Goal: Task Accomplishment & Management: Manage account settings

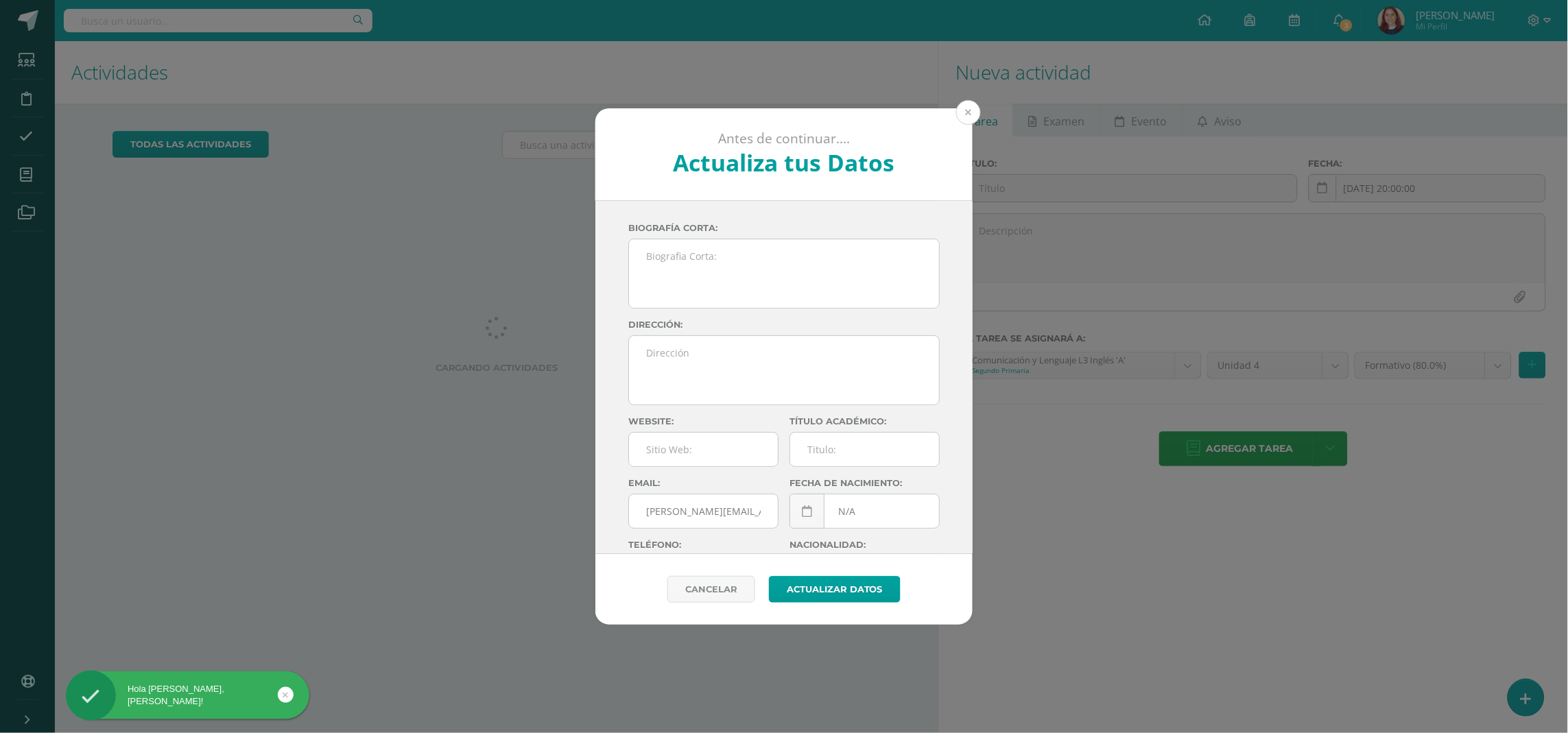
click at [964, 112] on button at bounding box center [968, 112] width 24 height 24
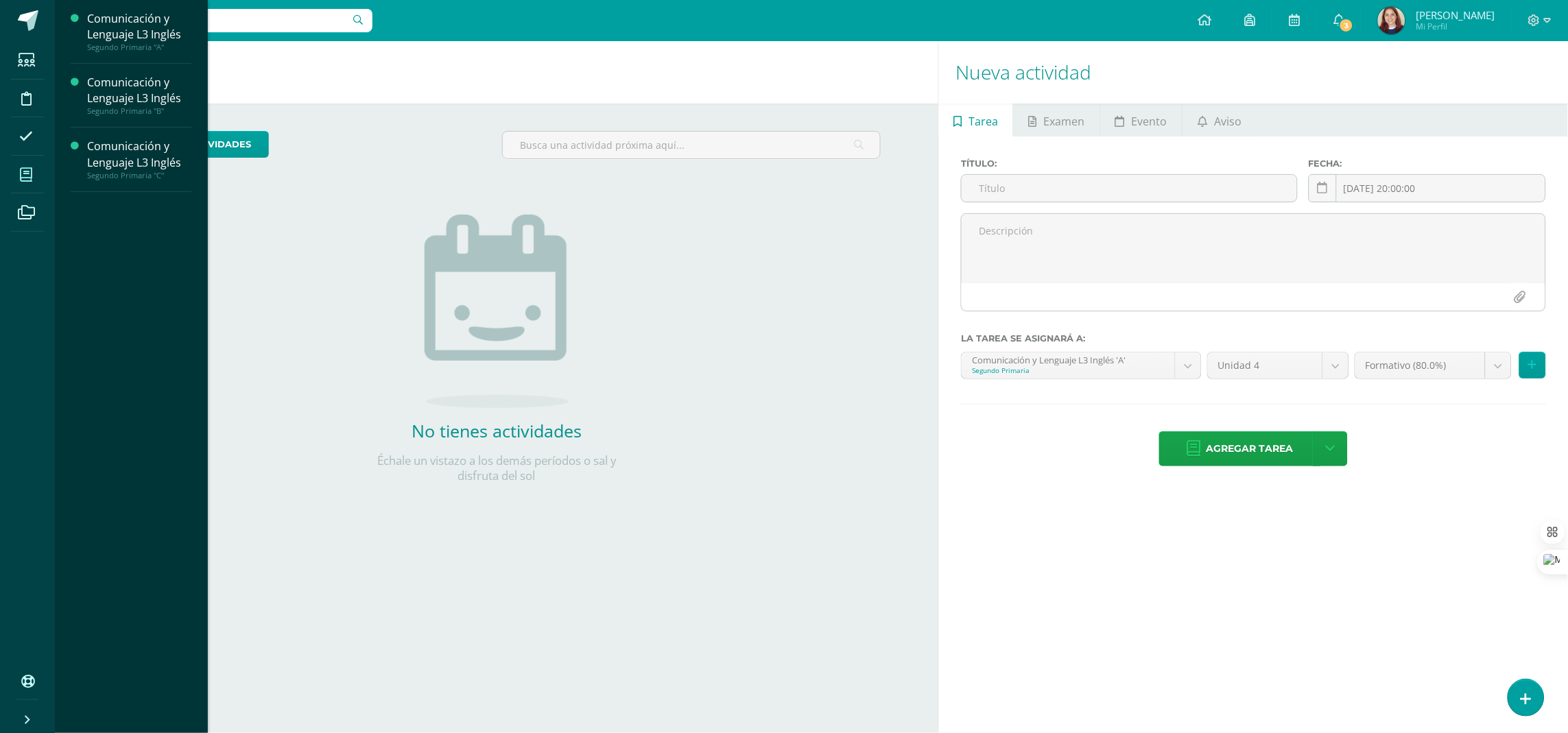
click at [26, 175] on icon at bounding box center [26, 175] width 13 height 14
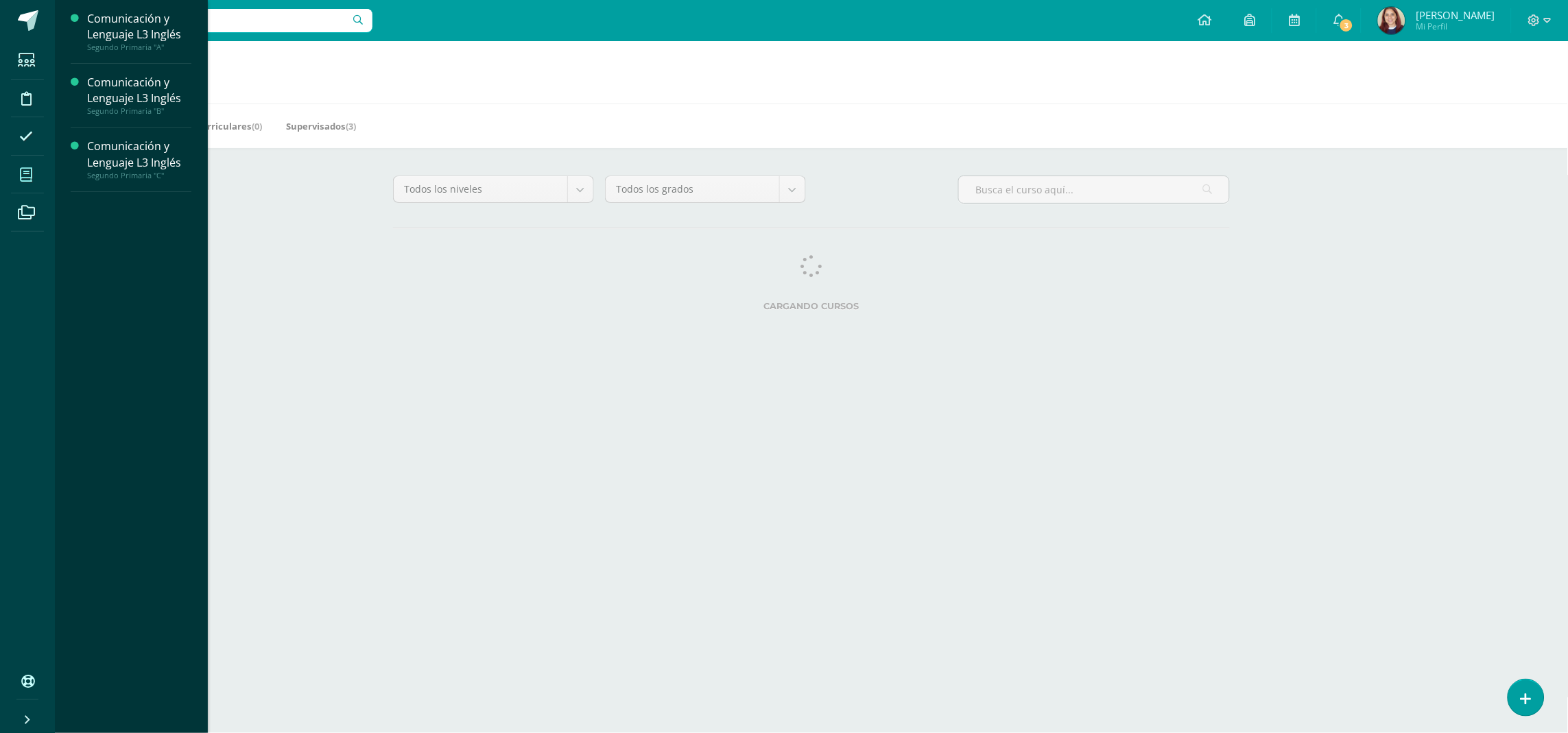
click at [22, 178] on icon at bounding box center [26, 175] width 13 height 14
click at [143, 43] on div "Segundo Primaria "A"" at bounding box center [139, 47] width 105 height 10
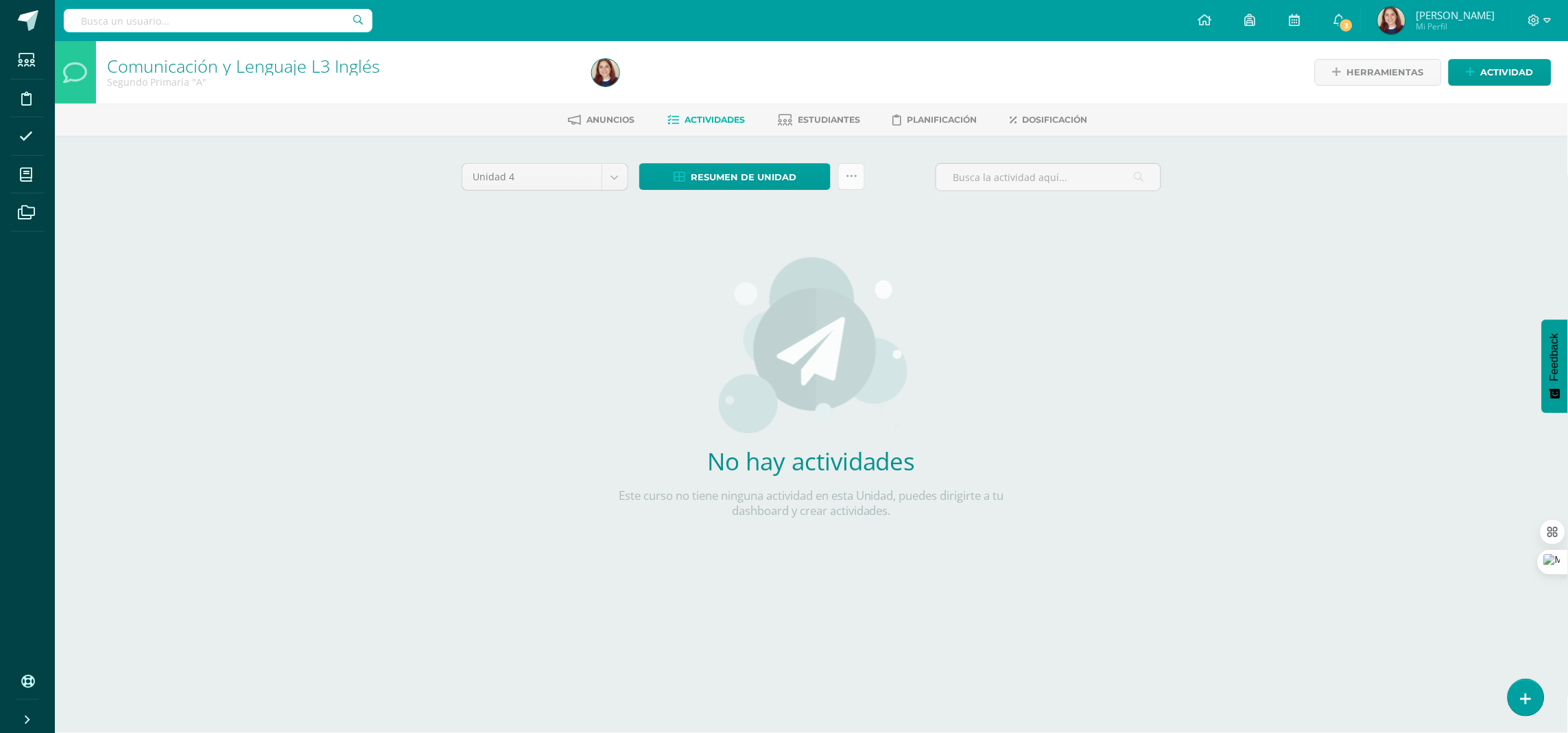
click at [842, 179] on link at bounding box center [852, 176] width 26 height 26
click at [1119, 341] on div "Unidad 4 Unidad 1 Unidad 2 Unidad 3 Unidad 4 Resumen de unidad Descargar como H…" at bounding box center [811, 362] width 711 height 399
click at [1052, 128] on link "Dosificación" at bounding box center [1049, 119] width 77 height 22
click at [1051, 119] on span "Dosificación" at bounding box center [1054, 119] width 65 height 10
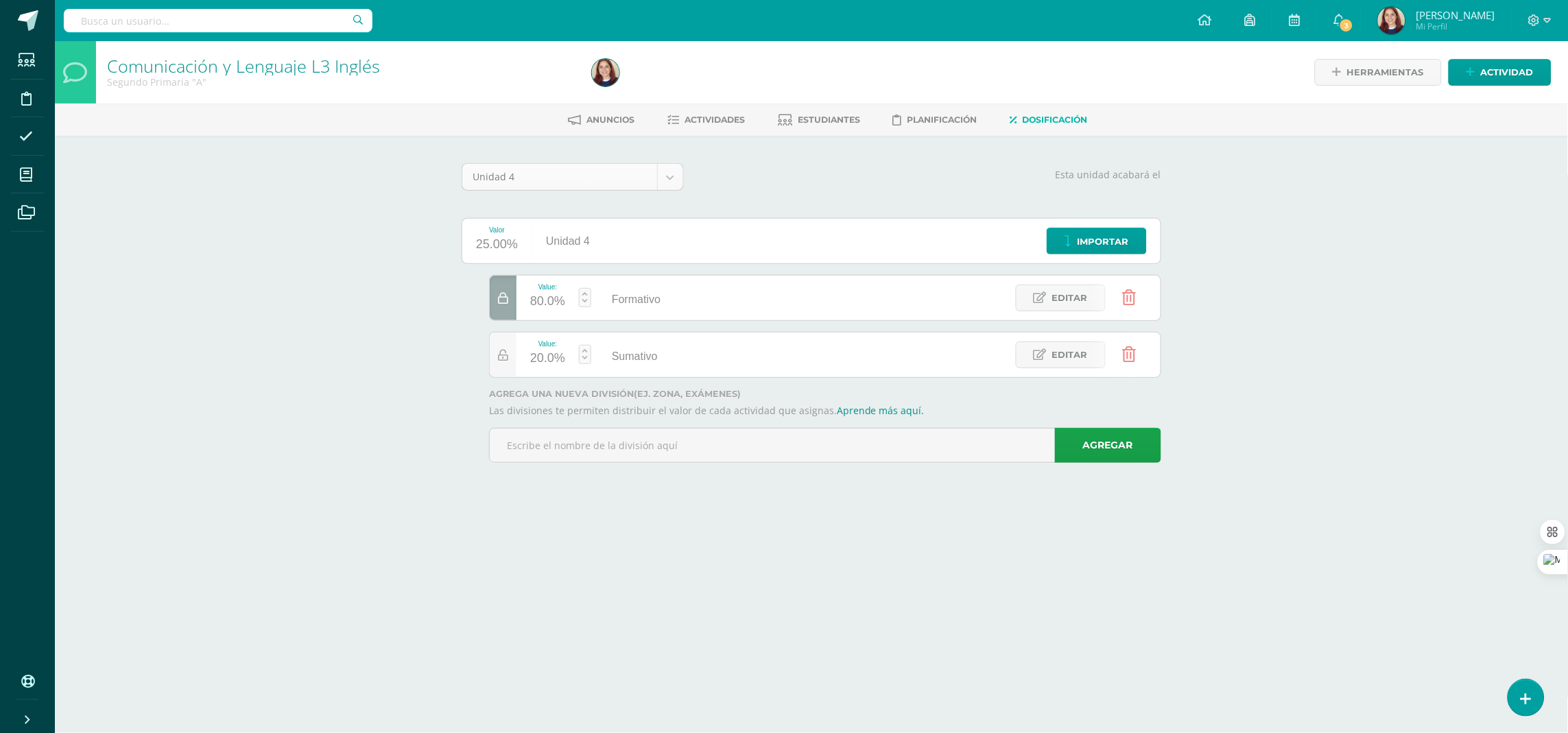
click at [665, 180] on body "Estudiantes Disciplina Asistencia Mis cursos Archivos Soporte Ayuda Reportar un…" at bounding box center [784, 250] width 1568 height 501
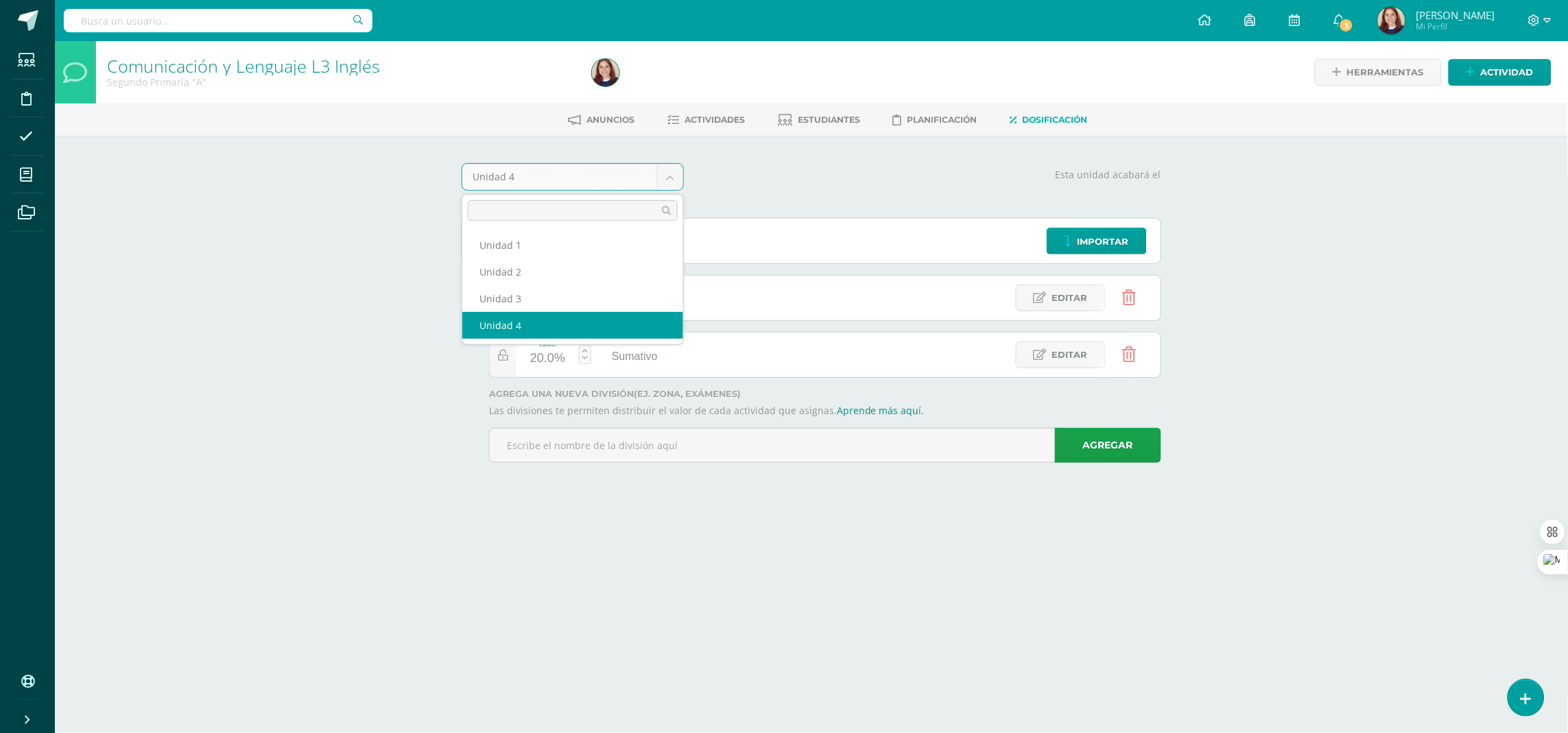
click at [821, 198] on body "Estudiantes Disciplina Asistencia Mis cursos Archivos Soporte Ayuda Reportar un…" at bounding box center [784, 250] width 1568 height 501
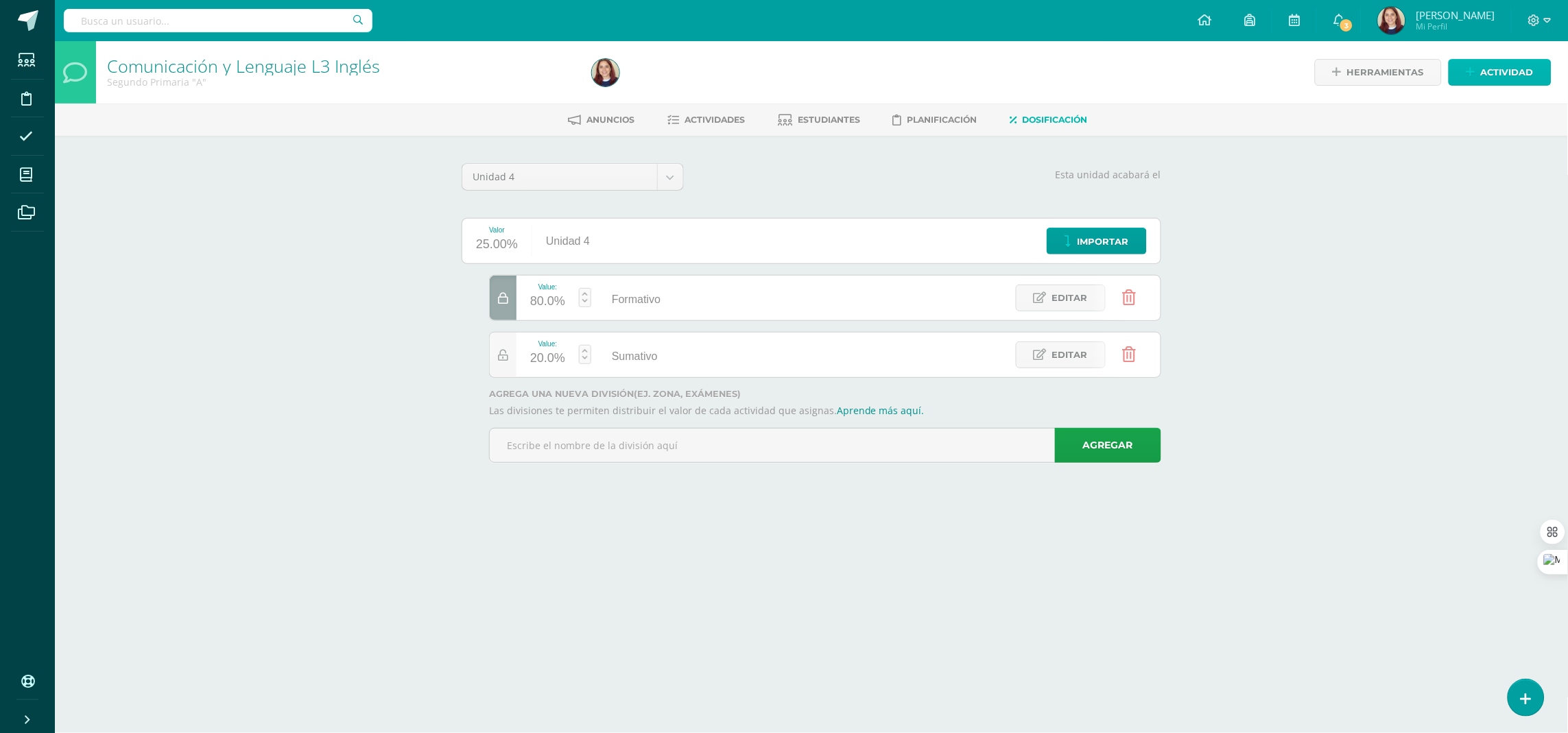
click at [1482, 84] on span "Actividad" at bounding box center [1507, 72] width 53 height 25
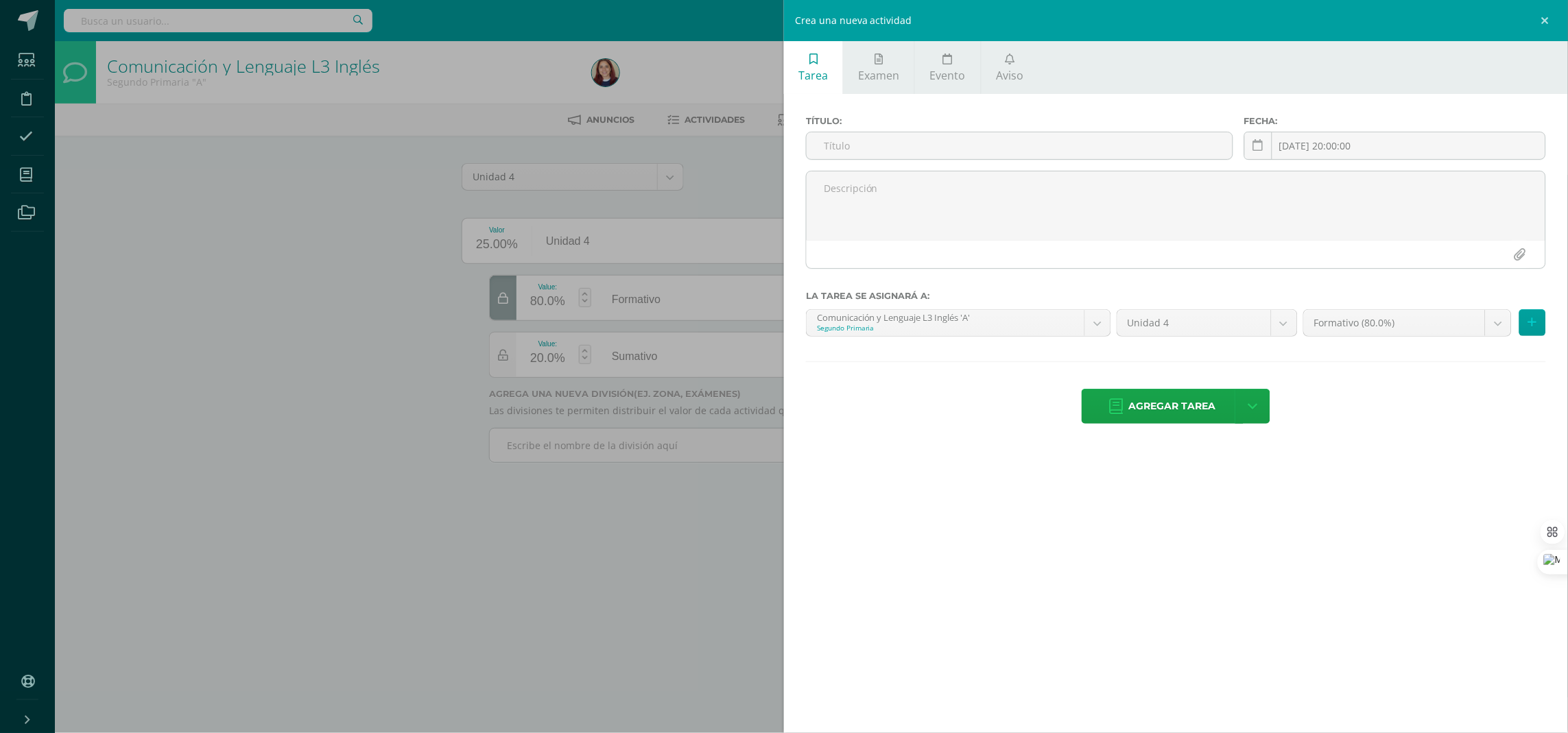
click at [675, 609] on div "Crea una nueva actividad Tarea Examen Evento Aviso Título: Fecha: 2025-08-12 20…" at bounding box center [784, 366] width 1568 height 733
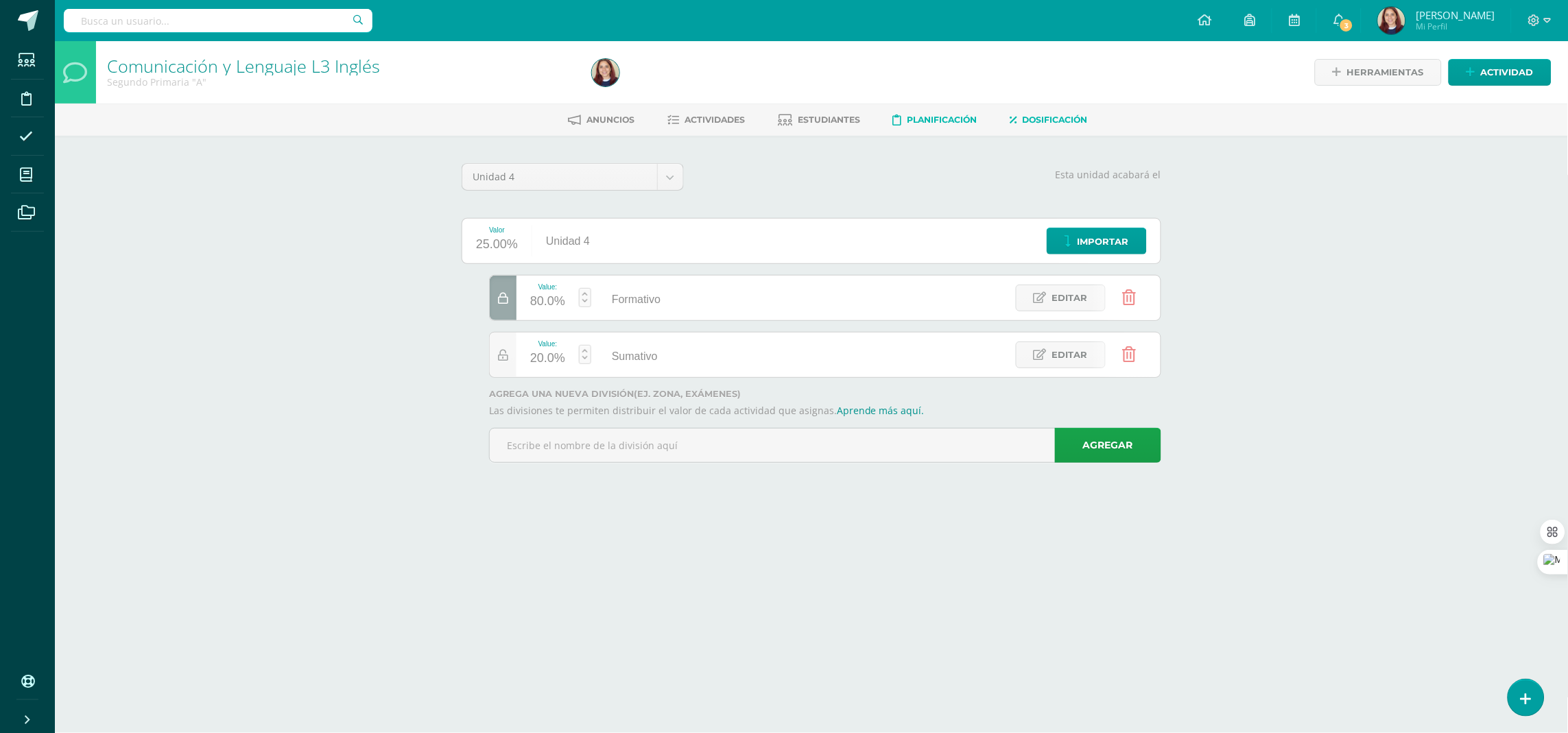
click at [972, 118] on span "Planificación" at bounding box center [942, 119] width 70 height 10
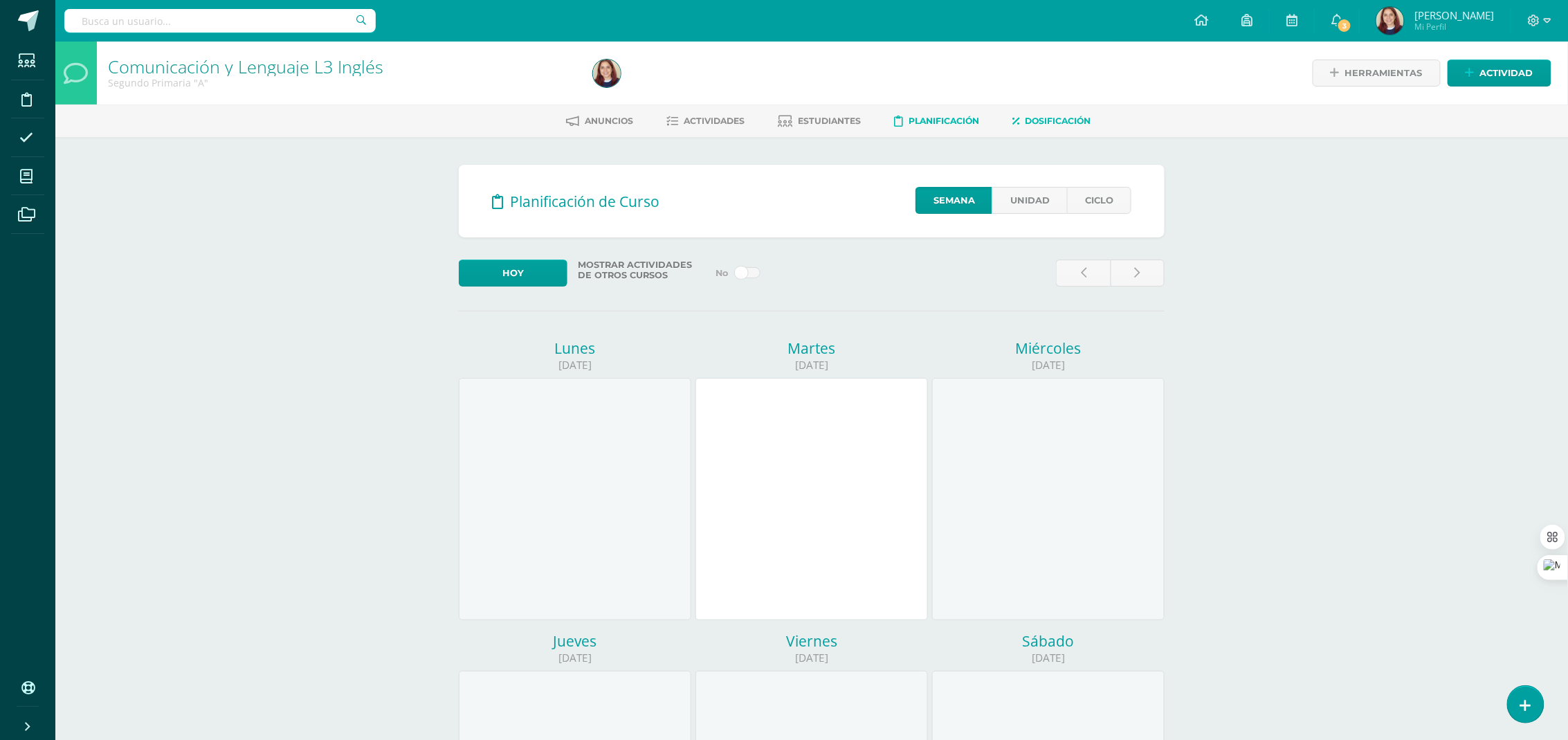
click at [1045, 124] on span "Dosificación" at bounding box center [1058, 120] width 65 height 11
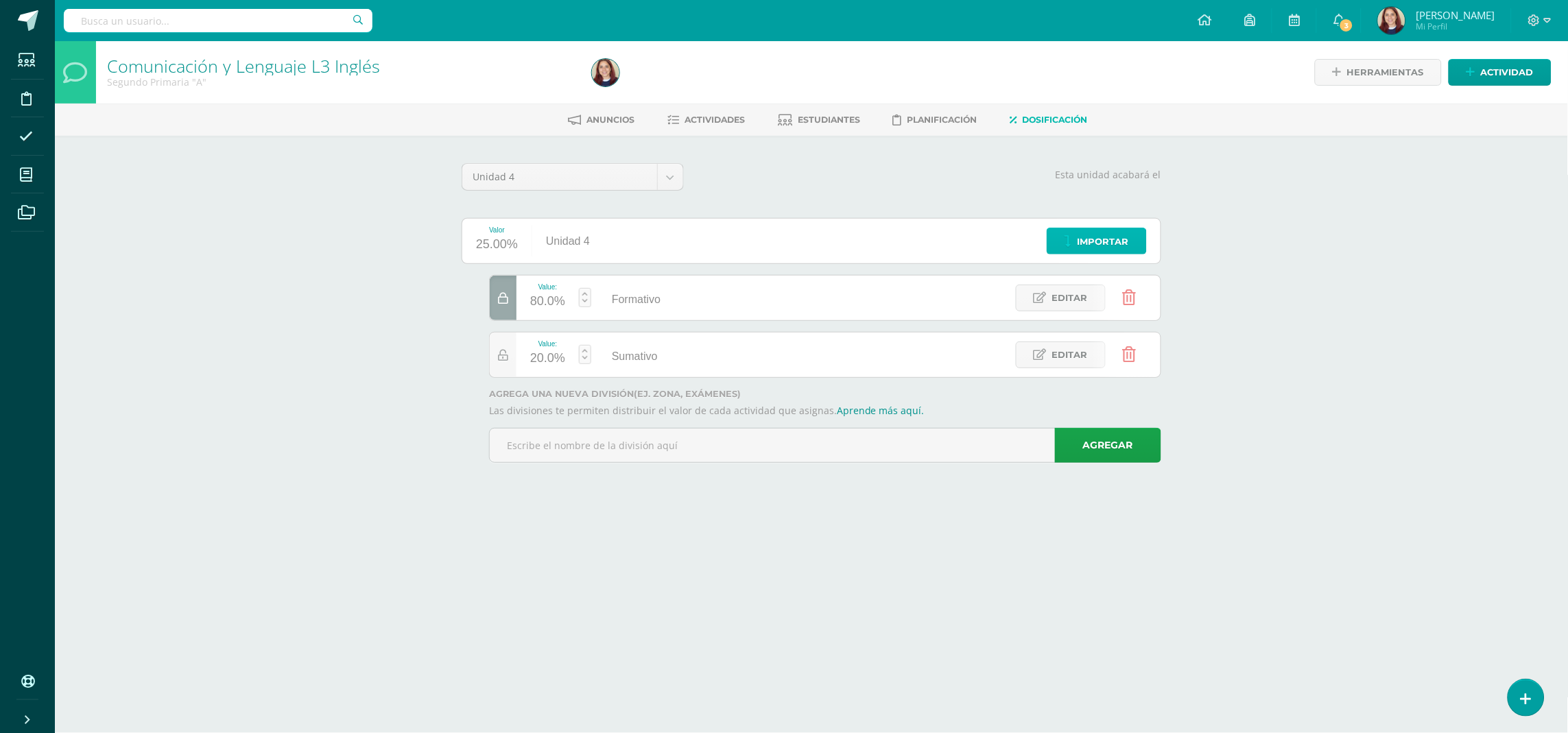
click at [1091, 236] on span "Importar" at bounding box center [1103, 242] width 52 height 25
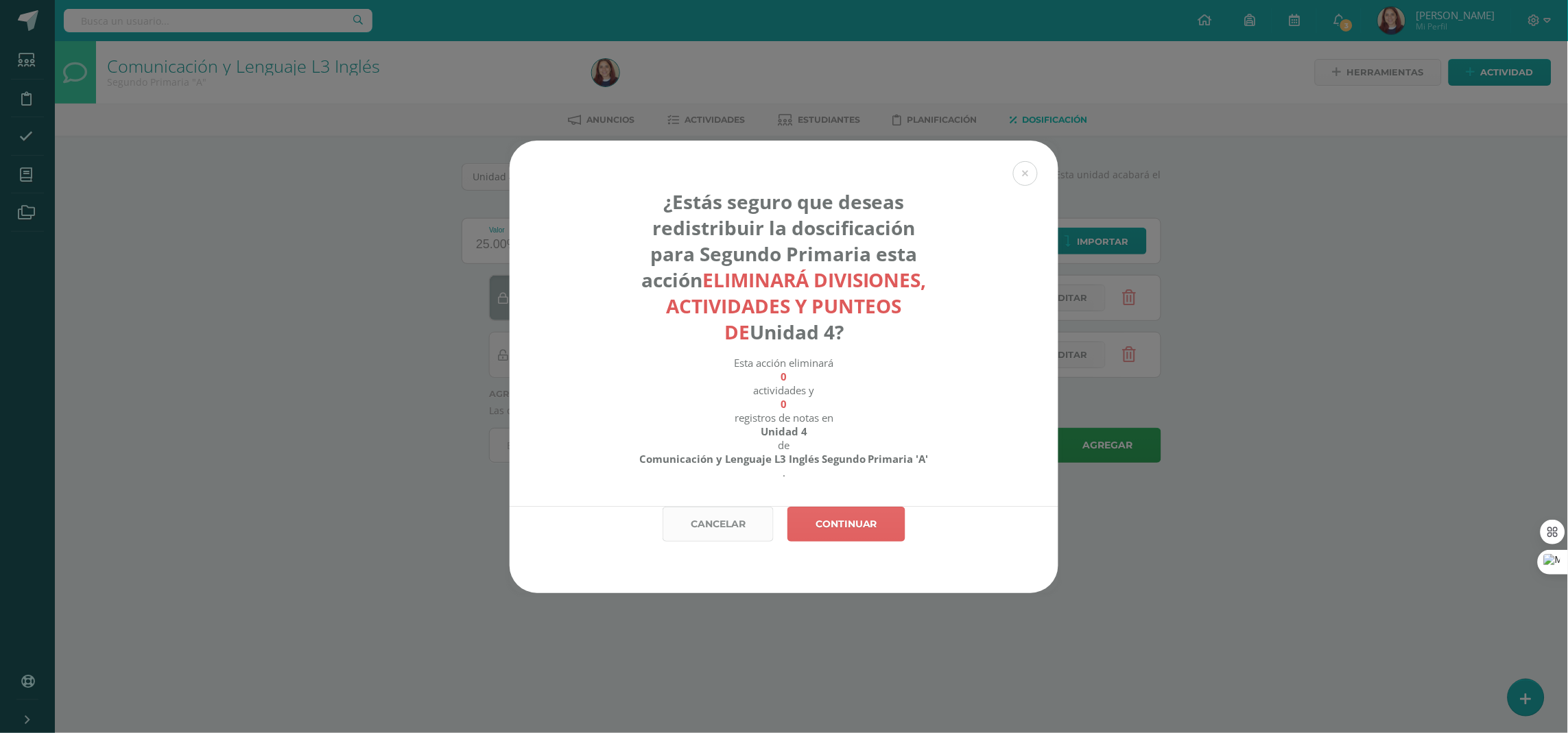
click at [730, 513] on link "Cancelar" at bounding box center [718, 524] width 111 height 35
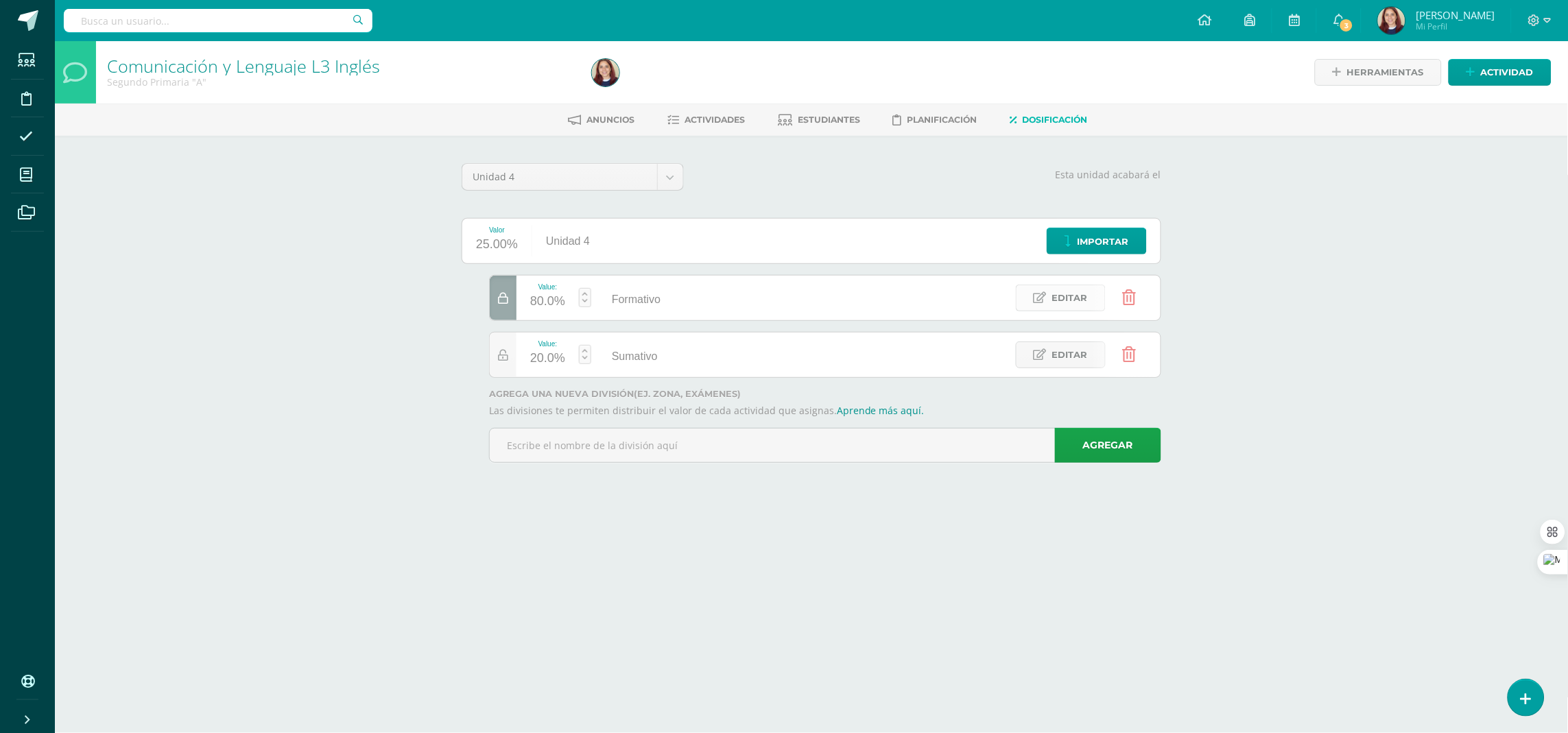
click at [1073, 293] on span "Editar" at bounding box center [1070, 298] width 36 height 25
click at [1186, 424] on div "Unidad 4 Unidad 1 Unidad 2 Unidad 3 Unidad 4 Esta unidad acabará el Valor 25.00…" at bounding box center [811, 318] width 755 height 366
click at [912, 452] on input "text" at bounding box center [825, 445] width 671 height 33
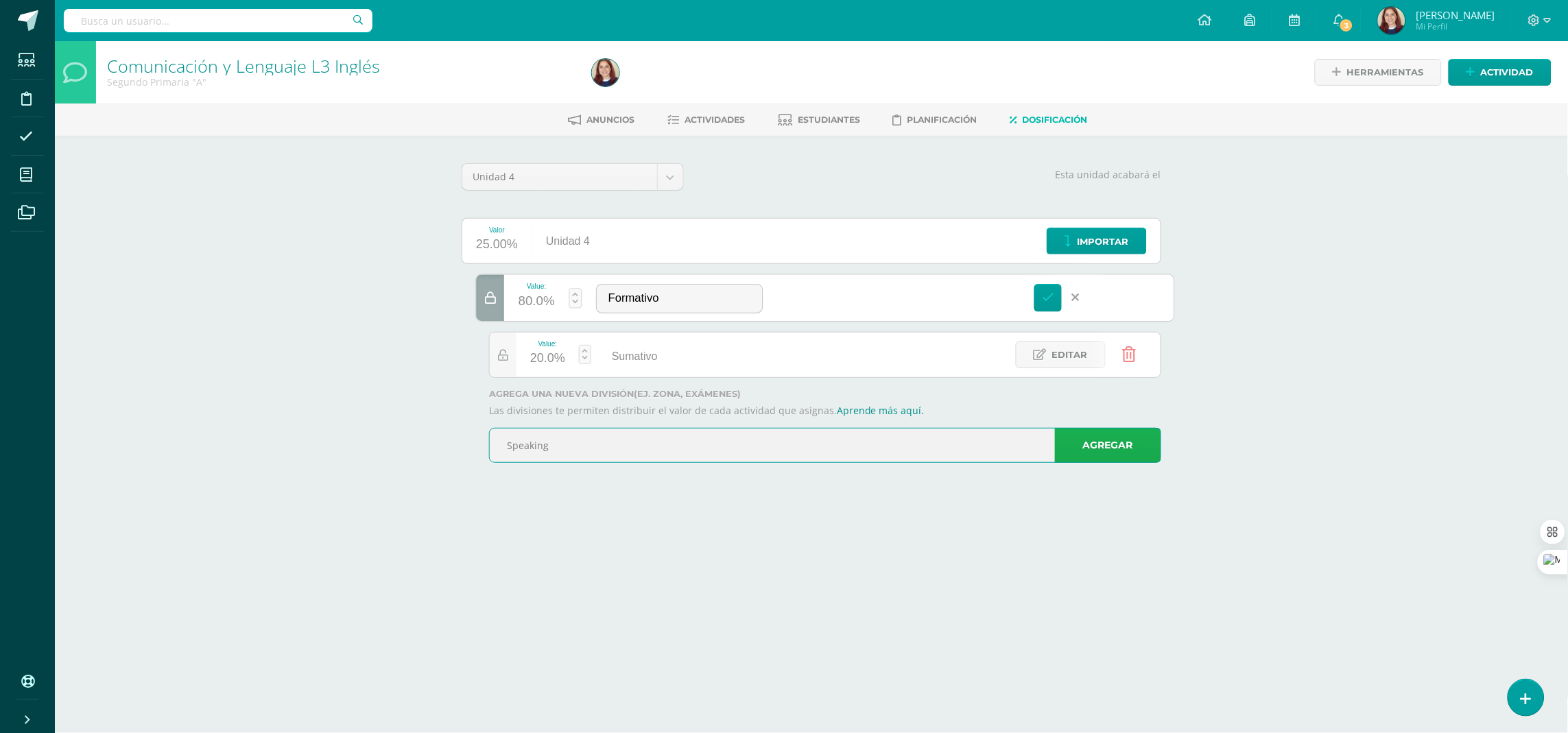
type input "Speaking"
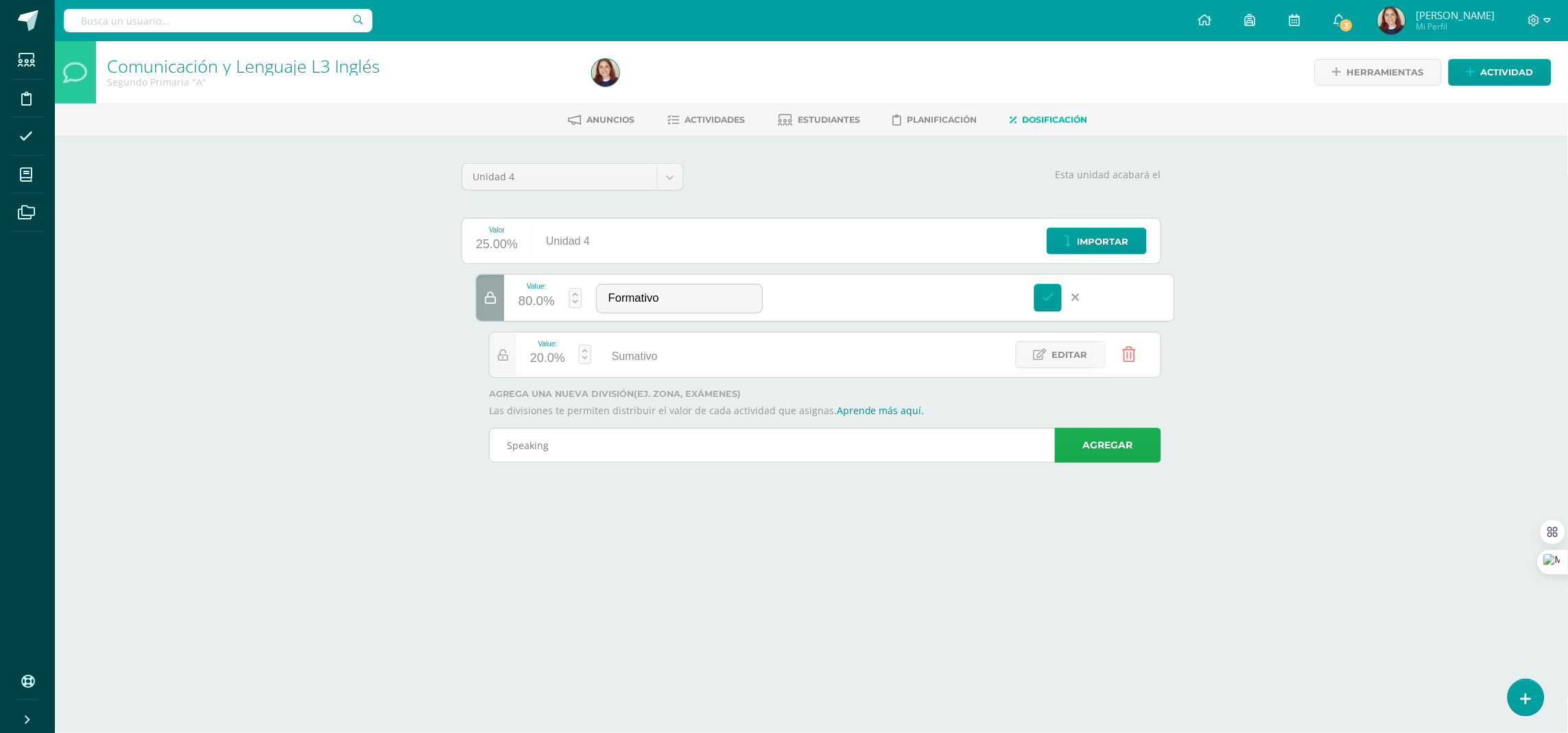
click at [1098, 442] on link "Agregar" at bounding box center [1108, 445] width 107 height 35
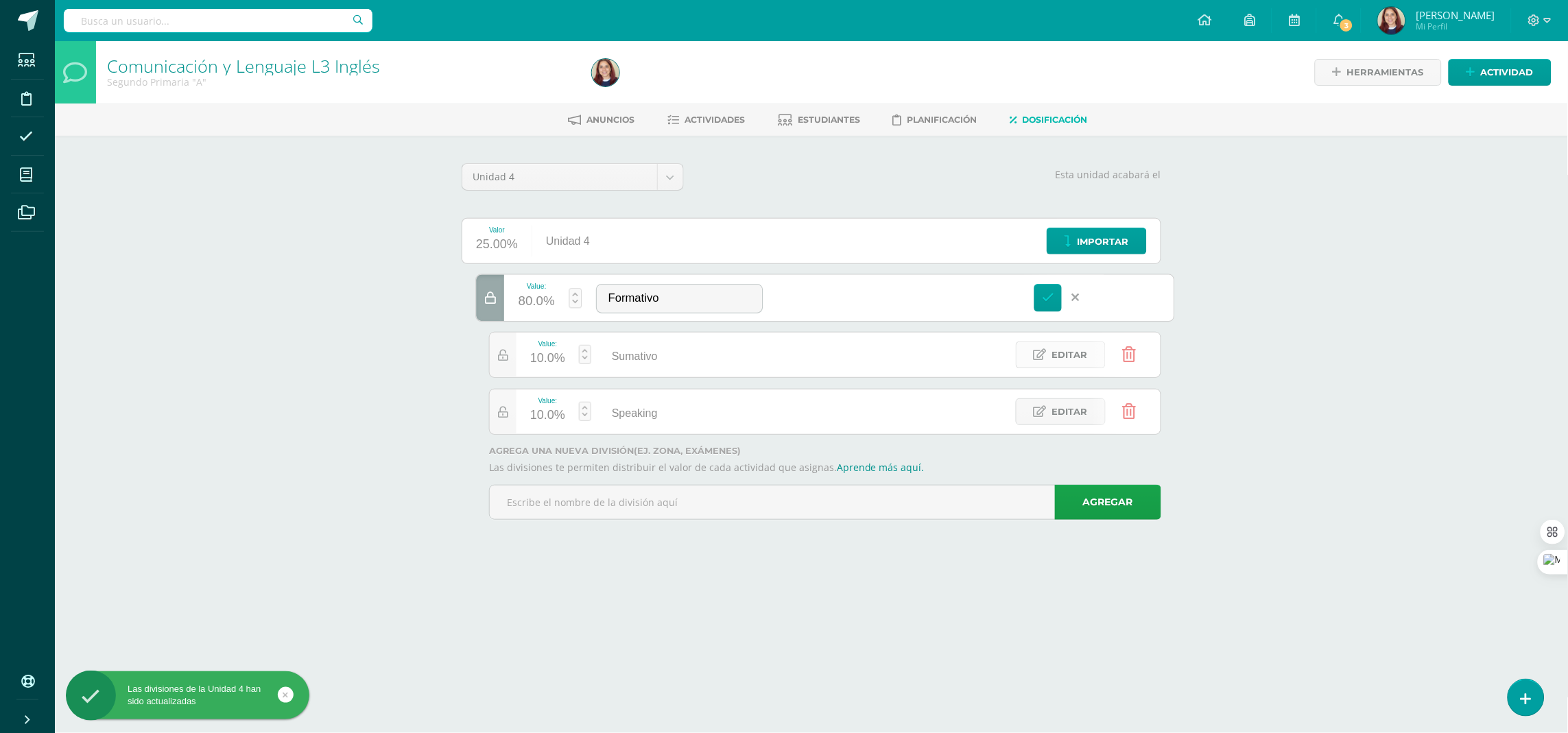
click at [1081, 355] on span "Editar" at bounding box center [1070, 355] width 36 height 25
click at [546, 360] on div "10.0%" at bounding box center [537, 359] width 36 height 22
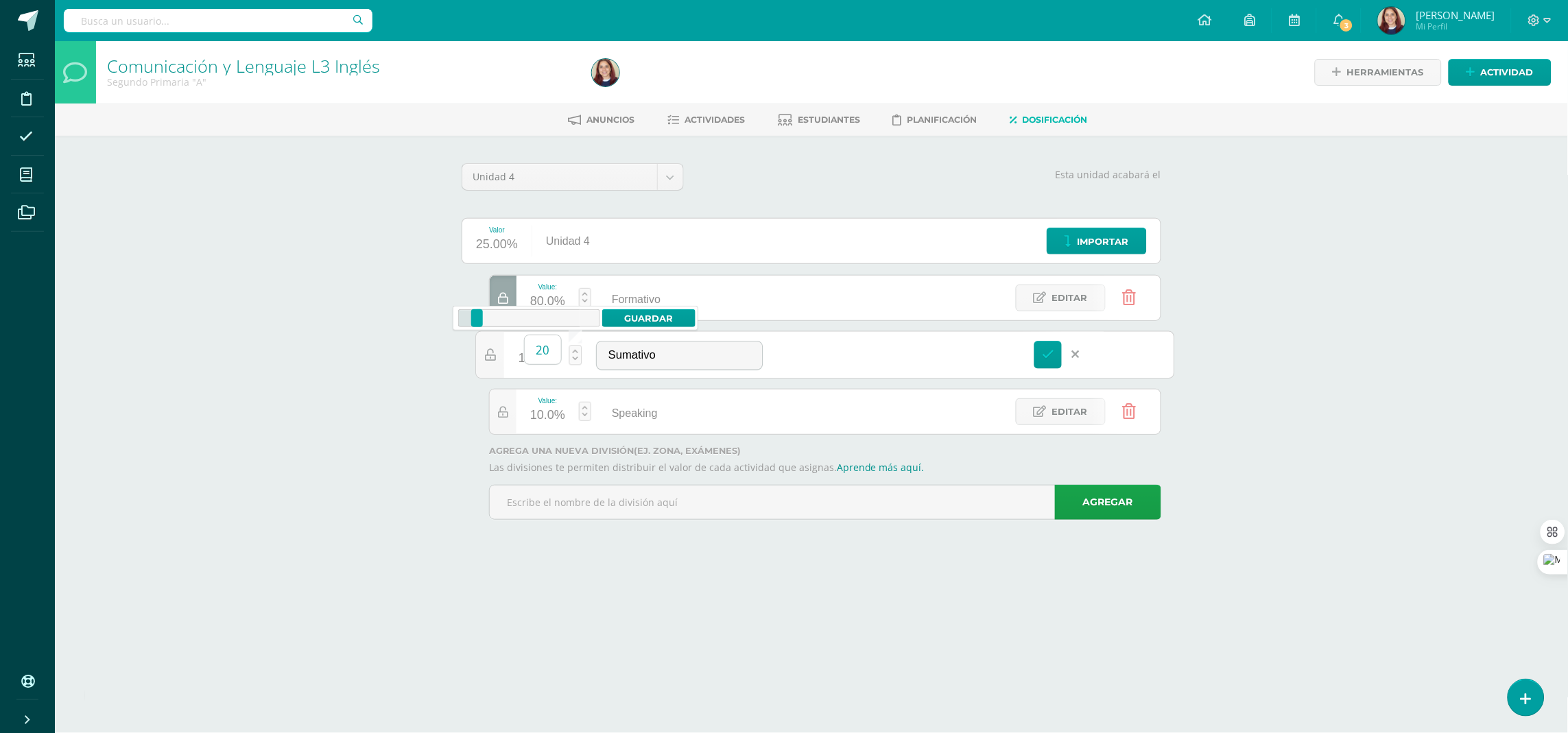
type input "20"
click at [654, 314] on link "Guardar" at bounding box center [649, 318] width 94 height 18
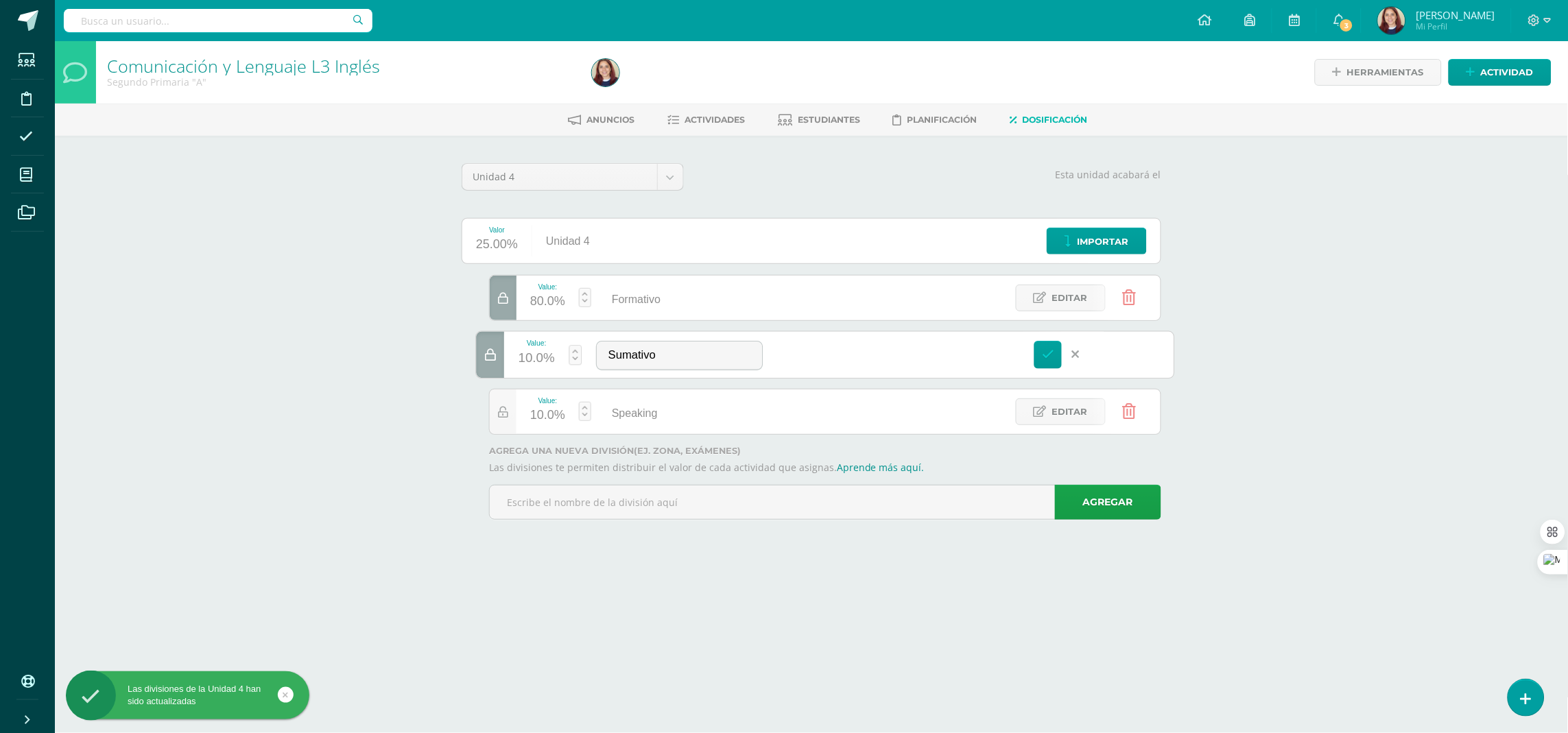
click at [572, 350] on link at bounding box center [576, 355] width 13 height 20
click at [500, 358] on span "Editar" at bounding box center [487, 354] width 37 height 26
click at [553, 300] on div "80.0%" at bounding box center [548, 301] width 35 height 22
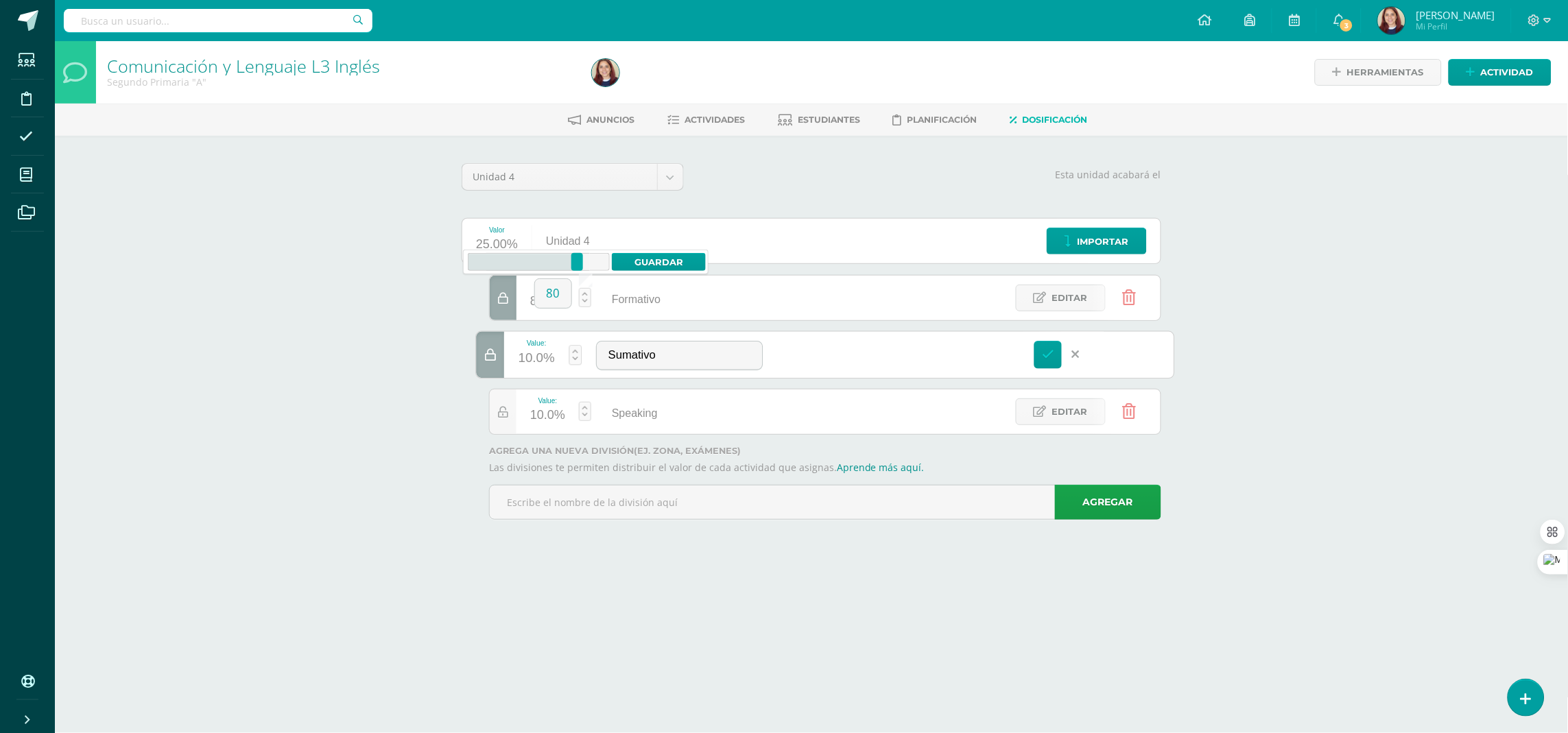
click at [546, 420] on div "10.0%" at bounding box center [548, 415] width 35 height 22
click at [645, 378] on body "Las divisiones de la Unidad 4 han sido actualizadas Las divisiones de la Unidad…" at bounding box center [784, 279] width 1568 height 558
click at [581, 408] on link at bounding box center [585, 412] width 13 height 20
click at [588, 412] on link at bounding box center [585, 412] width 13 height 20
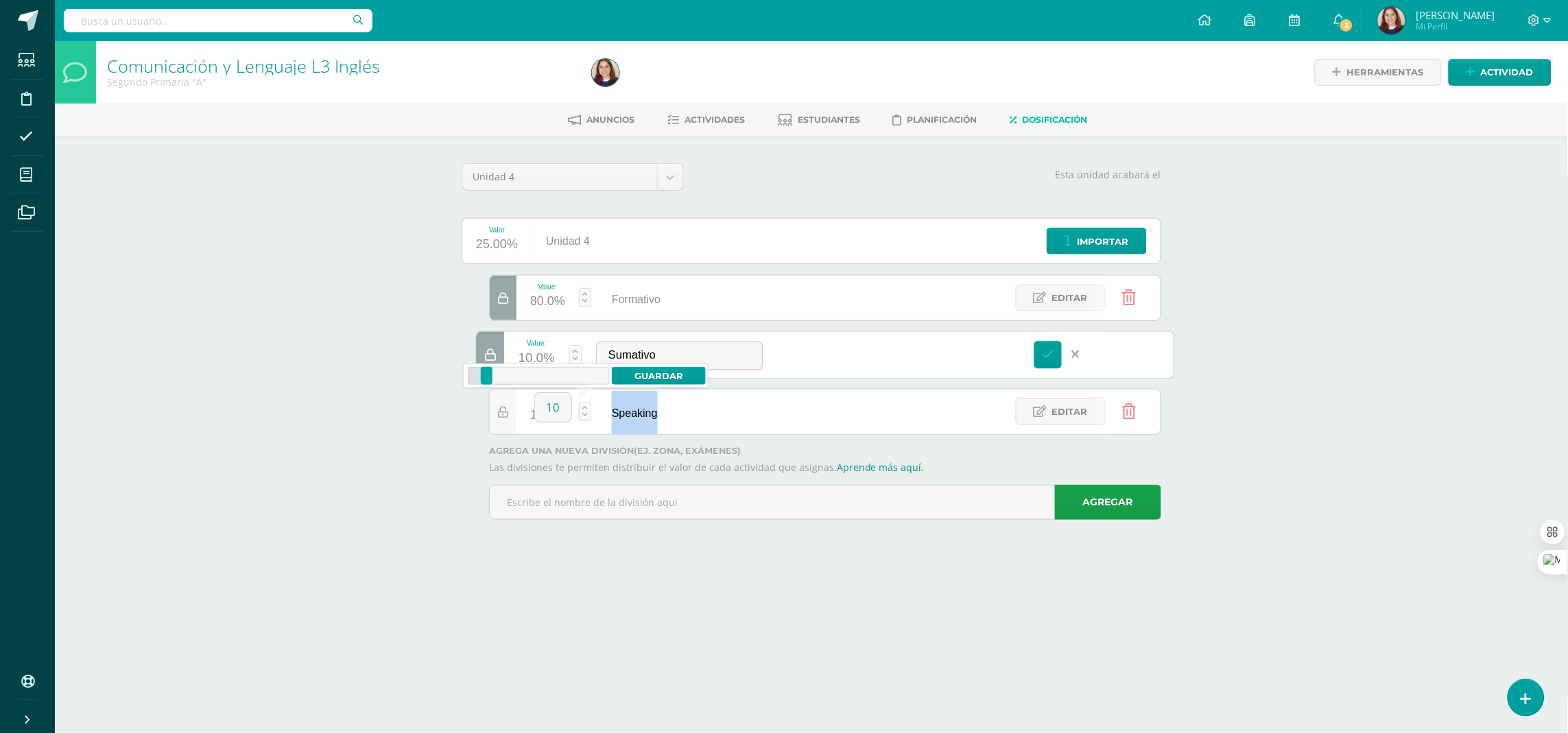
click at [588, 412] on link at bounding box center [585, 412] width 13 height 20
click at [562, 410] on input "10" at bounding box center [553, 407] width 36 height 29
click at [1075, 411] on span "Editar" at bounding box center [1070, 412] width 36 height 25
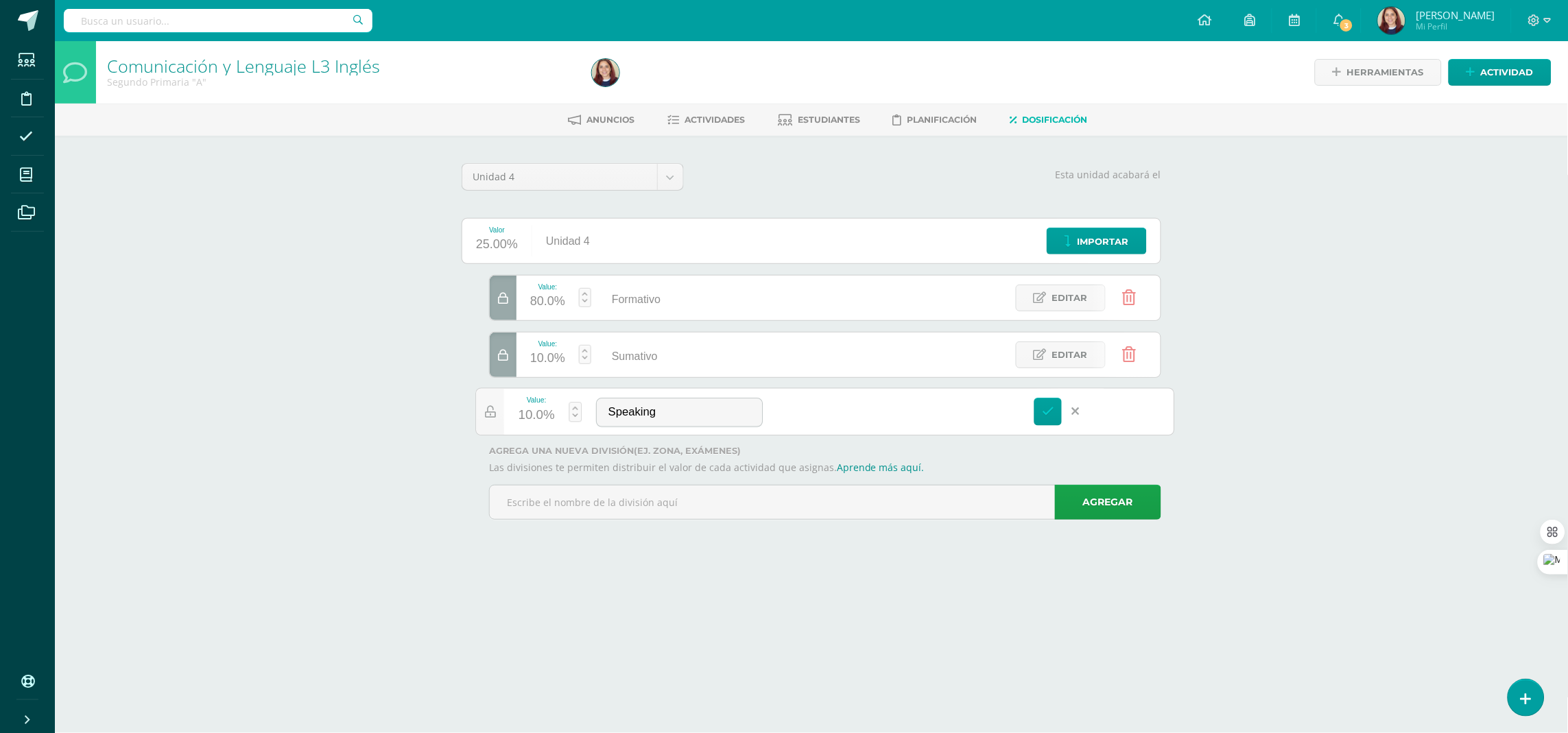
click at [575, 410] on link at bounding box center [576, 412] width 13 height 20
click at [546, 369] on icon at bounding box center [528, 376] width 104 height 18
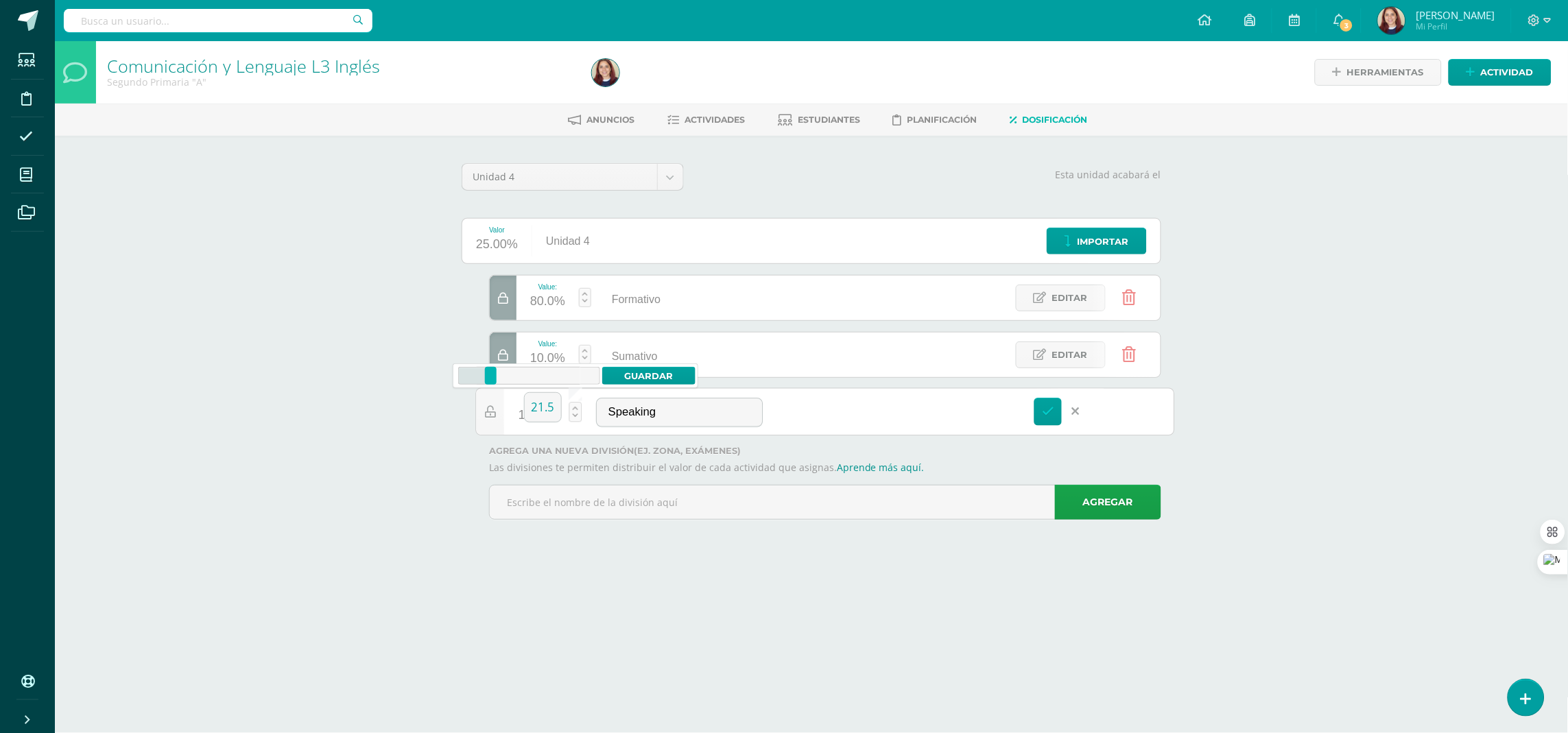
drag, startPoint x: 546, startPoint y: 369, endPoint x: 492, endPoint y: 373, distance: 54.1
click at [492, 373] on div at bounding box center [491, 376] width 12 height 18
click at [575, 416] on link at bounding box center [576, 412] width 13 height 20
click at [639, 548] on div "Unidad 4 Unidad 1 Unidad 2 Unidad 3 Unidad 4 Esta unidad acabará el Valor 25.00…" at bounding box center [811, 347] width 755 height 422
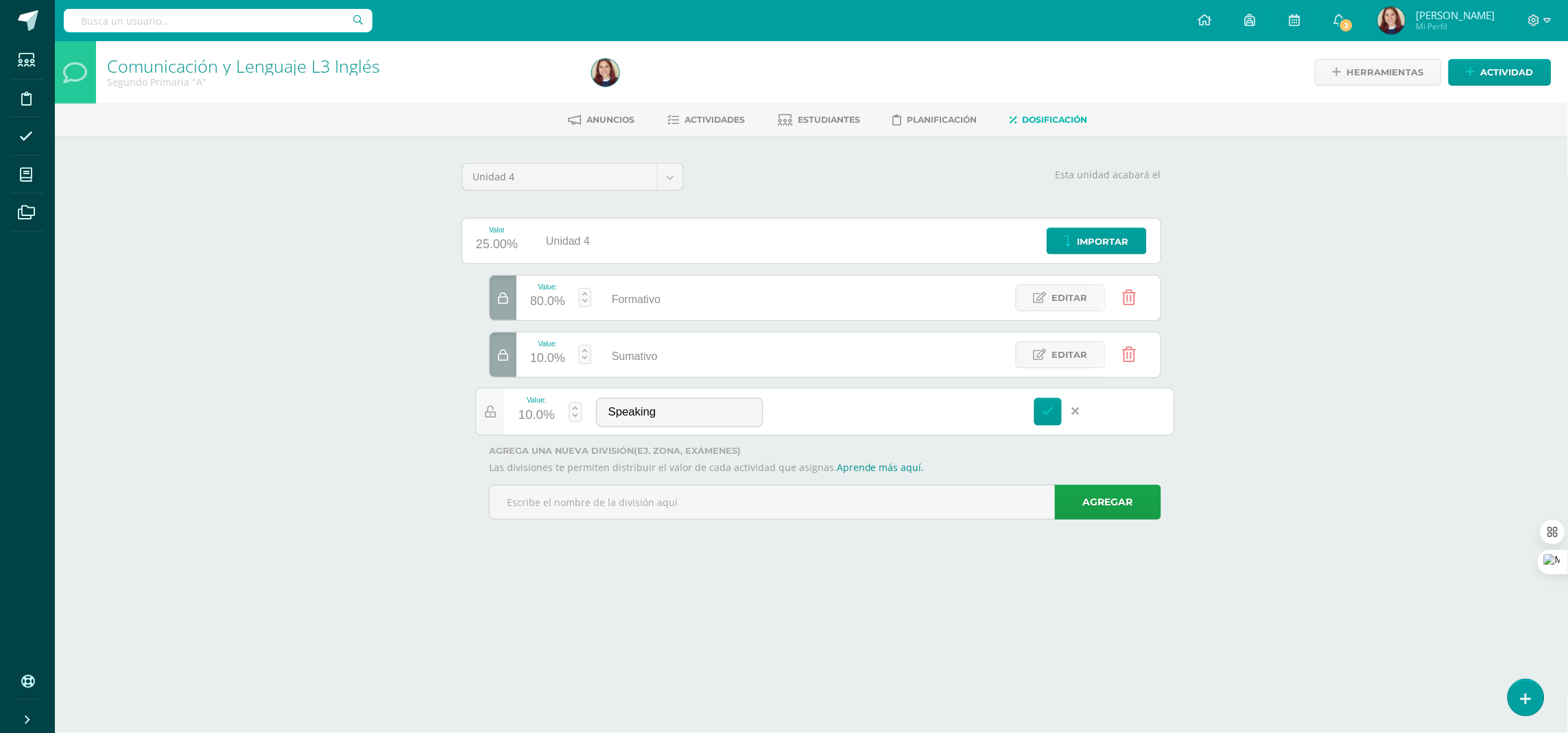
click at [1070, 415] on link at bounding box center [1076, 412] width 28 height 28
click at [542, 408] on div "10.0%" at bounding box center [548, 415] width 35 height 22
click at [638, 369] on link "Guardar" at bounding box center [659, 376] width 94 height 18
click at [1141, 291] on link at bounding box center [1129, 298] width 35 height 35
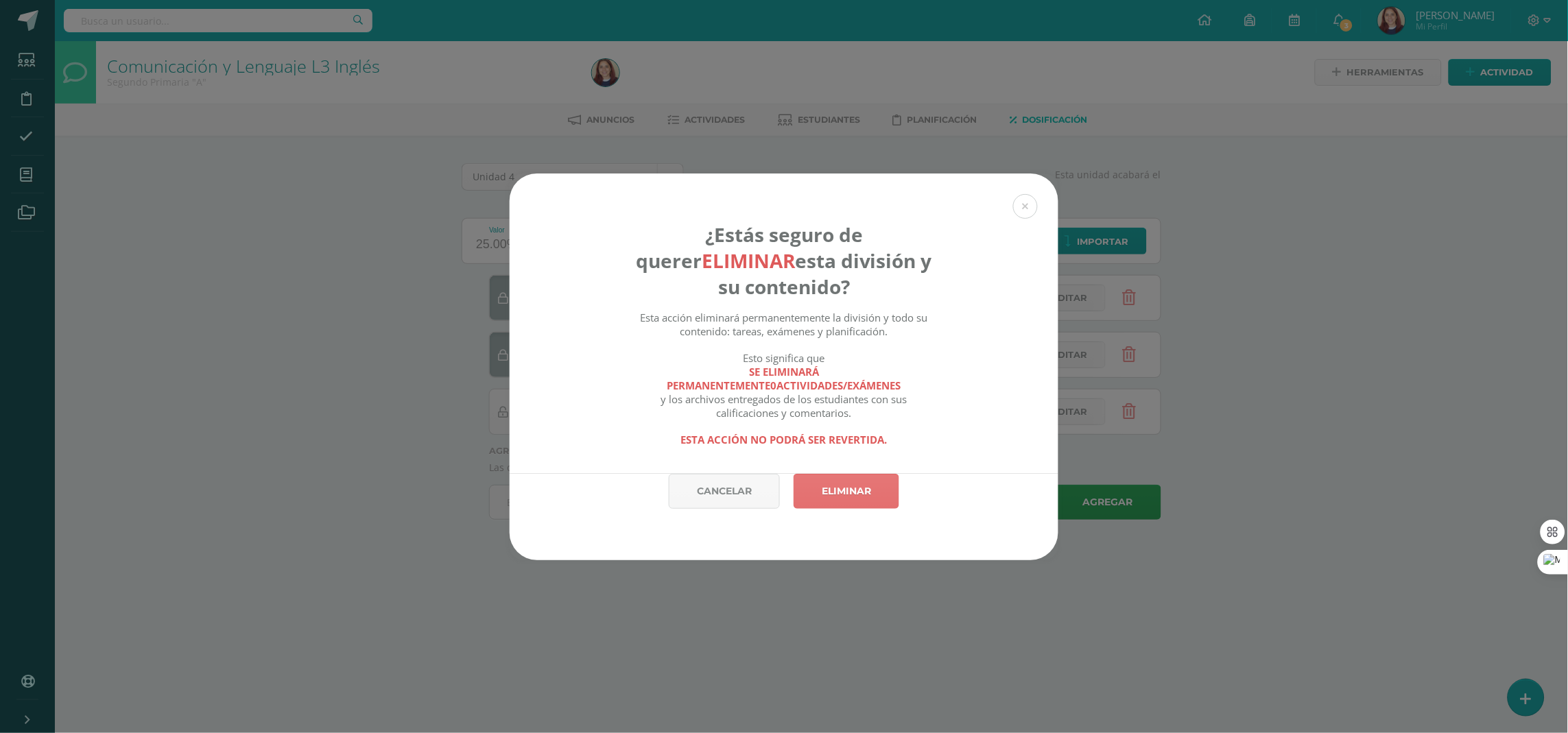
click at [876, 494] on link "Eliminar" at bounding box center [847, 491] width 106 height 35
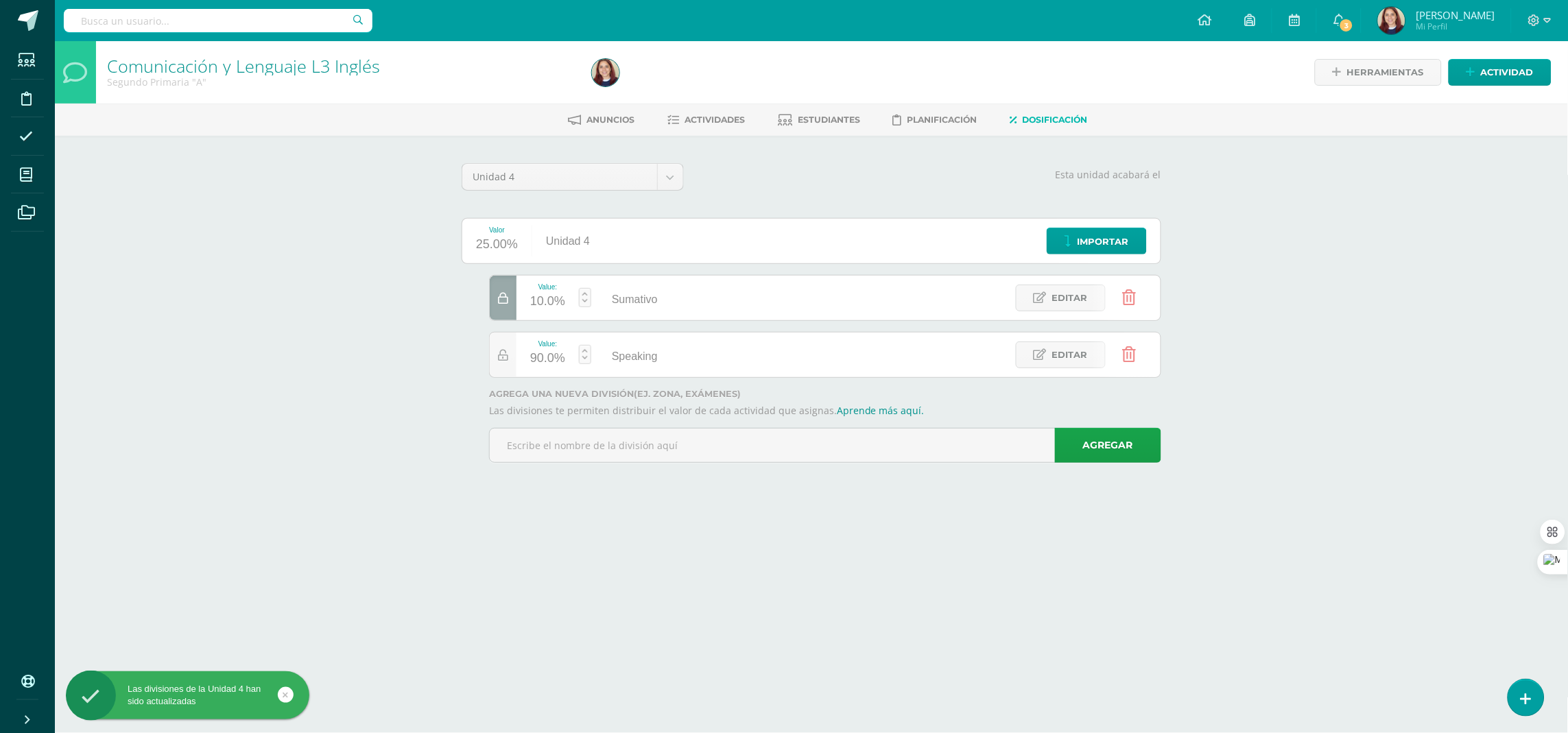
click at [555, 358] on div "90.0%" at bounding box center [548, 358] width 35 height 22
type input "20"
click at [645, 323] on link "Guardar" at bounding box center [659, 319] width 94 height 18
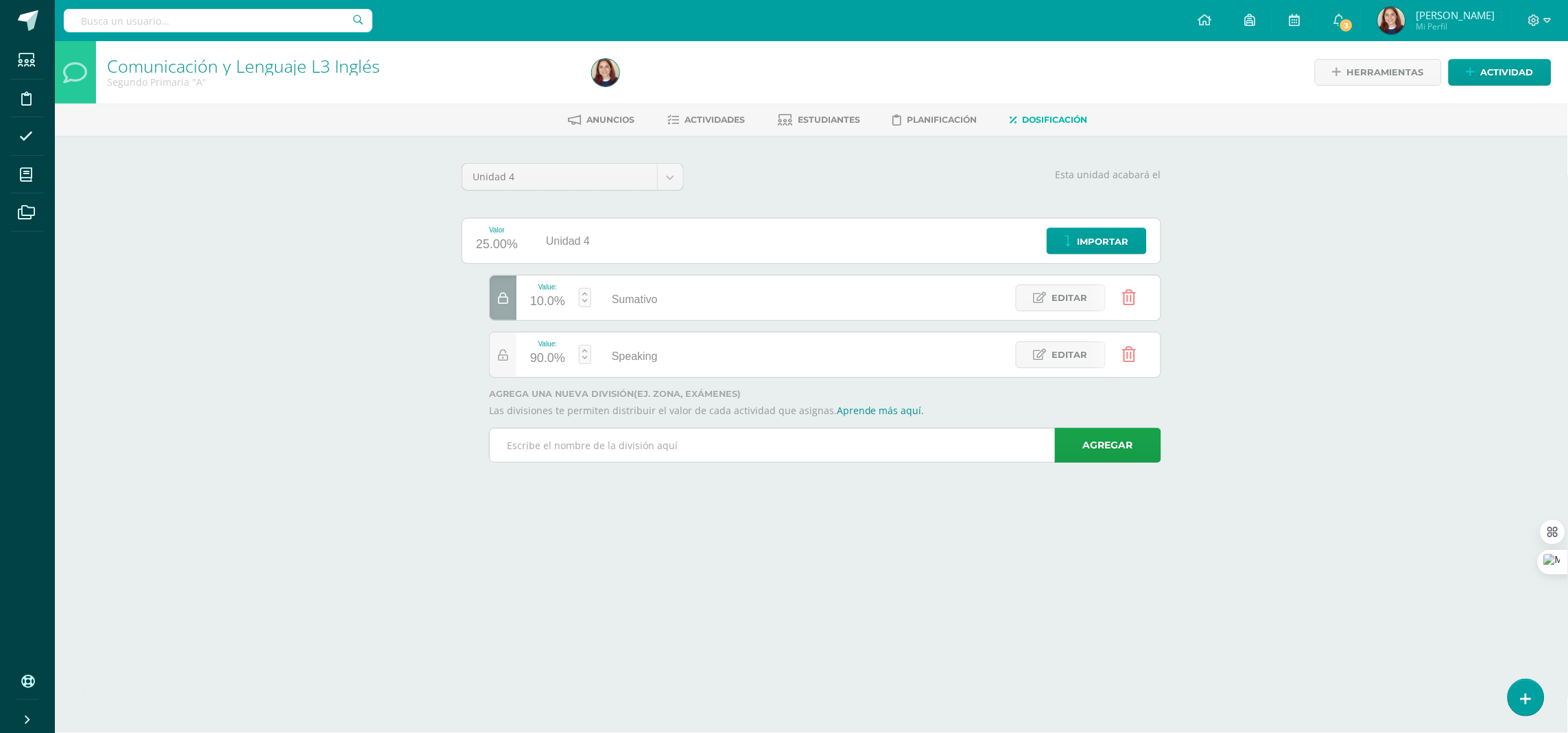
click at [648, 455] on input "text" at bounding box center [825, 445] width 671 height 33
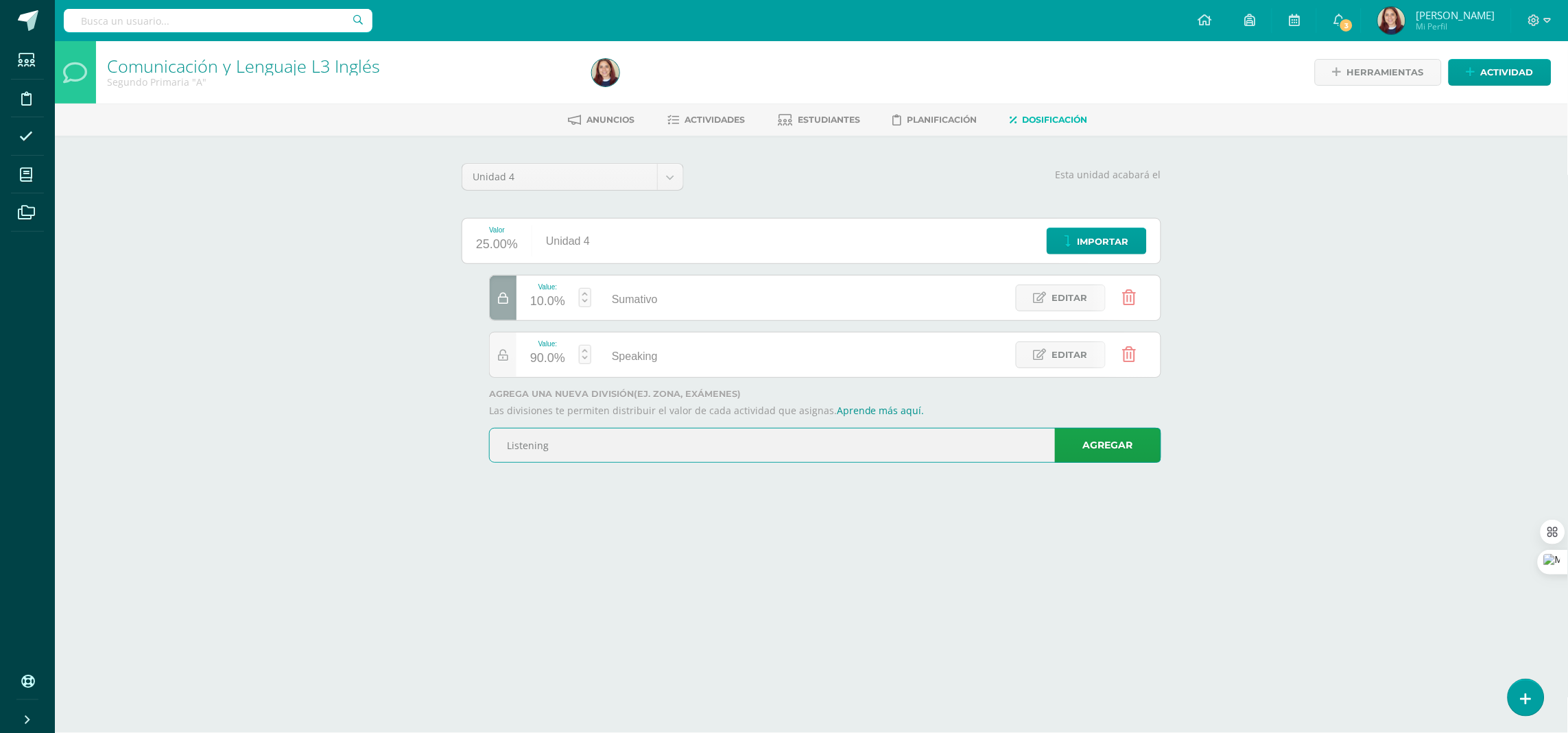
type input "Listening"
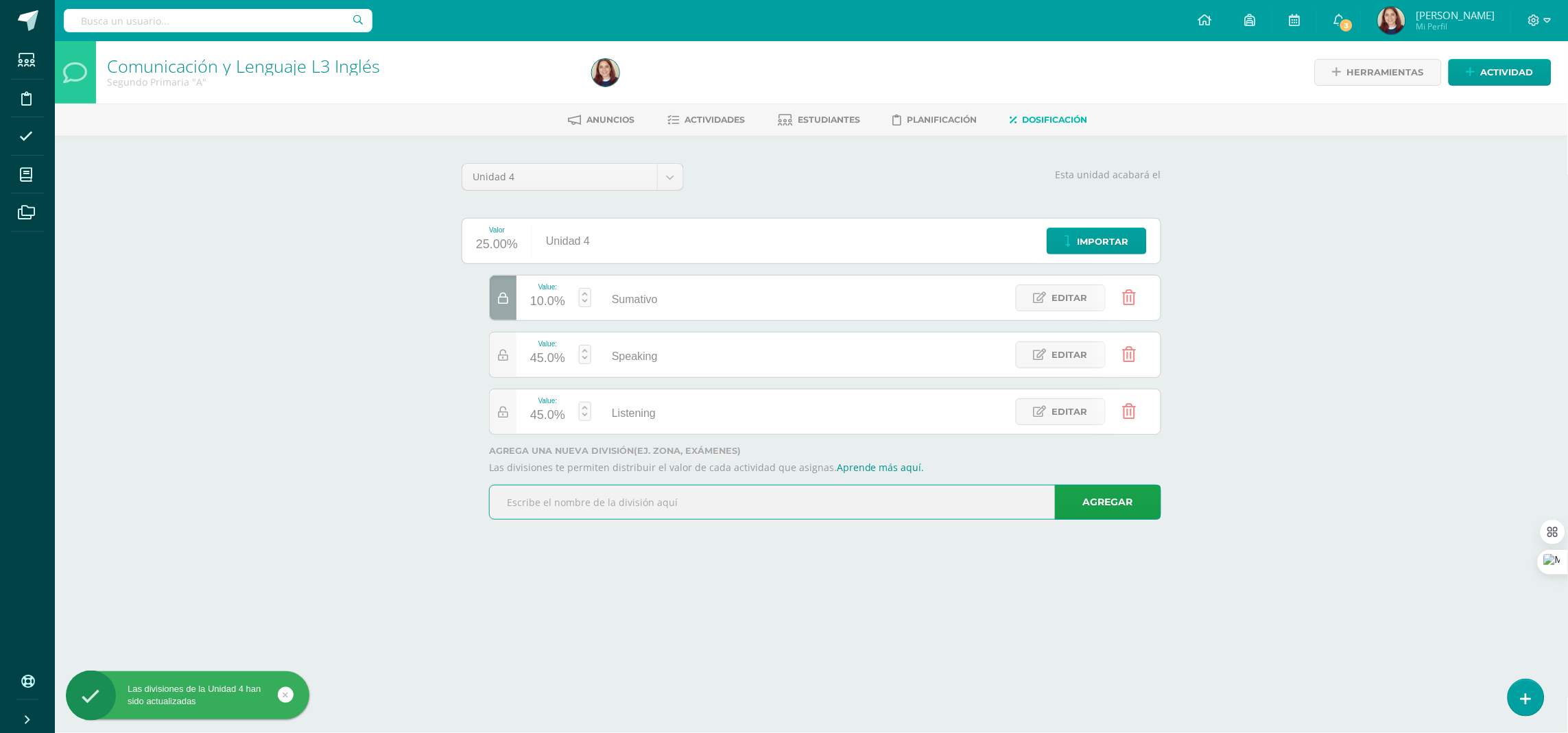
type input "w"
type input "E"
type input "Writing"
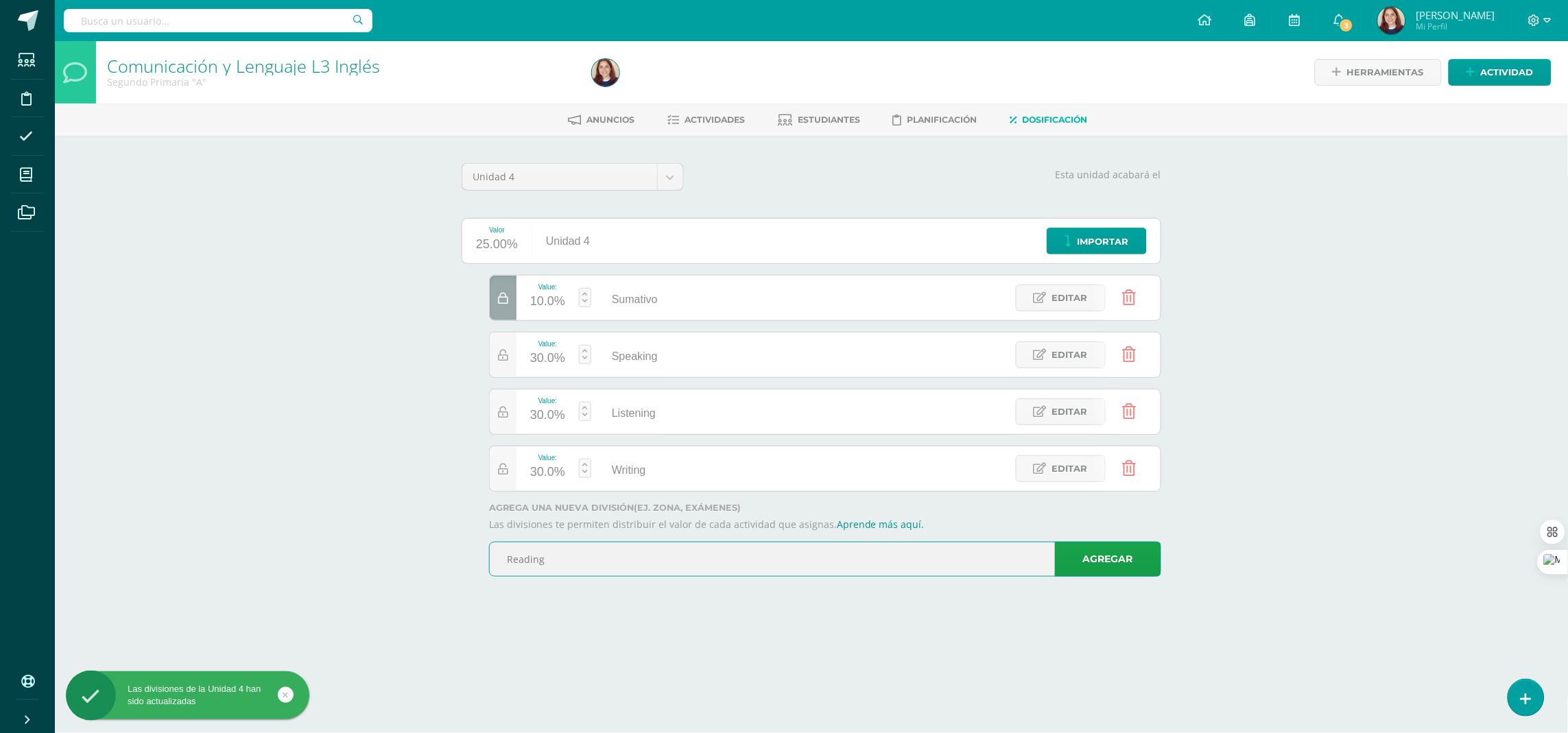
type input "Reading"
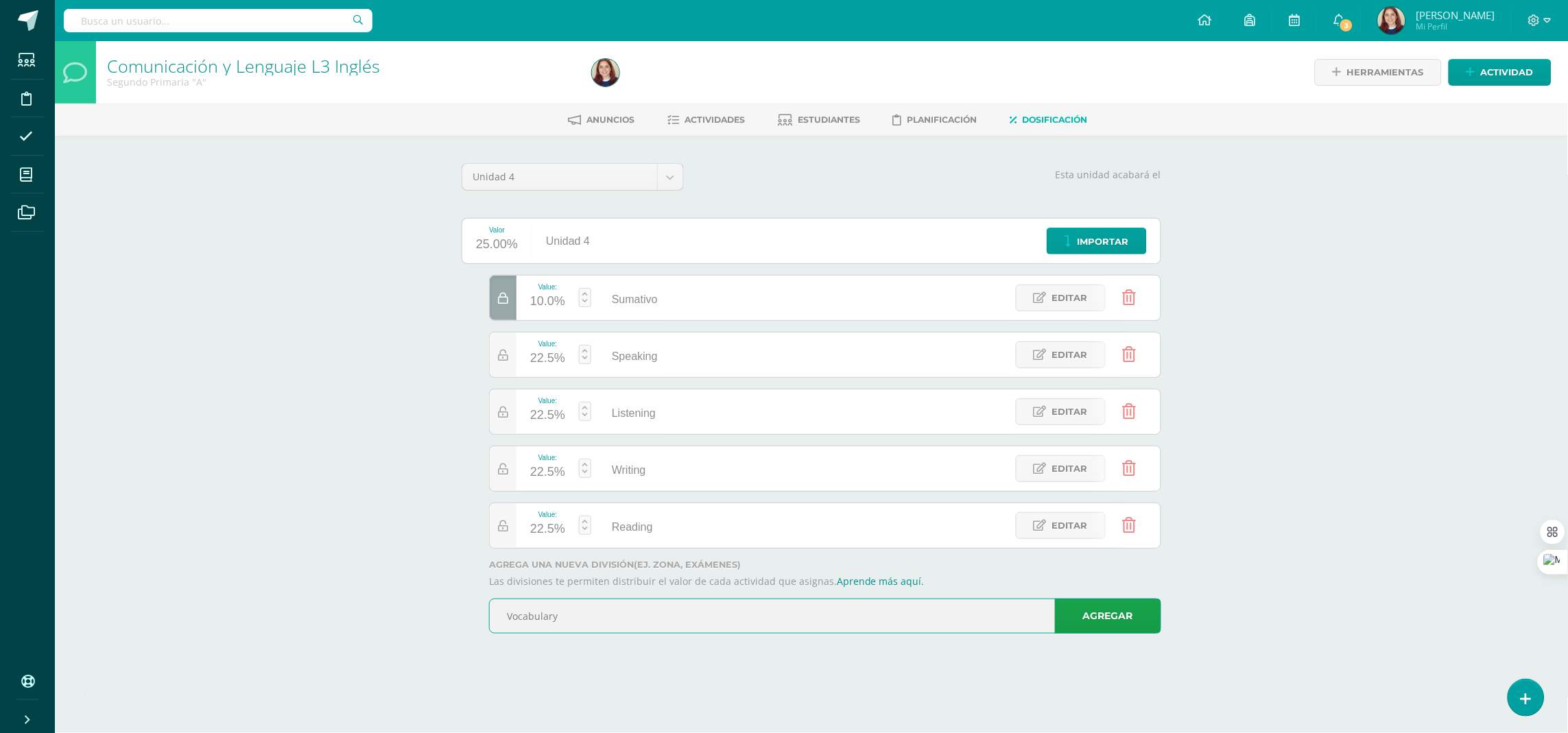
type input "Vocabulary"
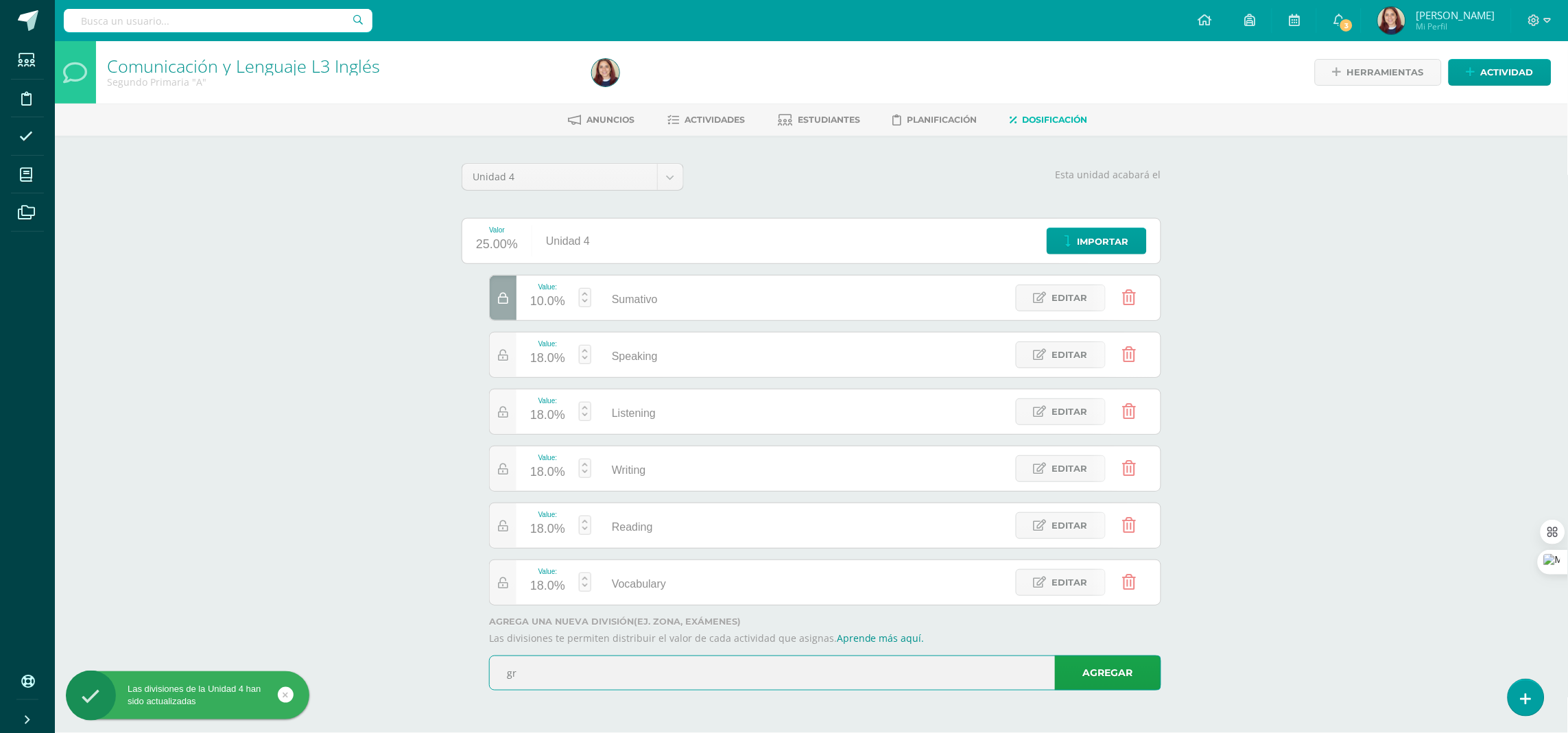
type input "g"
type input "Grammar"
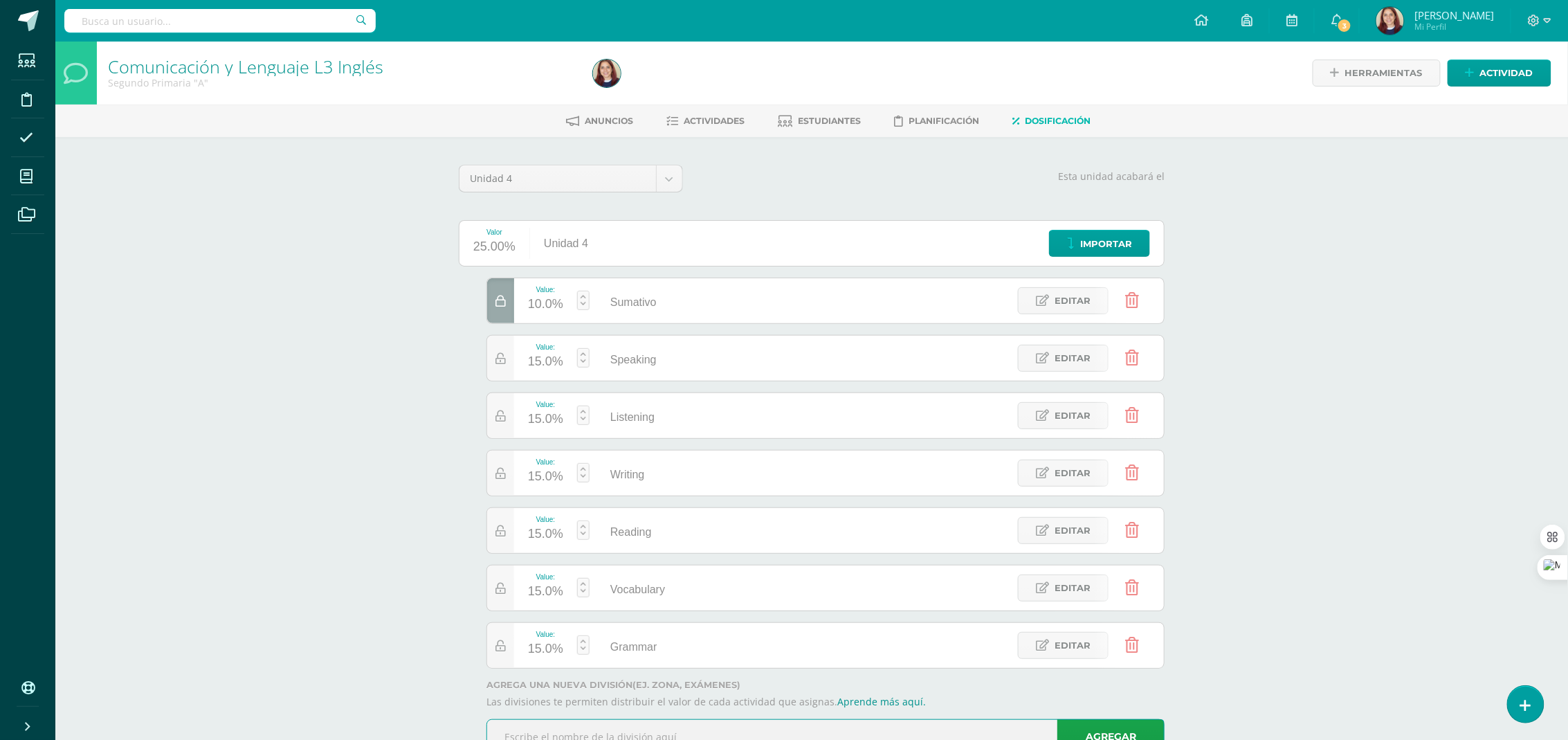
click at [544, 365] on div "15.0%" at bounding box center [546, 362] width 35 height 22
type input "20"
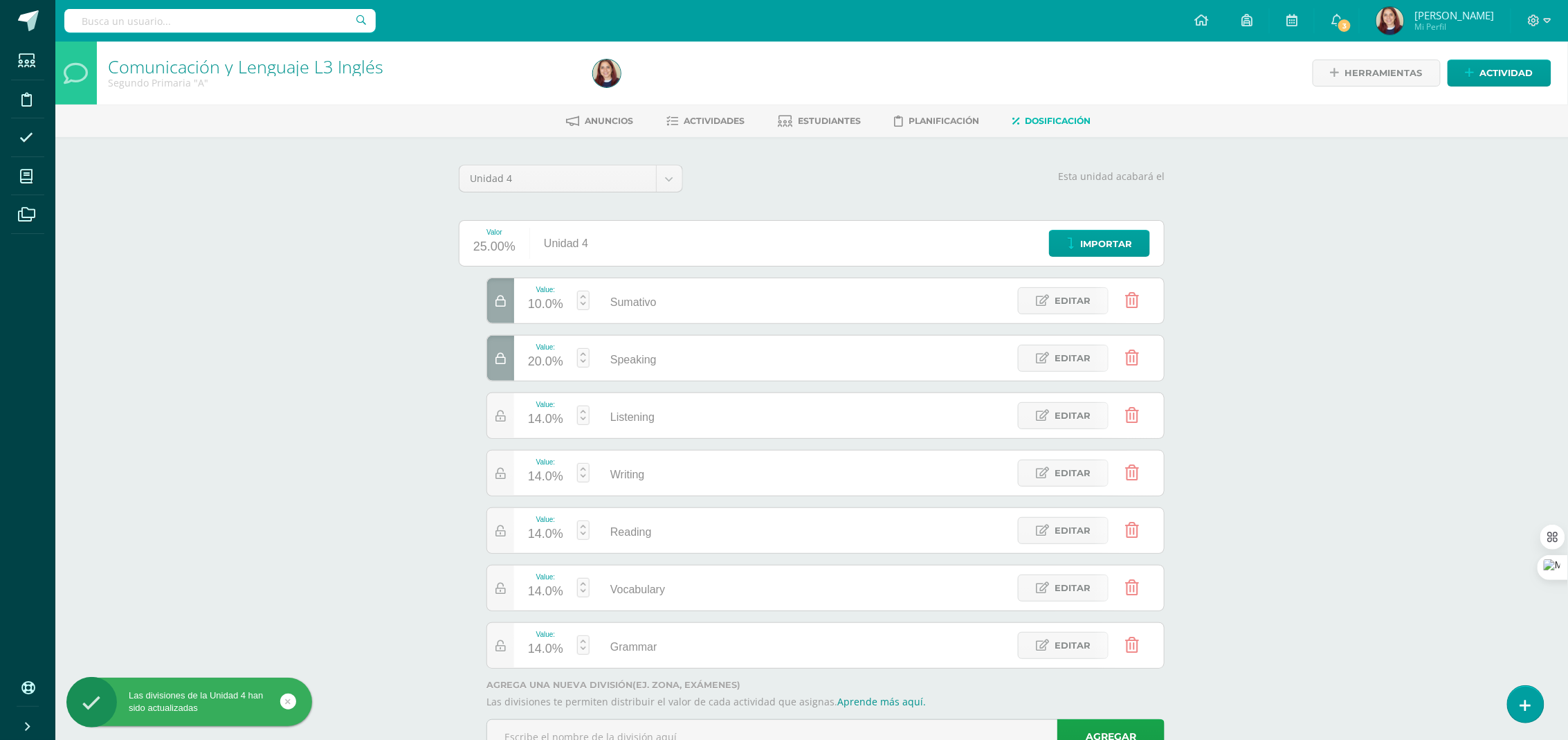
click at [553, 421] on div "14.0%" at bounding box center [546, 419] width 35 height 22
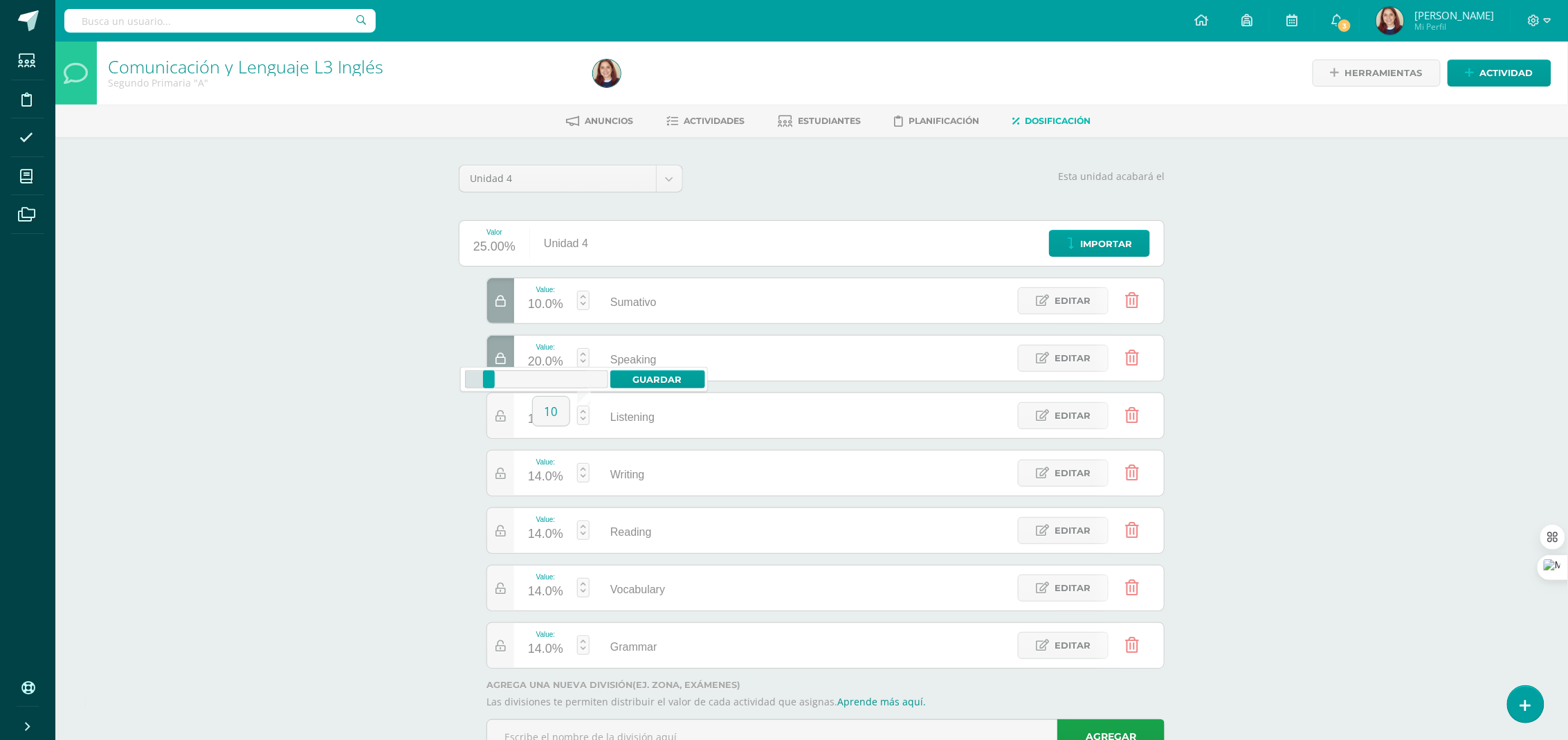
type input "10"
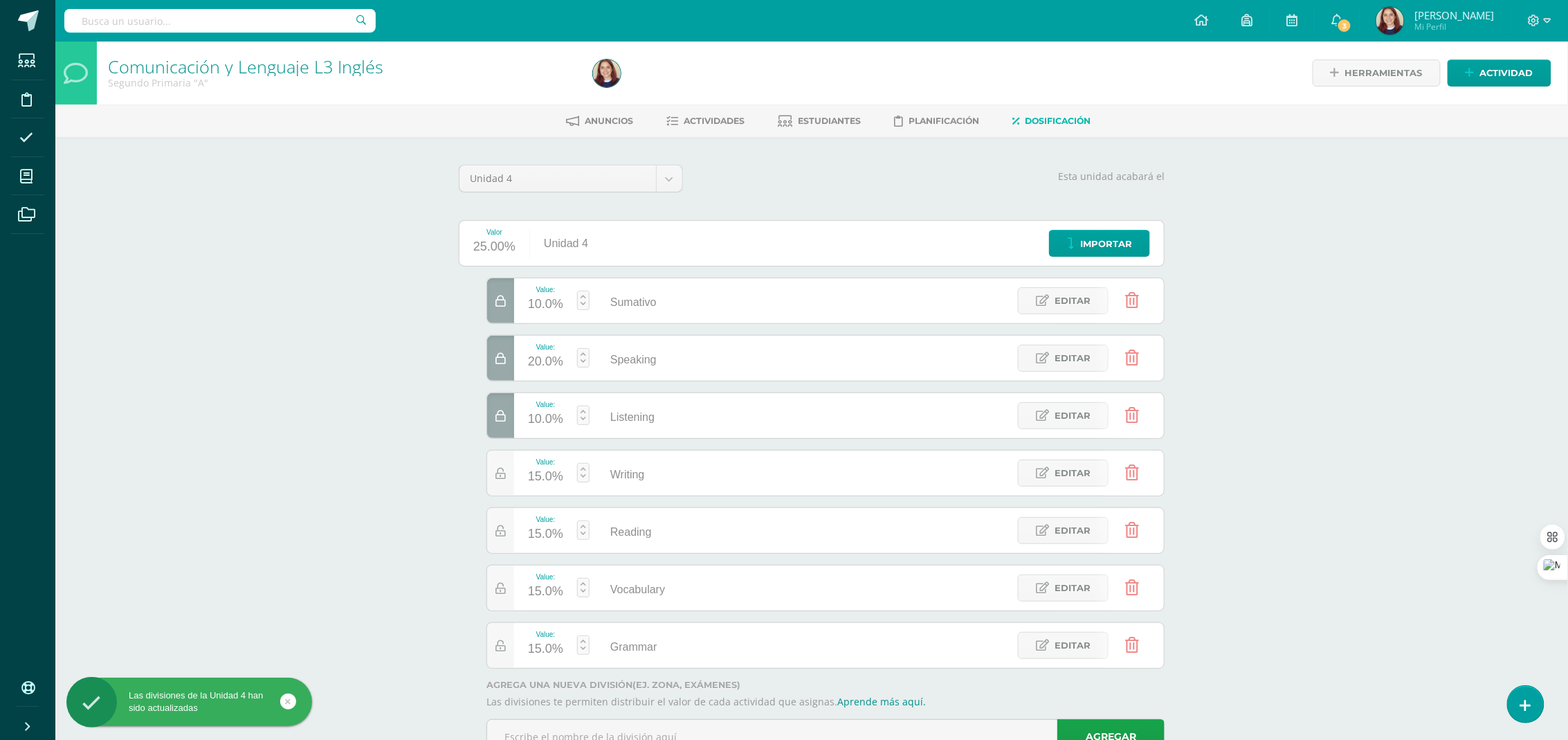
click at [550, 483] on div "15.0%" at bounding box center [546, 476] width 35 height 22
click at [558, 542] on div "15.0%" at bounding box center [546, 534] width 35 height 22
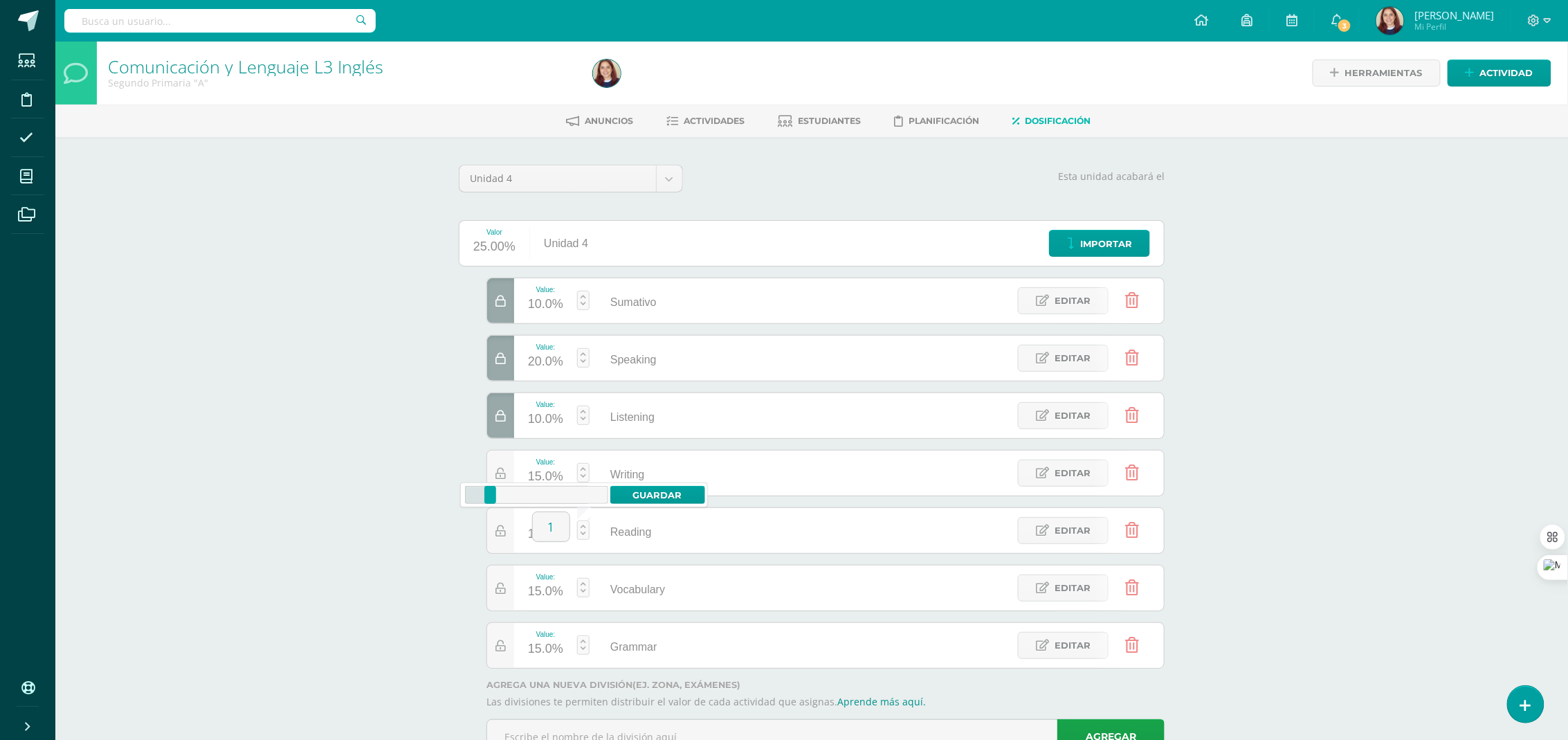
type input "15"
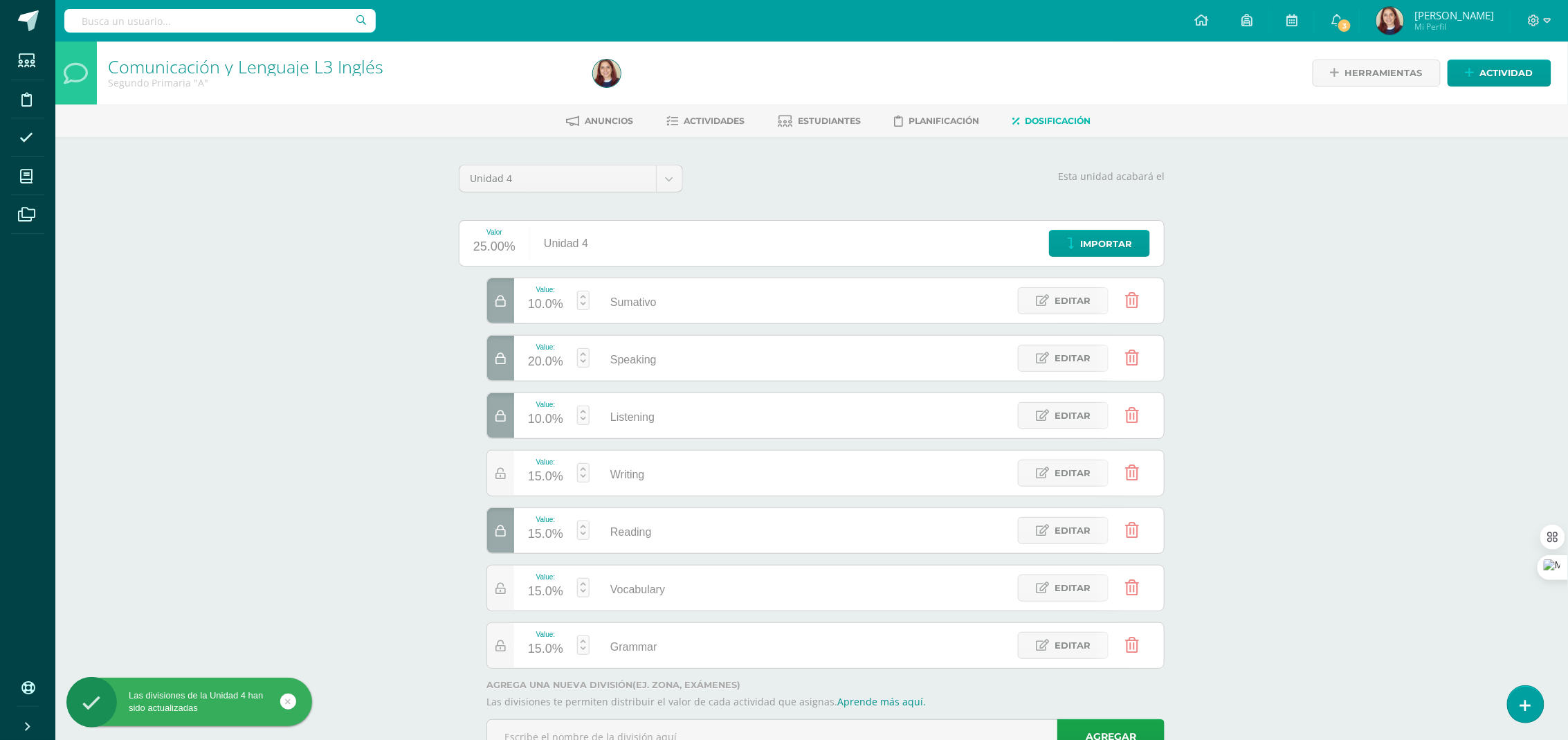
click at [558, 597] on div "15.0%" at bounding box center [546, 592] width 35 height 22
type input "10"
click at [546, 647] on div "17.5%" at bounding box center [546, 649] width 35 height 22
type input "10"
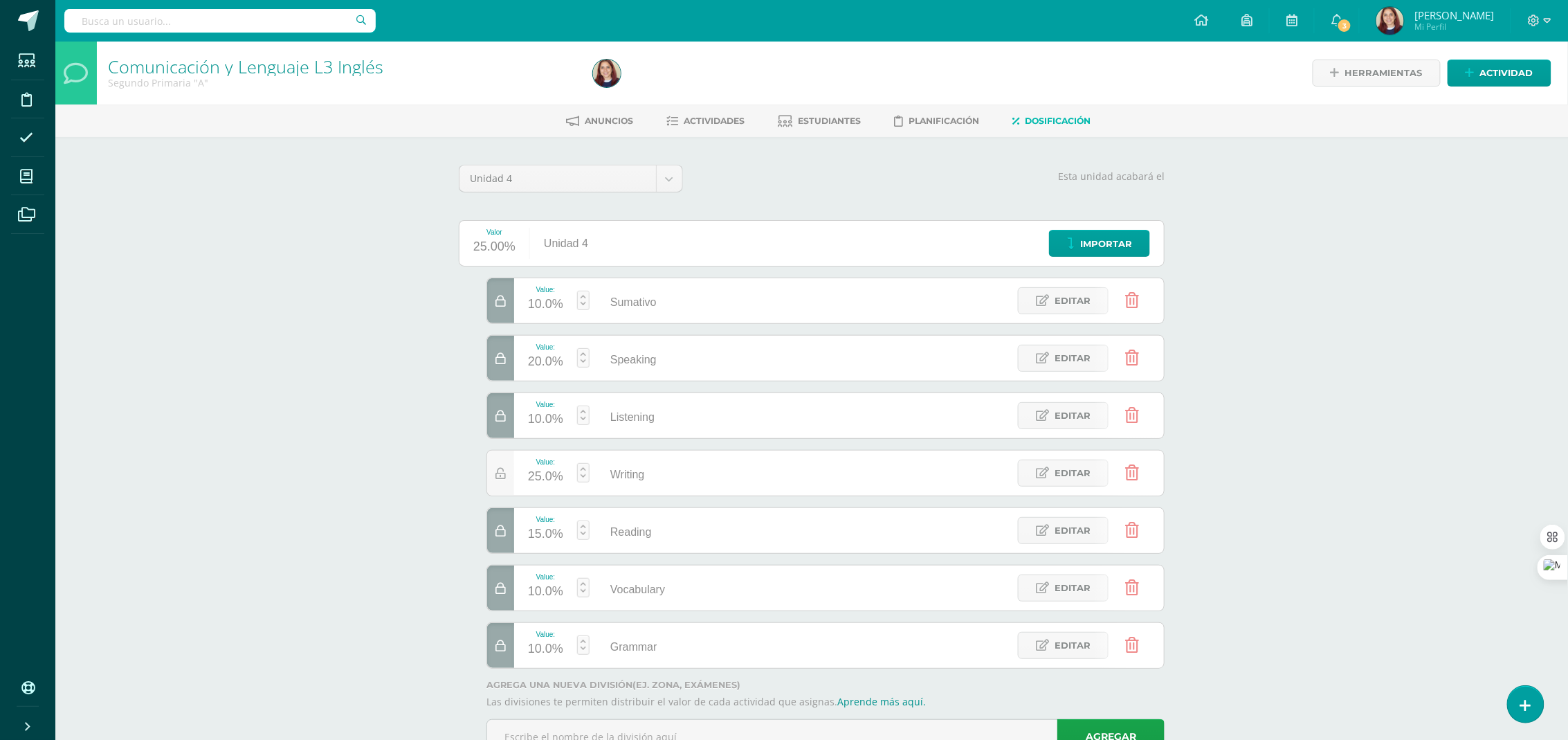
click at [554, 307] on div "10.0%" at bounding box center [546, 304] width 35 height 22
type input "20"
click at [1318, 475] on div "Comunicación y Lenguaje L3 Inglés Segundo Primaria "A" Herramientas Detalle de …" at bounding box center [811, 417] width 1512 height 752
click at [507, 475] on div at bounding box center [501, 473] width 27 height 45
click at [504, 479] on icon at bounding box center [501, 473] width 11 height 12
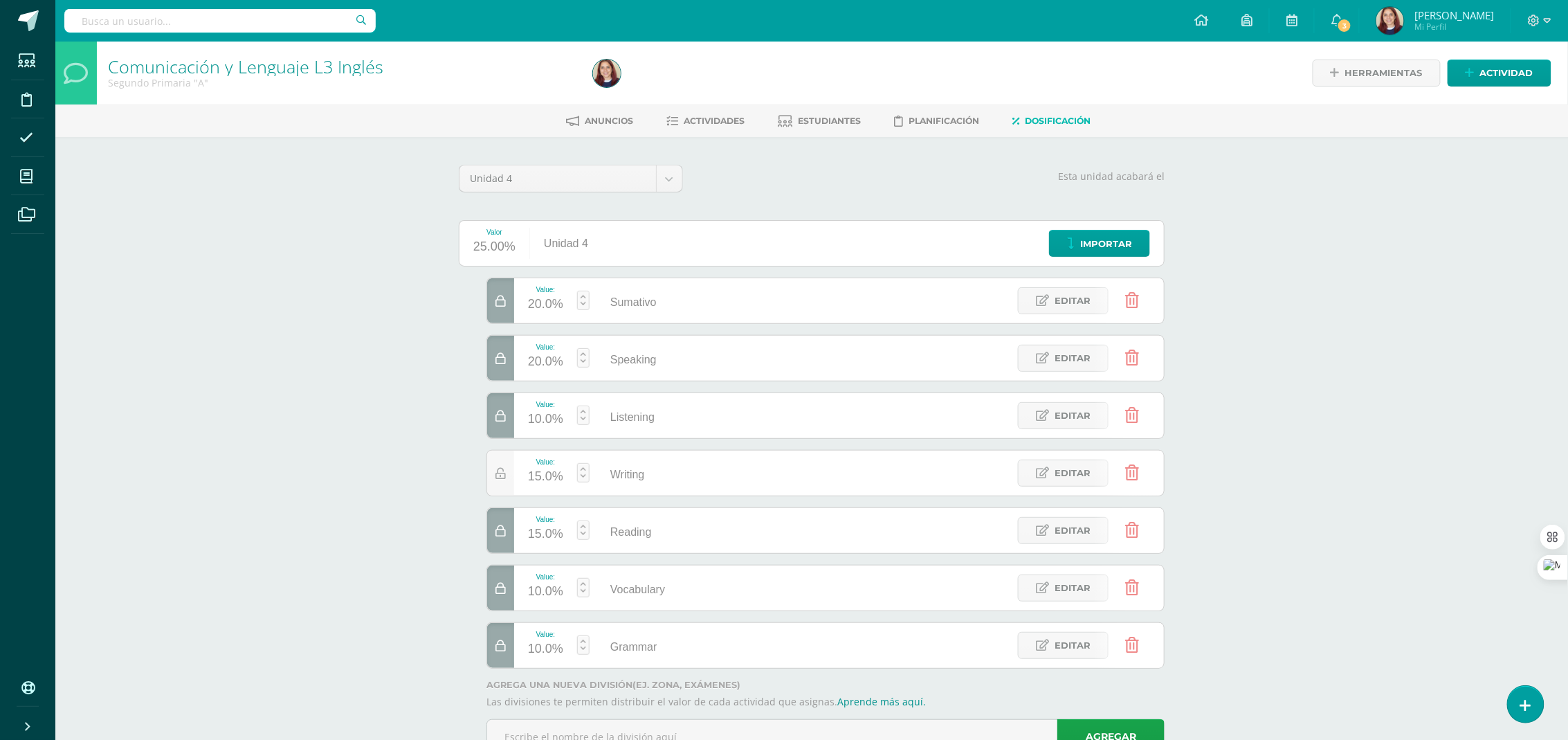
click at [1278, 448] on div "Comunicación y Lenguaje L3 Inglés Segundo Primaria "A" Herramientas Detalle de …" at bounding box center [811, 417] width 1512 height 752
click at [1292, 496] on div "Comunicación y Lenguaje L3 Inglés Segundo Primaria "A" Herramientas Detalle de …" at bounding box center [811, 417] width 1512 height 752
click at [1471, 480] on div "Comunicación y Lenguaje L3 Inglés Segundo Primaria "A" Herramientas Detalle de …" at bounding box center [811, 417] width 1512 height 752
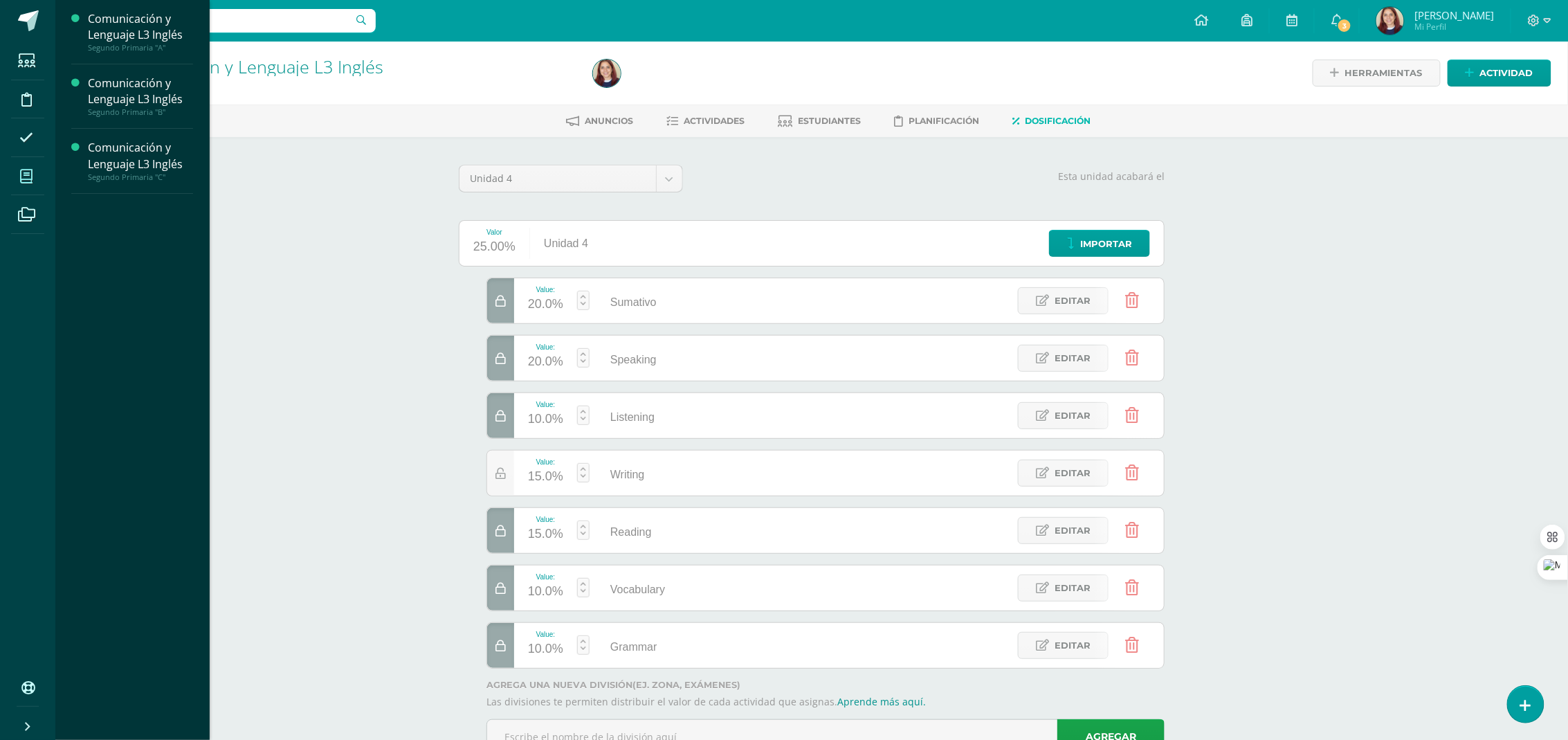
click at [19, 179] on span at bounding box center [27, 176] width 31 height 31
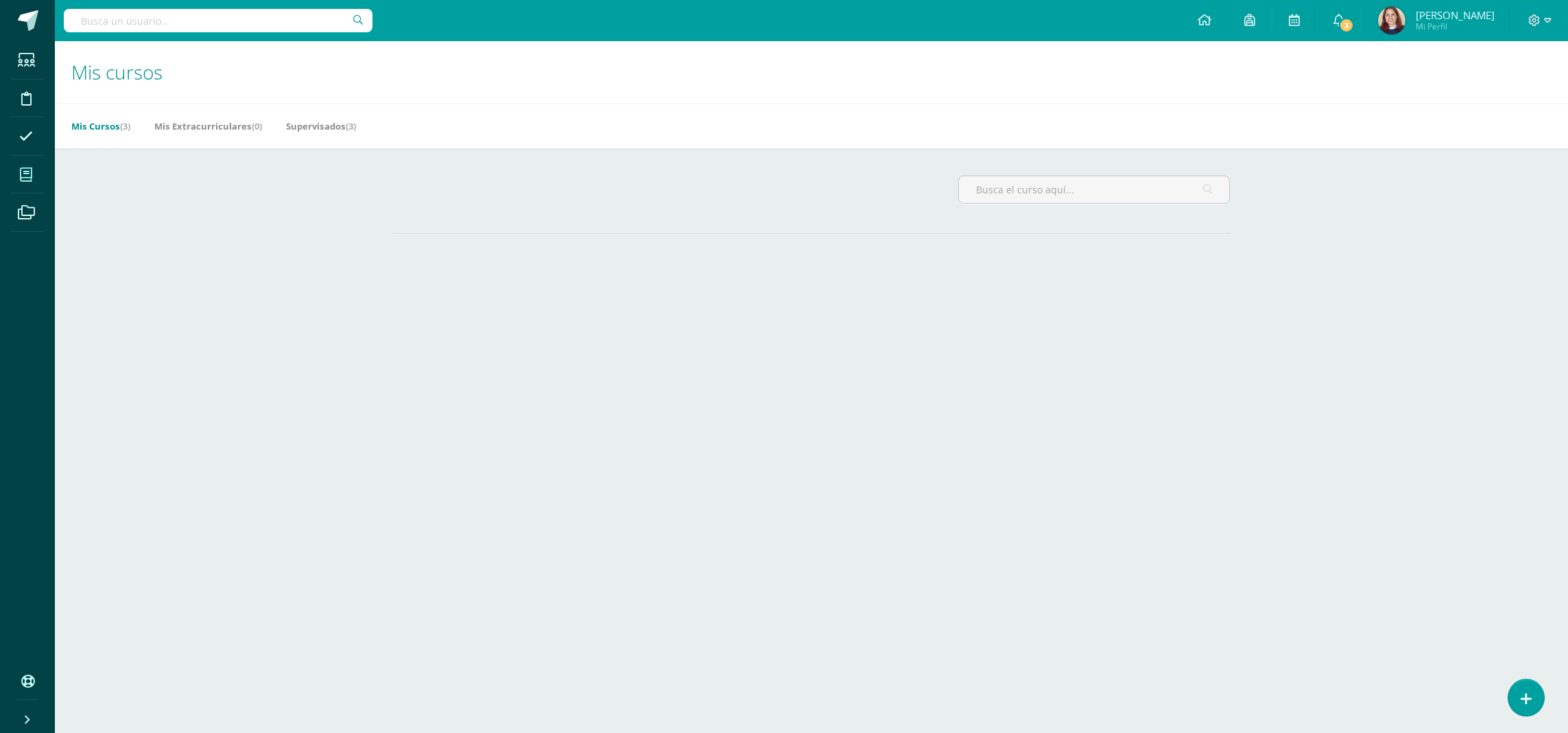
drag, startPoint x: 0, startPoint y: 0, endPoint x: 97, endPoint y: 133, distance: 164.6
click at [112, 109] on div "Mis Cursos (3) Mis Extracurriculares (0) Supervisados (3)" at bounding box center [828, 126] width 1546 height 45
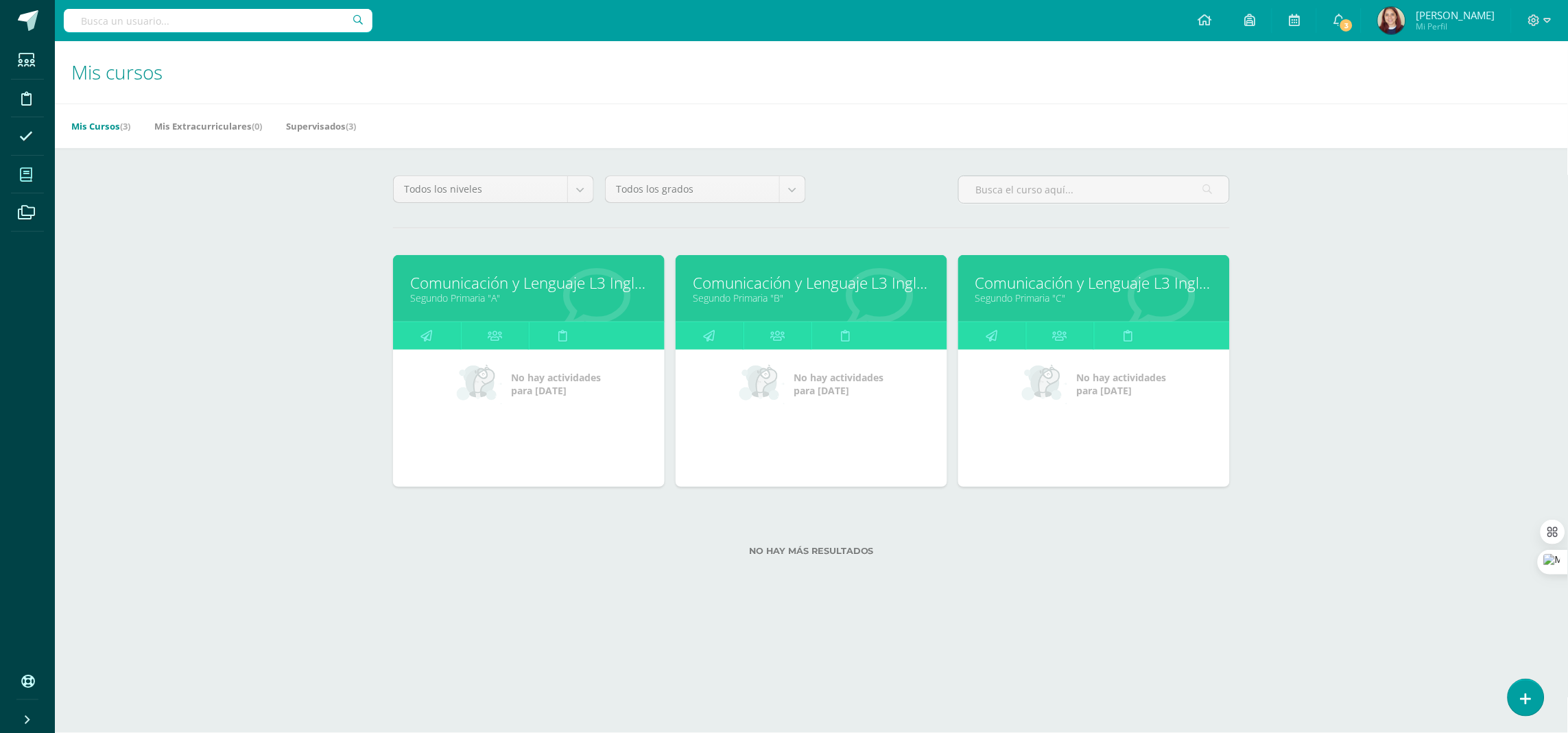
click at [851, 276] on link "Comunicación y Lenguaje L3 Inglés" at bounding box center [811, 283] width 238 height 22
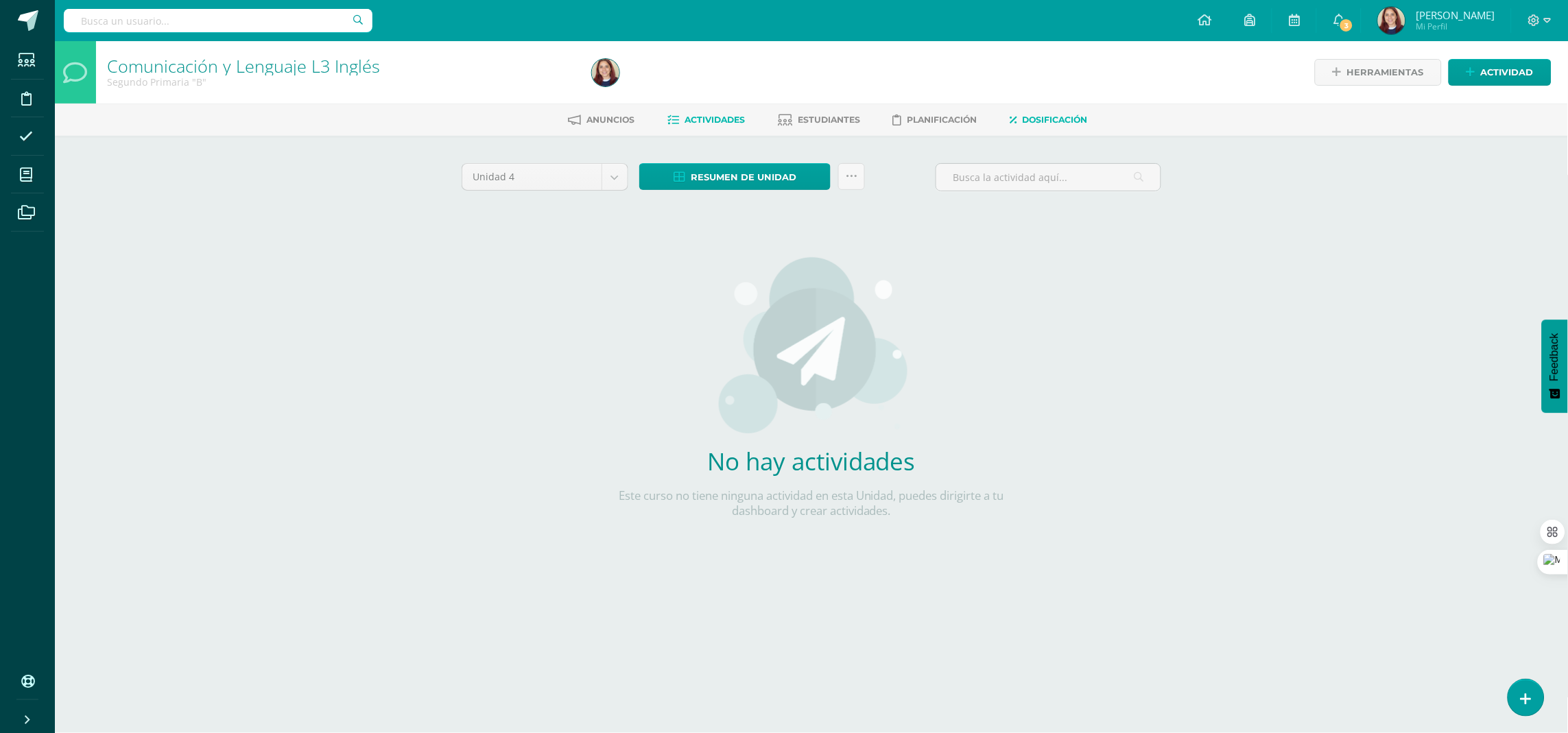
click at [1068, 111] on link "Dosificación" at bounding box center [1049, 119] width 77 height 22
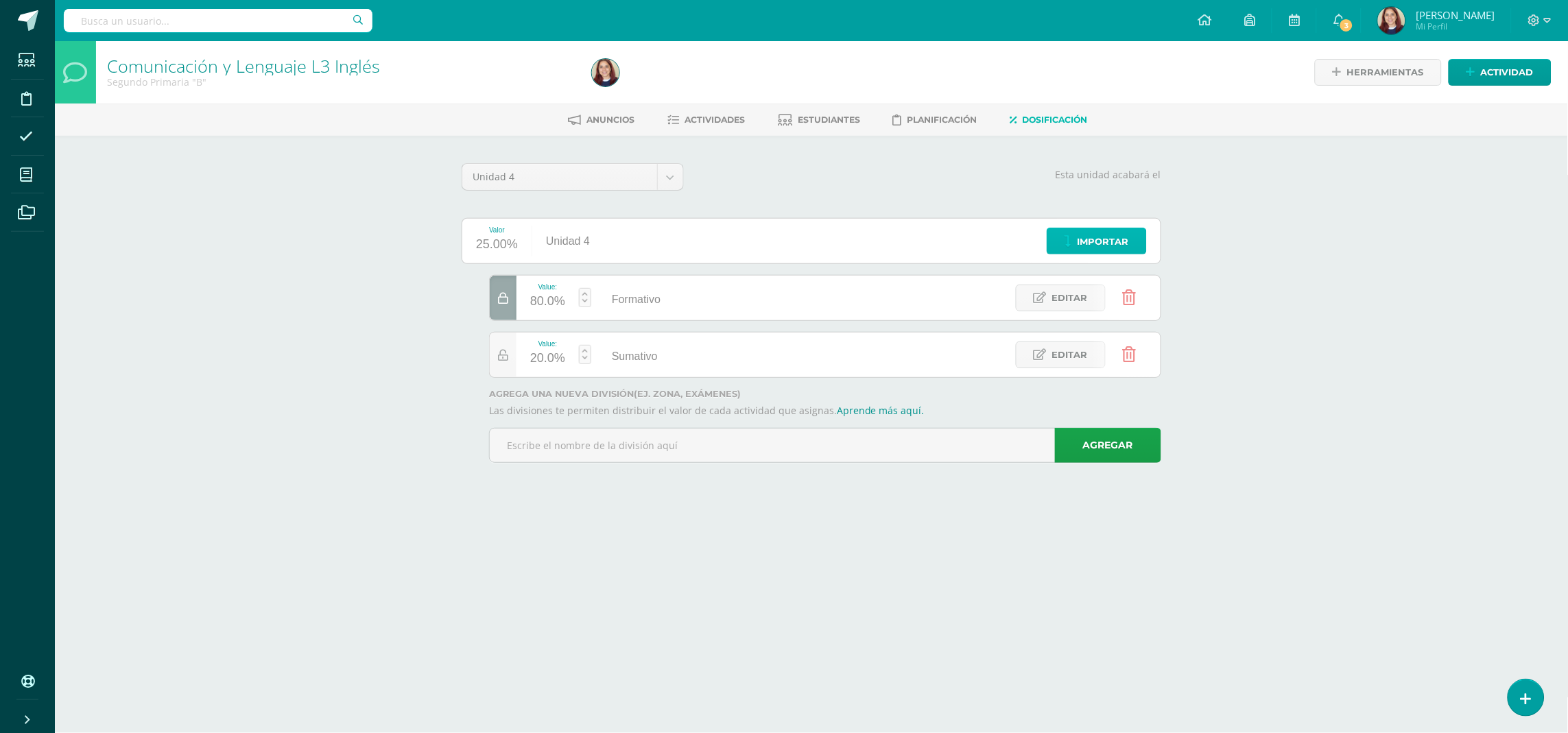
click at [1087, 245] on span "Importar" at bounding box center [1103, 242] width 52 height 25
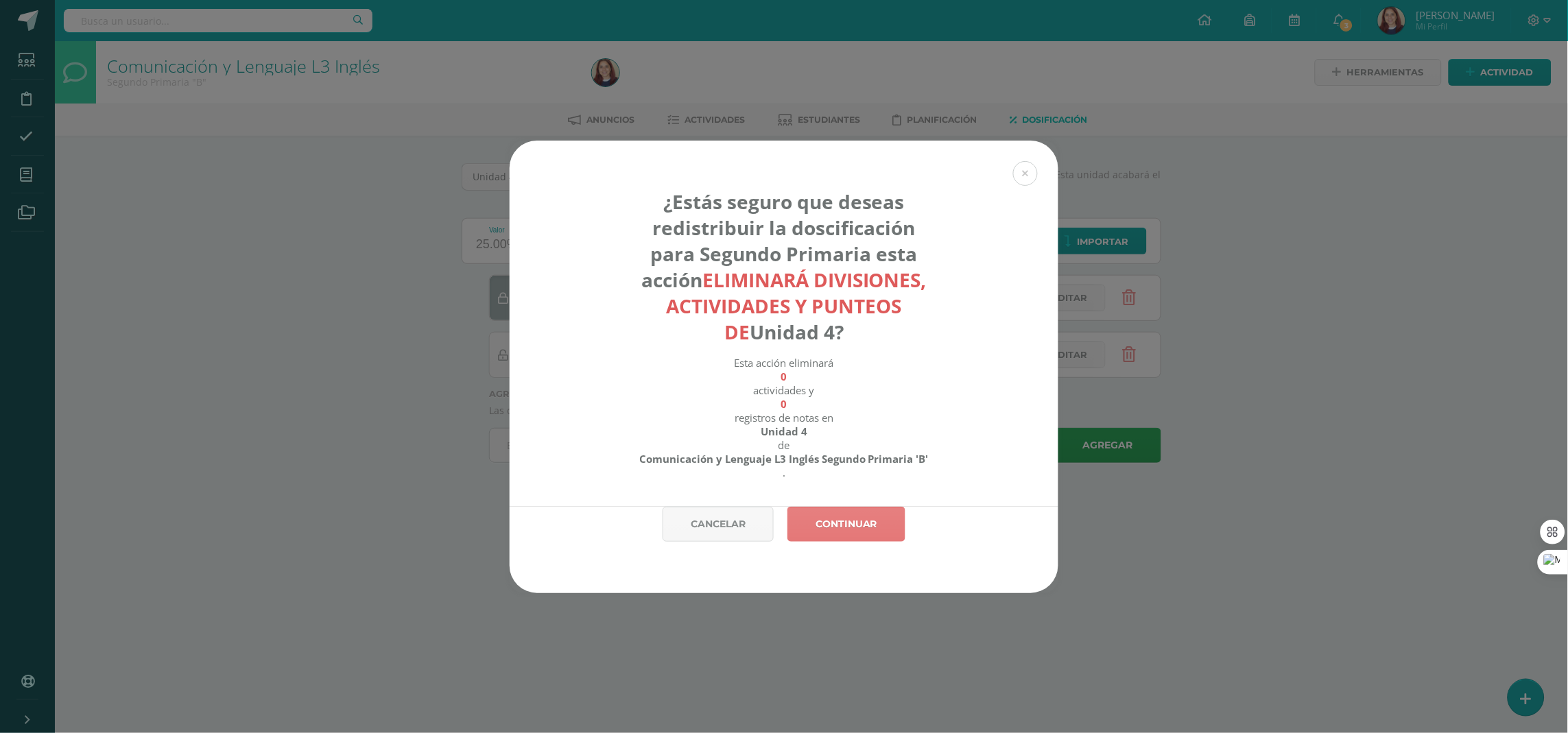
click at [852, 521] on link "Continuar" at bounding box center [846, 524] width 118 height 35
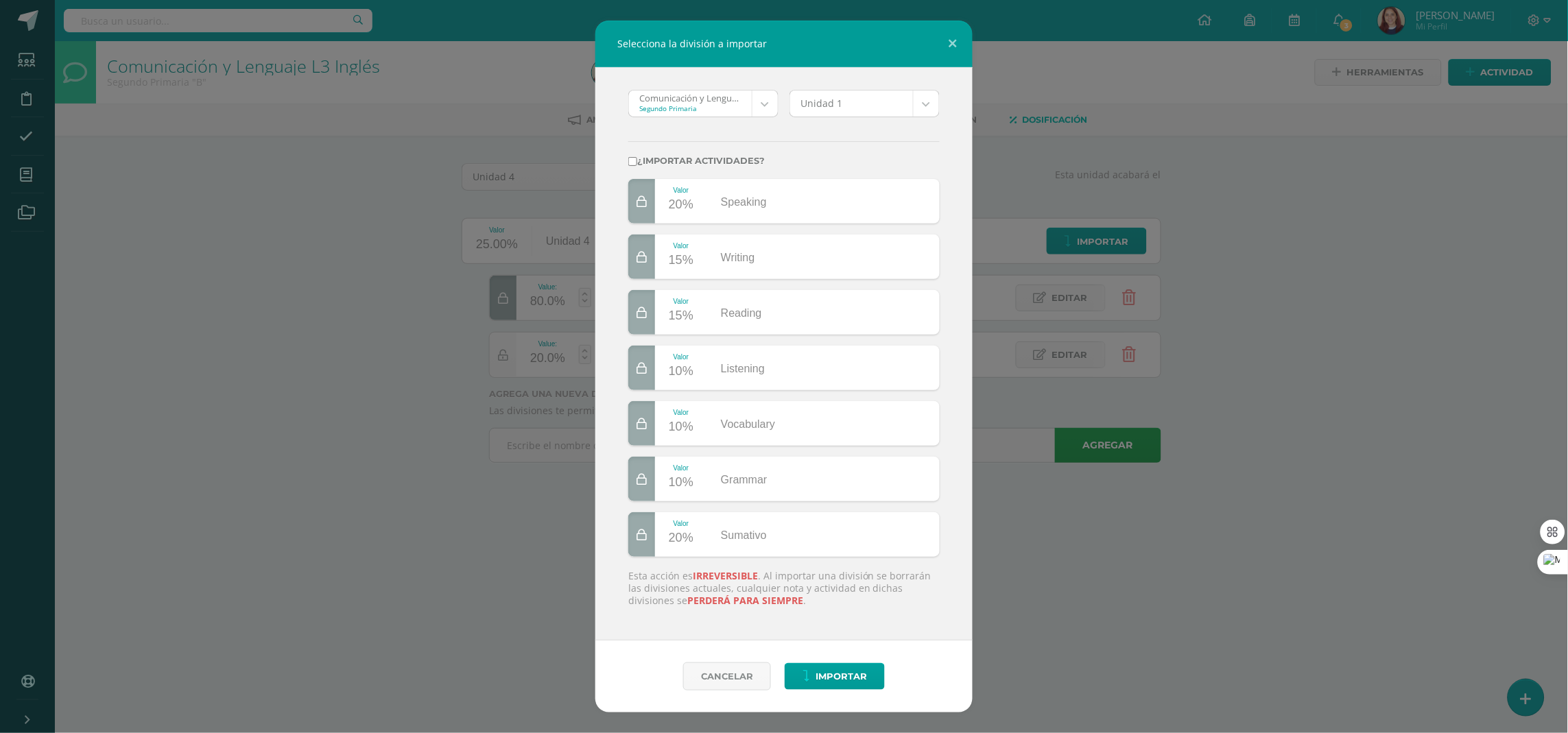
click at [768, 107] on body "Selecciona la división a importar Comunicación y Lenguaje L3 Inglés 'A' Segundo…" at bounding box center [784, 250] width 1568 height 501
click at [936, 97] on body "Selecciona la división a importar Comunicación y Lenguaje L3 Inglés 'A' Segundo…" at bounding box center [784, 250] width 1568 height 501
select select "235412"
click at [845, 683] on span "Importar" at bounding box center [841, 677] width 52 height 25
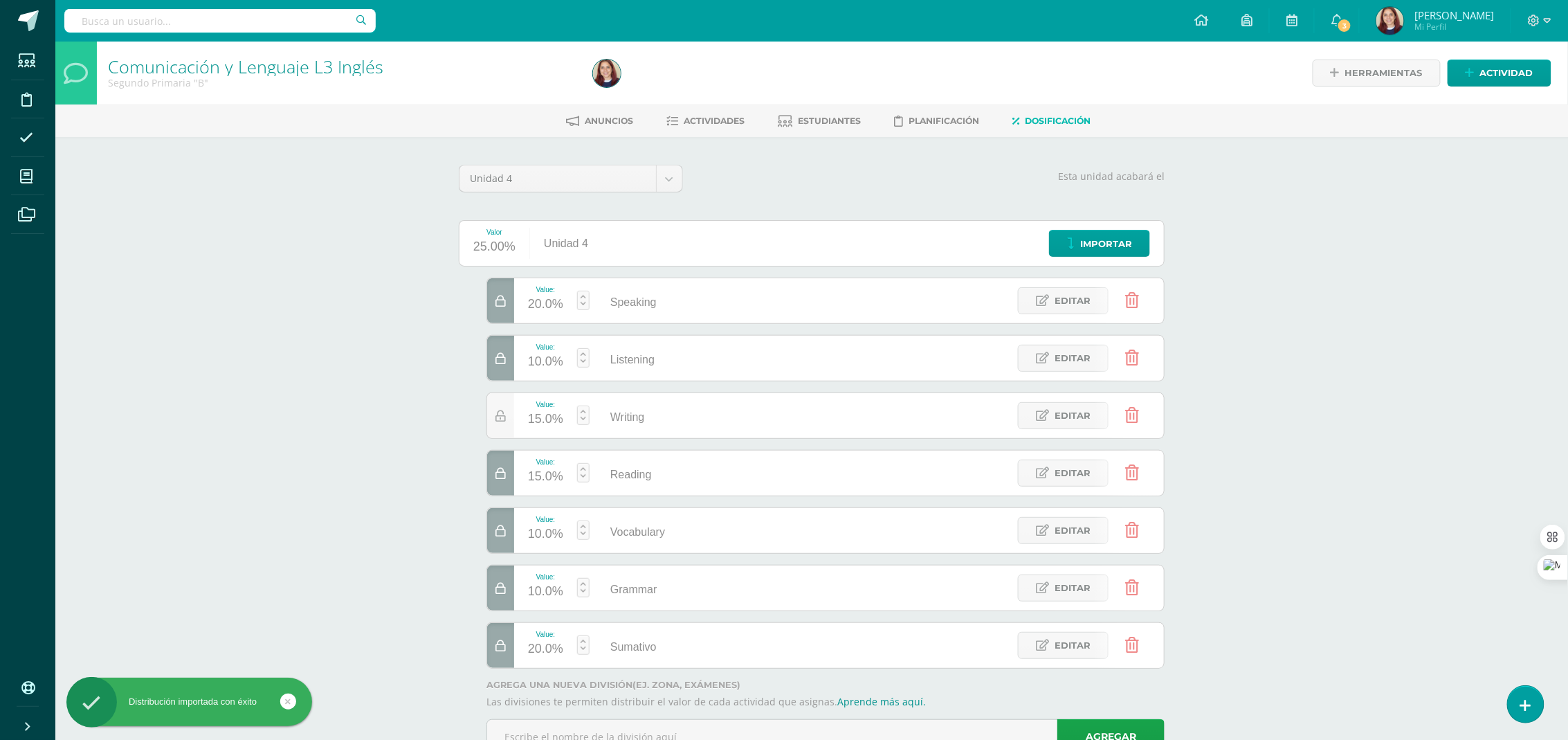
drag, startPoint x: 1579, startPoint y: 251, endPoint x: 1578, endPoint y: 140, distance: 111.0
click at [1568, 140] on html "Distribución importada con éxito Estudiantes Disciplina Asistencia Mis cursos A…" at bounding box center [784, 397] width 1568 height 793
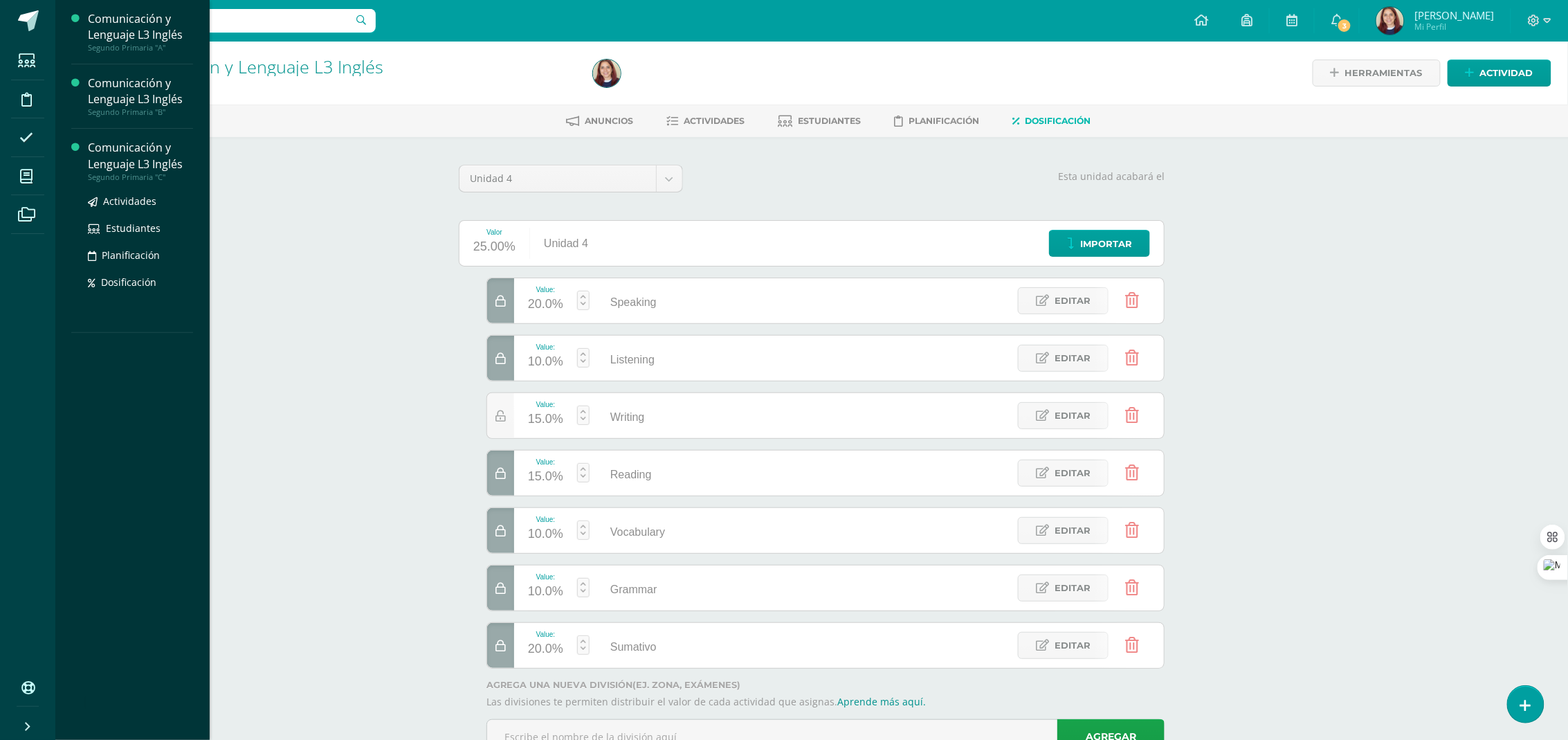
click at [113, 165] on div "Comunicación y Lenguaje L3 Inglés" at bounding box center [141, 155] width 105 height 32
click at [124, 197] on span "Actividades" at bounding box center [130, 201] width 53 height 13
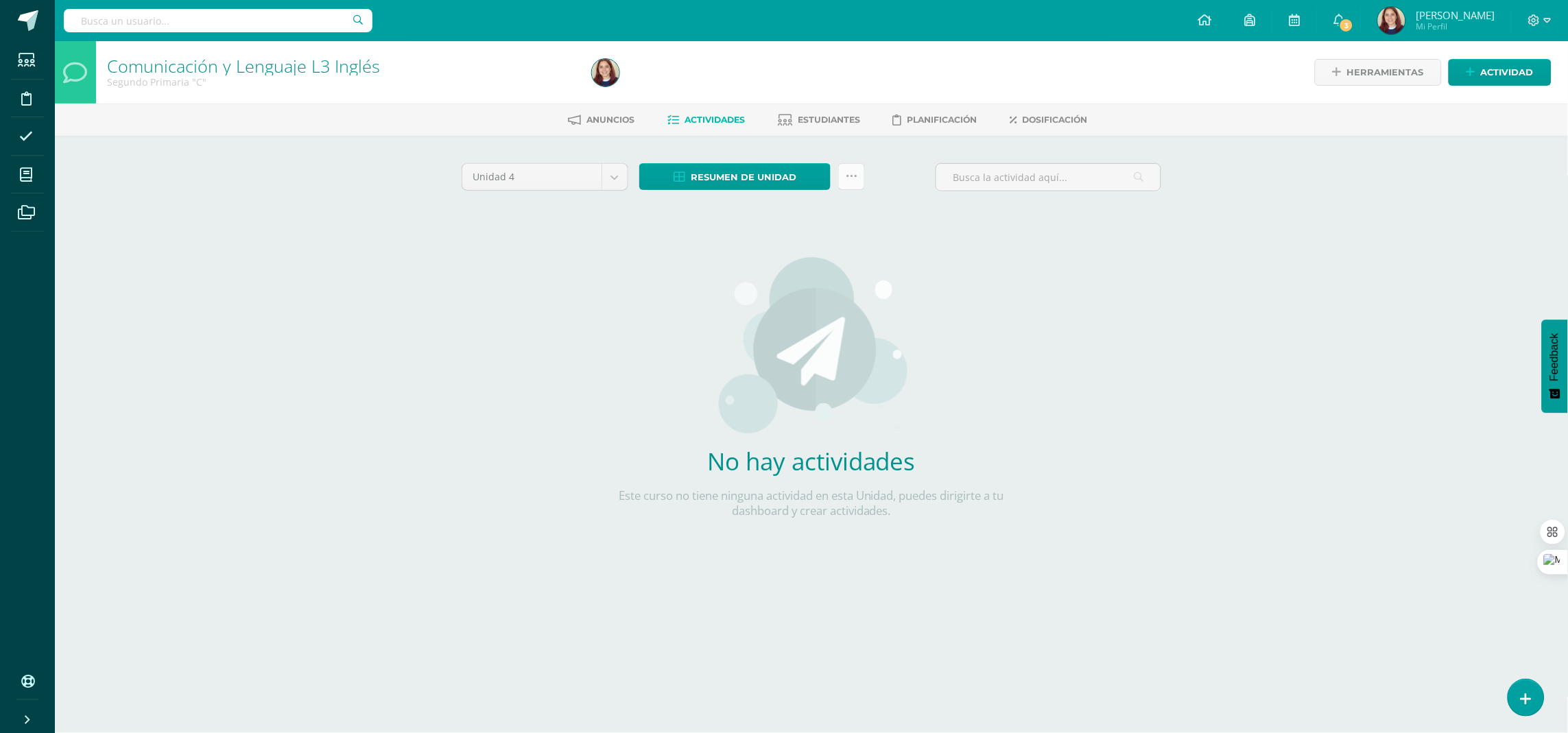
click at [854, 176] on icon at bounding box center [852, 176] width 12 height 12
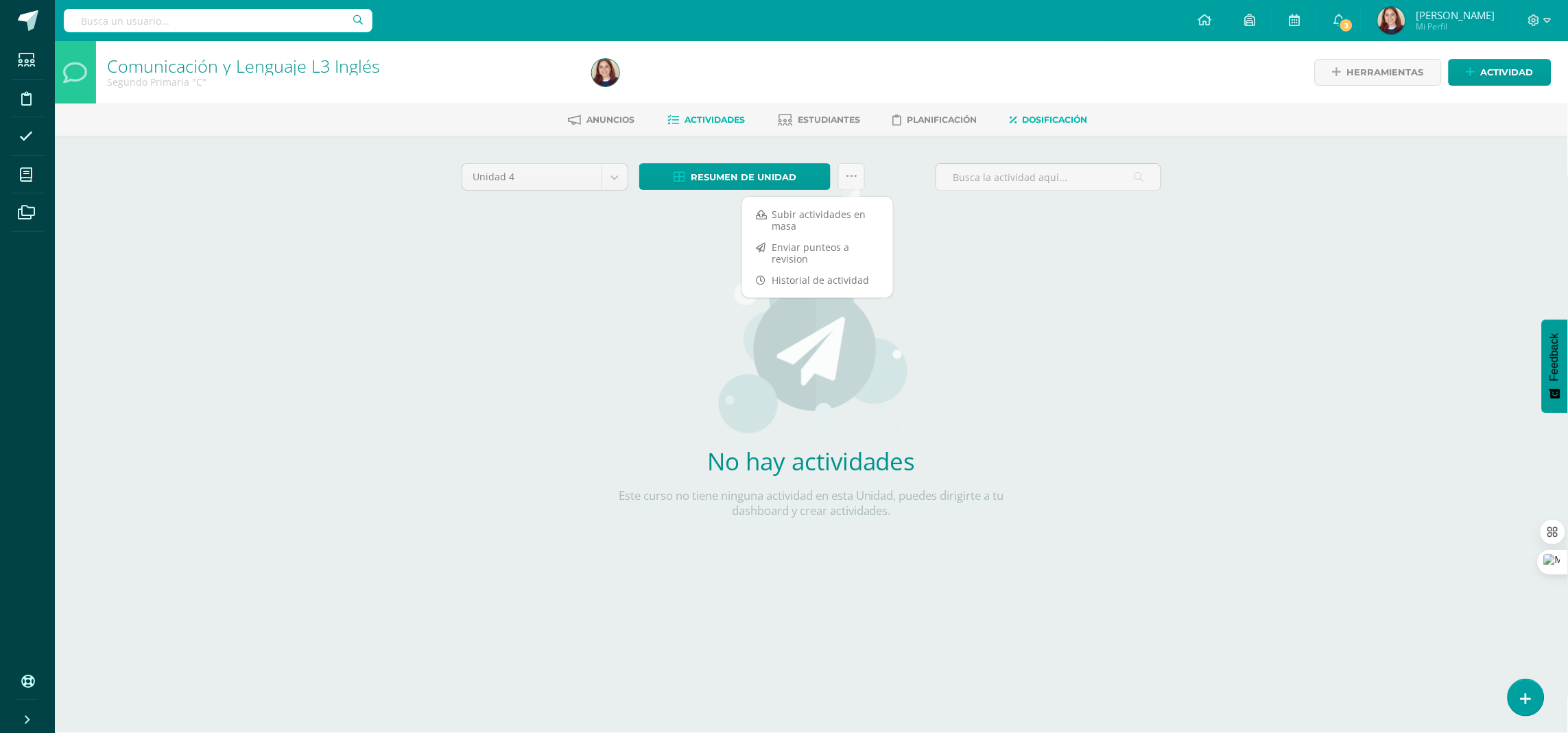
click at [1052, 116] on span "Dosificación" at bounding box center [1054, 119] width 65 height 10
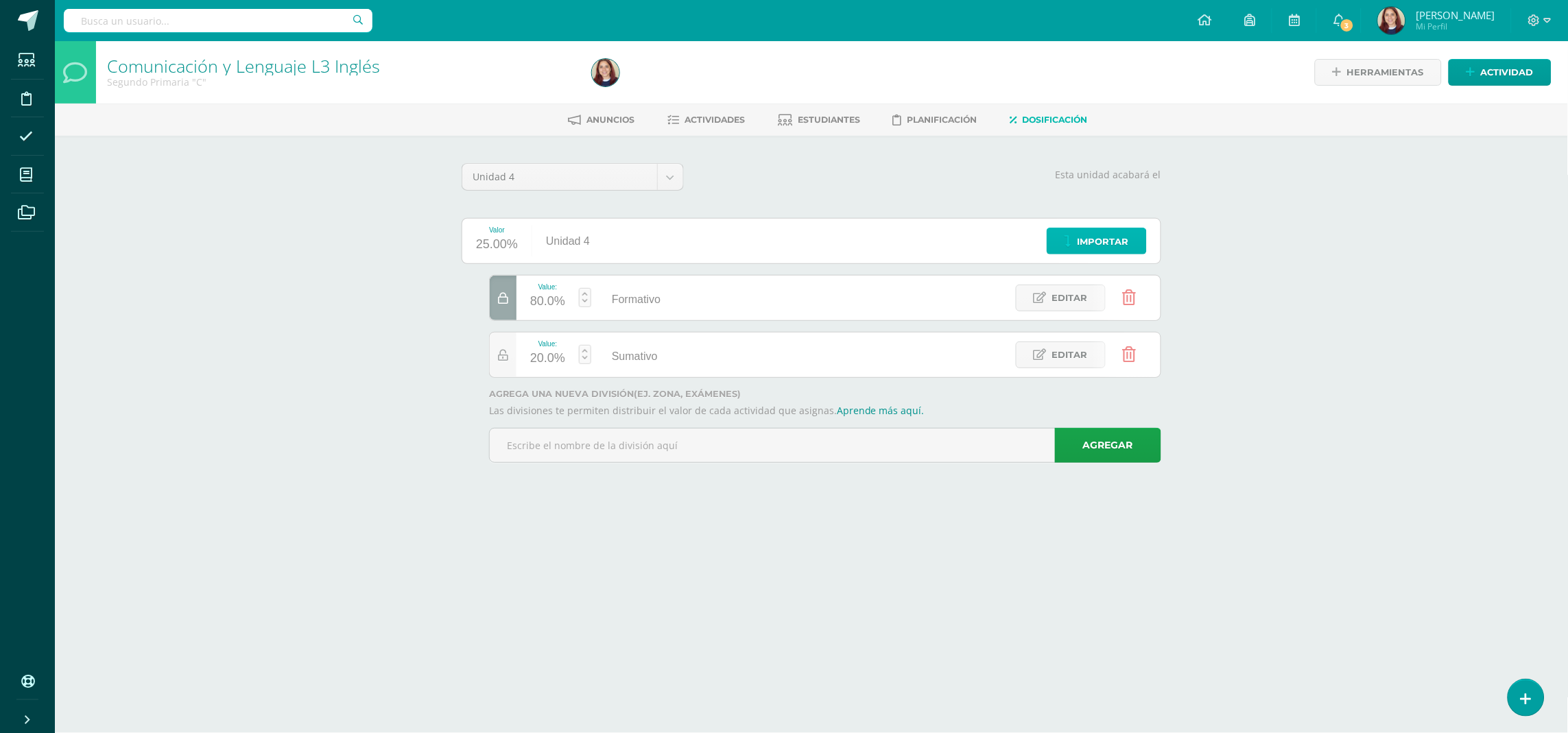
click at [1095, 247] on span "Importar" at bounding box center [1103, 242] width 52 height 25
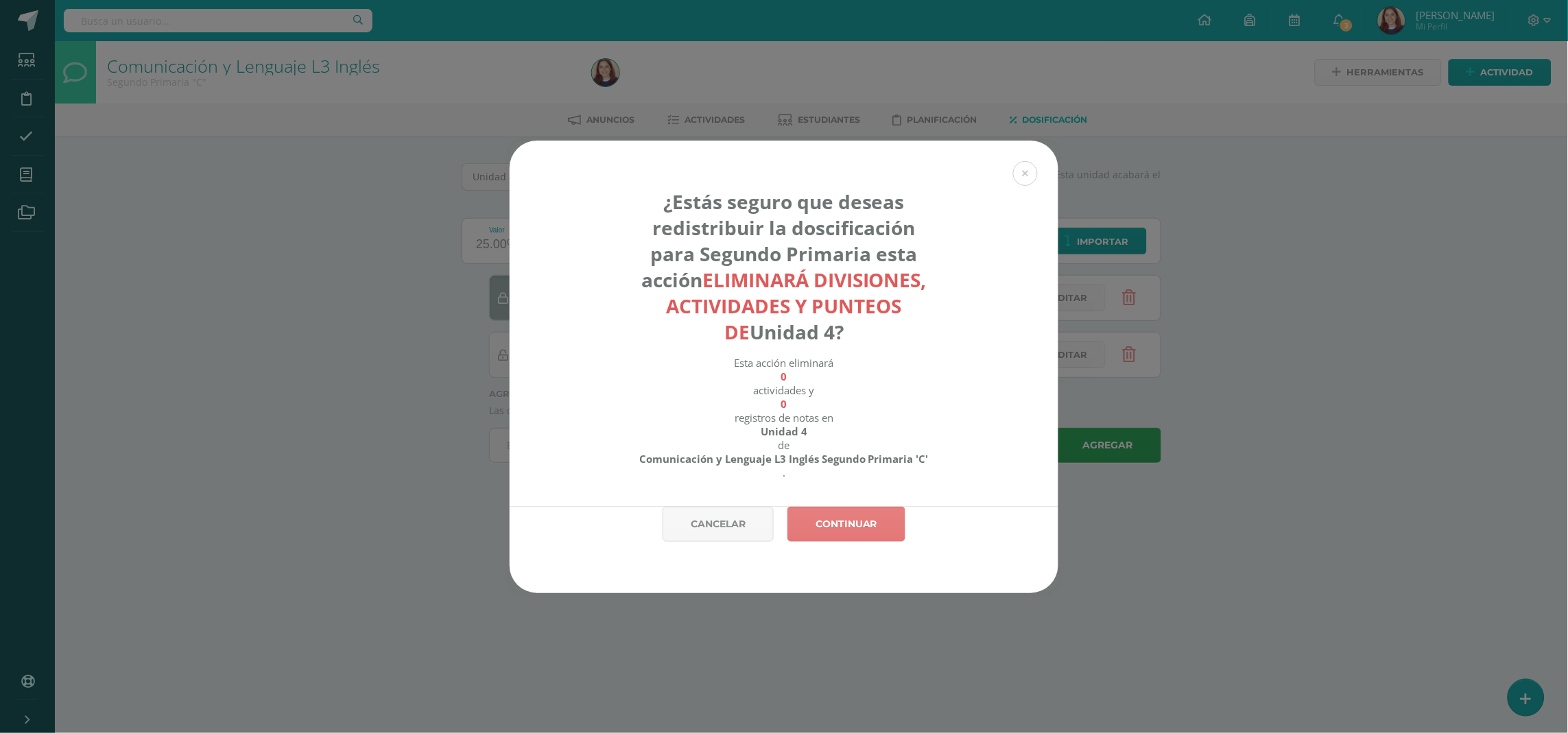
click at [841, 526] on link "Continuar" at bounding box center [846, 524] width 118 height 35
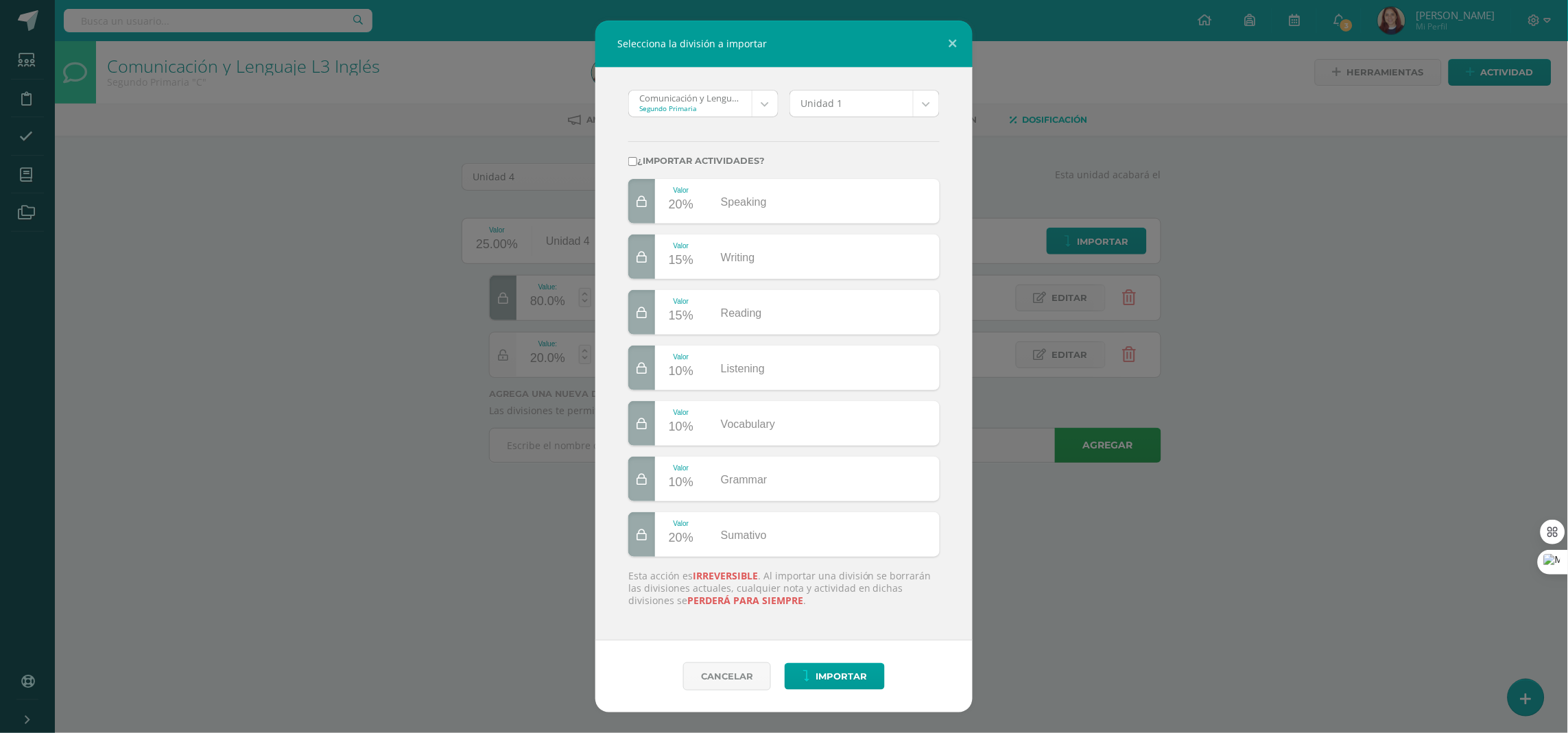
click at [769, 101] on body "Selecciona la división a importar Comunicación y Lenguaje L3 Inglés 'A' Segundo…" at bounding box center [784, 250] width 1568 height 501
click at [934, 93] on body "Selecciona la división a importar Comunicación y Lenguaje L3 Inglés 'A' Segundo…" at bounding box center [784, 250] width 1568 height 501
select select "235412"
click at [834, 674] on span "Importar" at bounding box center [841, 677] width 52 height 25
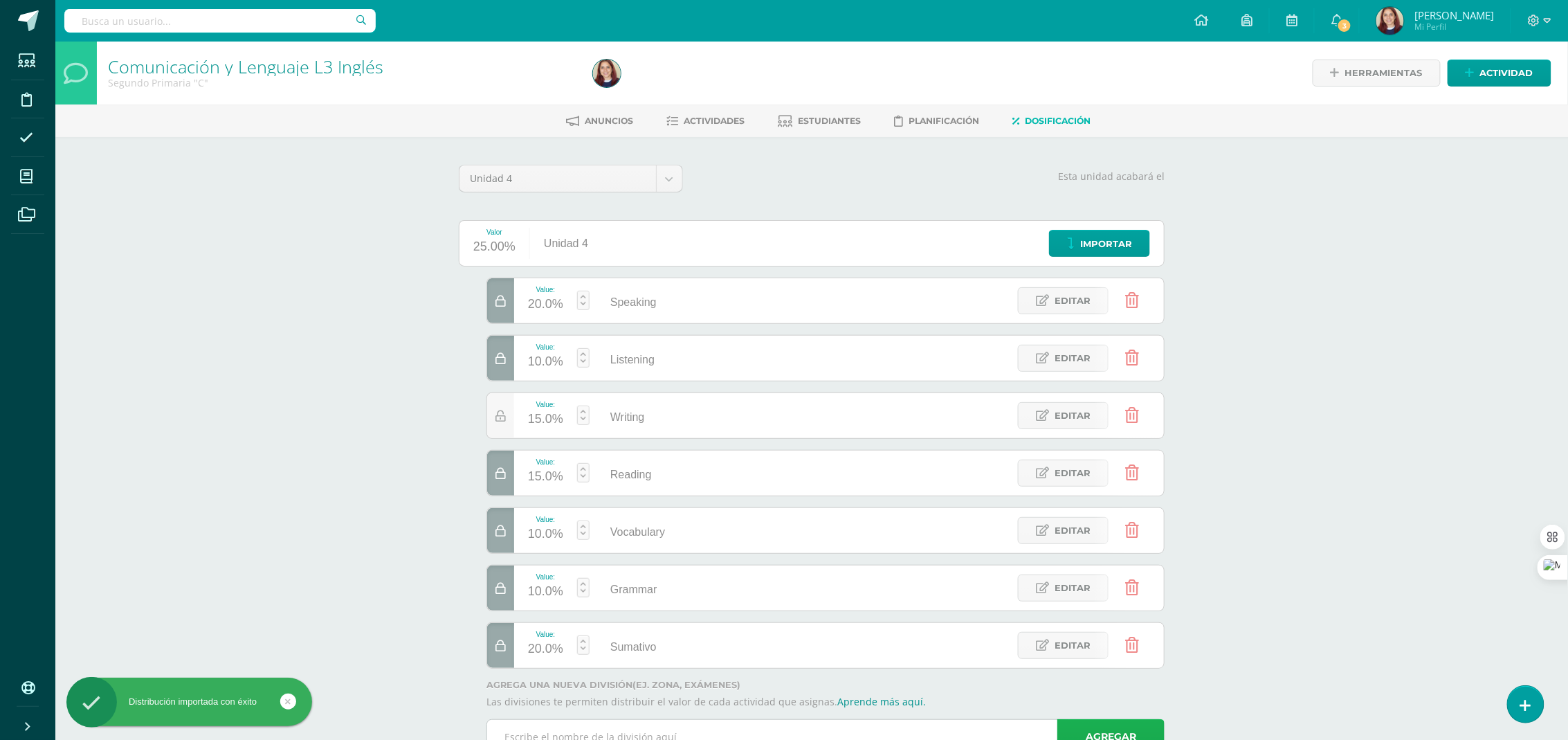
click at [1091, 732] on link "Agregar" at bounding box center [1111, 737] width 108 height 35
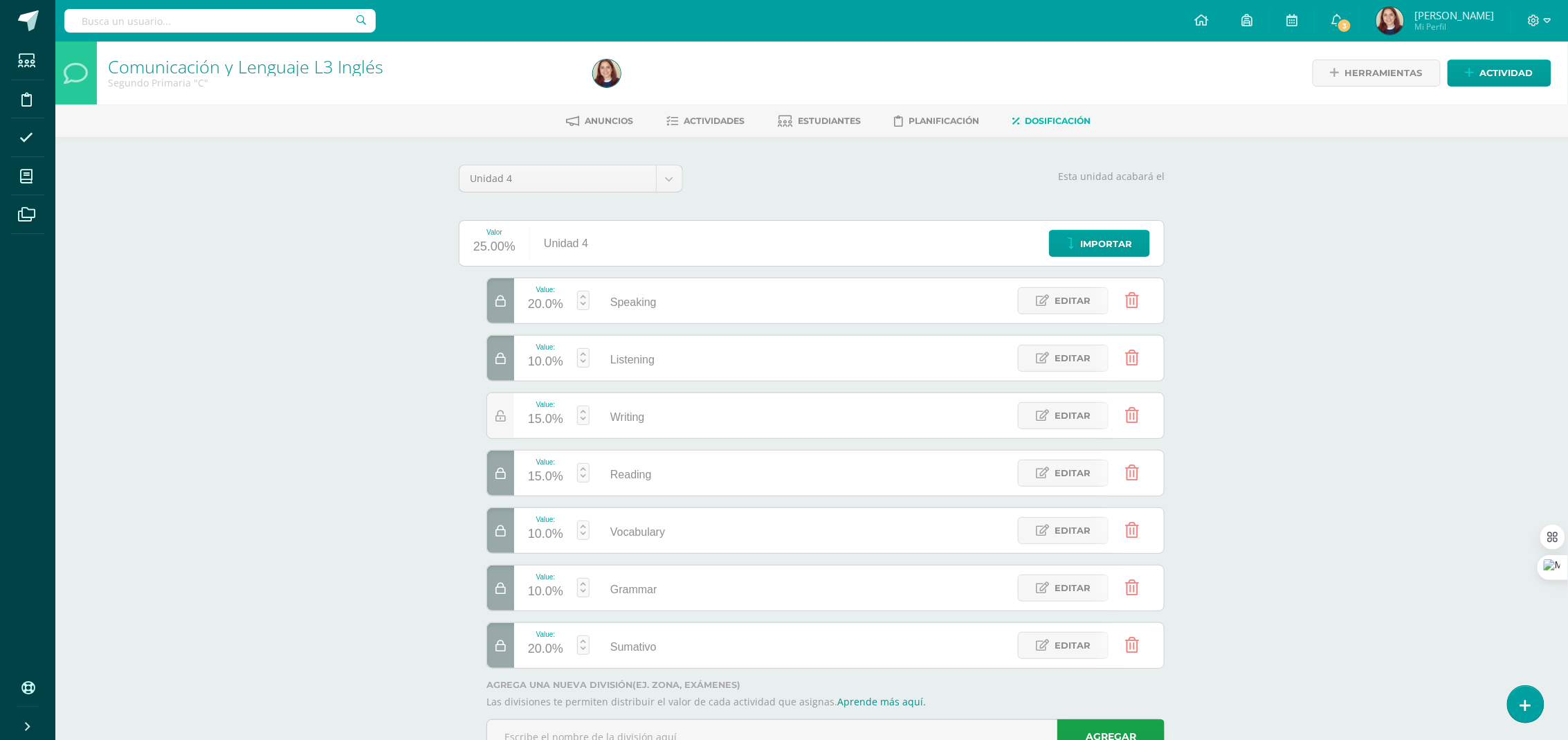
click at [1477, 301] on div "Comunicación y Lenguaje L3 Inglés Segundo Primaria "C" Herramientas Detalle de …" at bounding box center [811, 417] width 1512 height 752
click at [1489, 65] on span "Actividad" at bounding box center [1507, 73] width 53 height 25
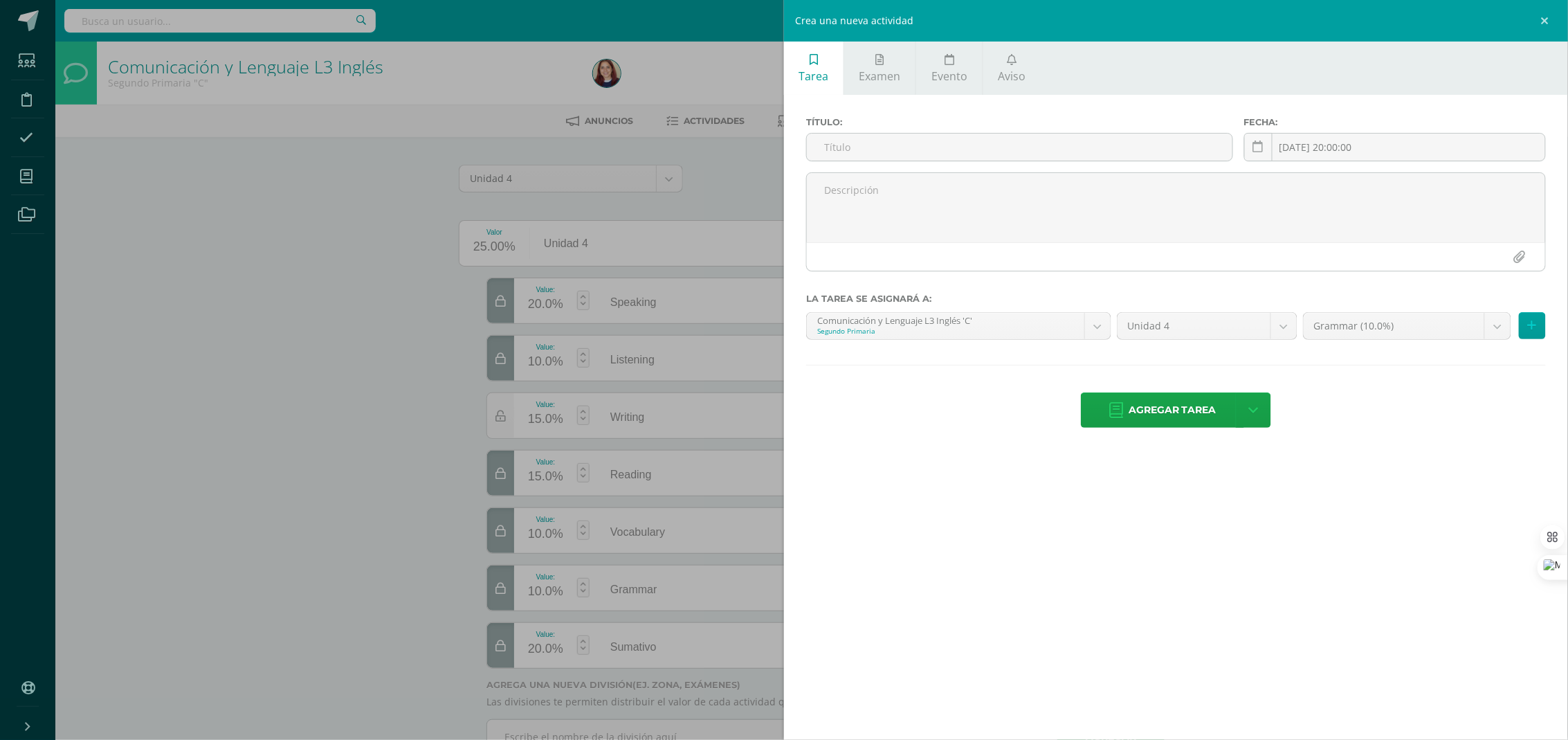
click at [356, 208] on div "Crea una nueva actividad Tarea Examen Evento Aviso Título: Fecha: 2025-08-12 20…" at bounding box center [784, 370] width 1568 height 740
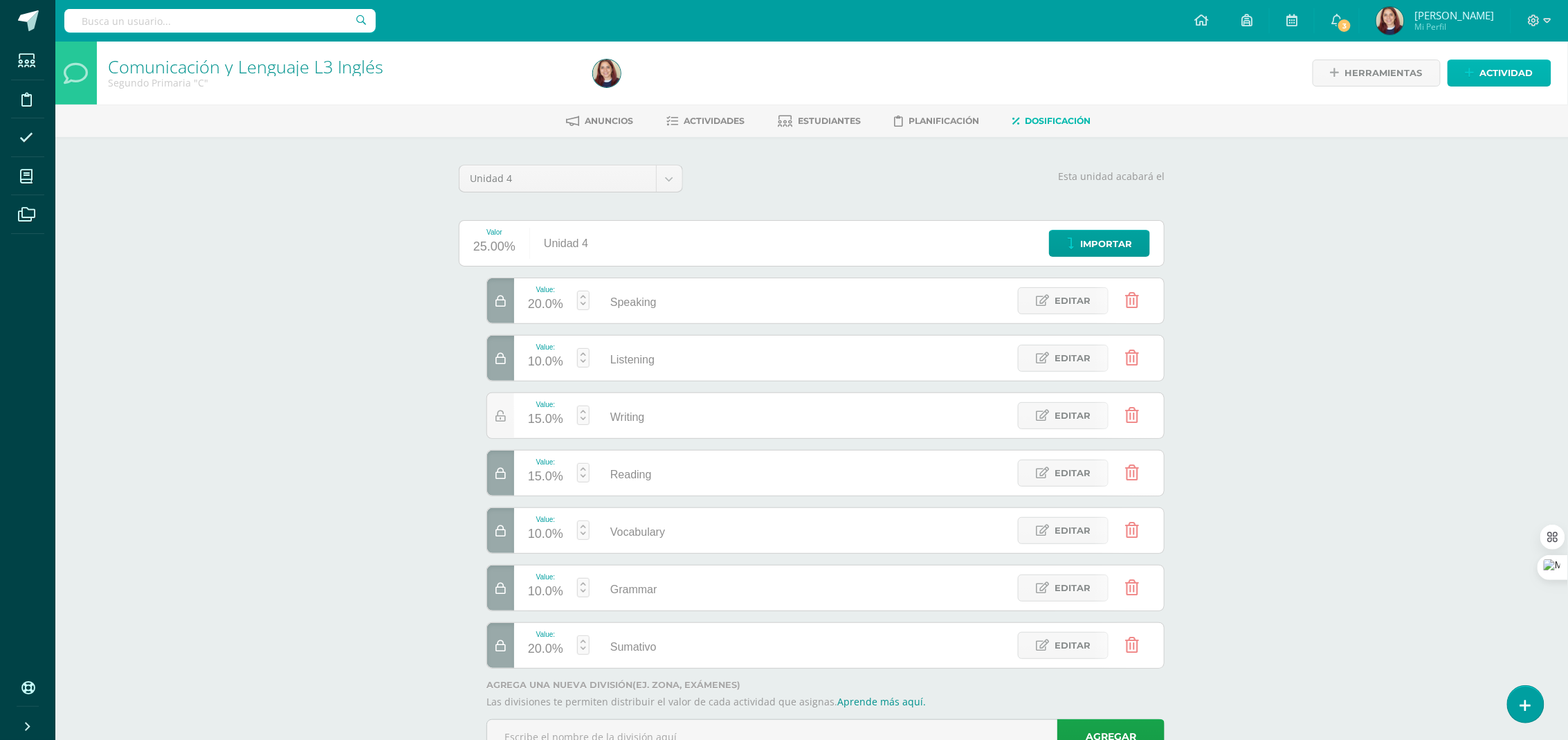
click at [1494, 82] on span "Actividad" at bounding box center [1507, 73] width 53 height 25
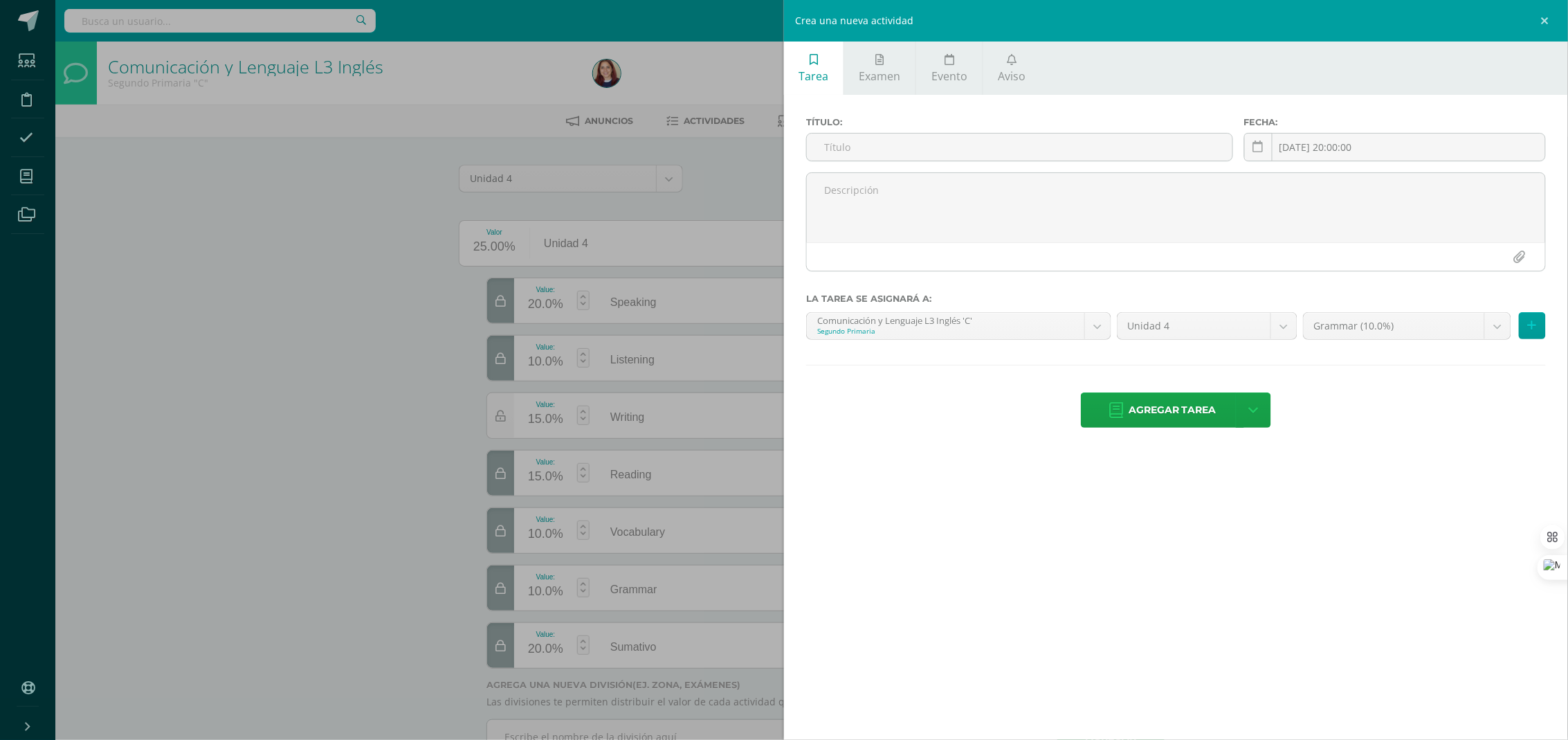
click at [388, 288] on div "Crea una nueva actividad Tarea Examen Evento Aviso Título: Fecha: 2025-08-12 20…" at bounding box center [784, 370] width 1568 height 740
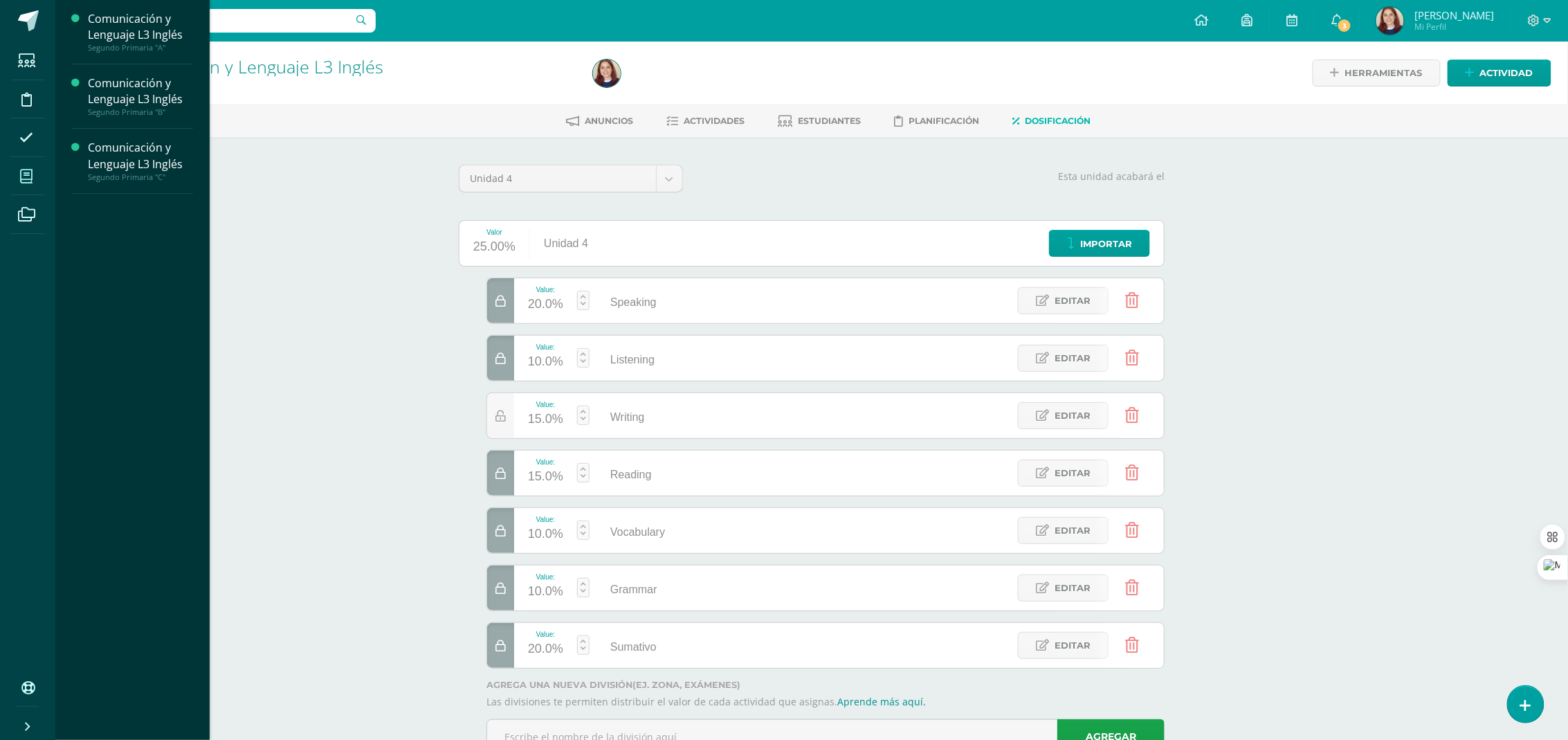
click at [24, 178] on icon at bounding box center [27, 177] width 13 height 14
click at [154, 60] on div "Actividades Estudiantes Planificación Dosificación" at bounding box center [141, 122] width 105 height 140
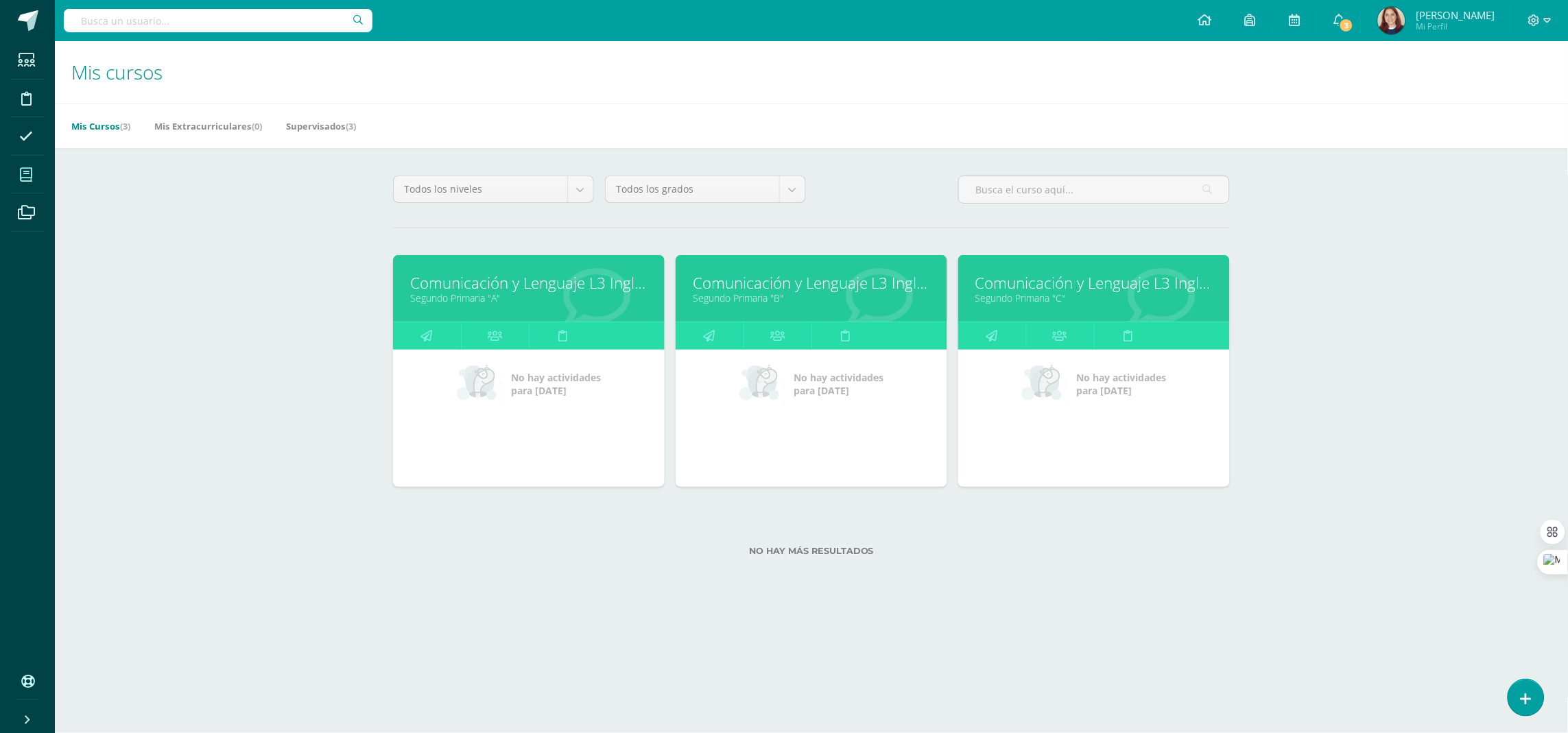
click at [532, 297] on link "Segundo Primaria "A"" at bounding box center [529, 298] width 238 height 13
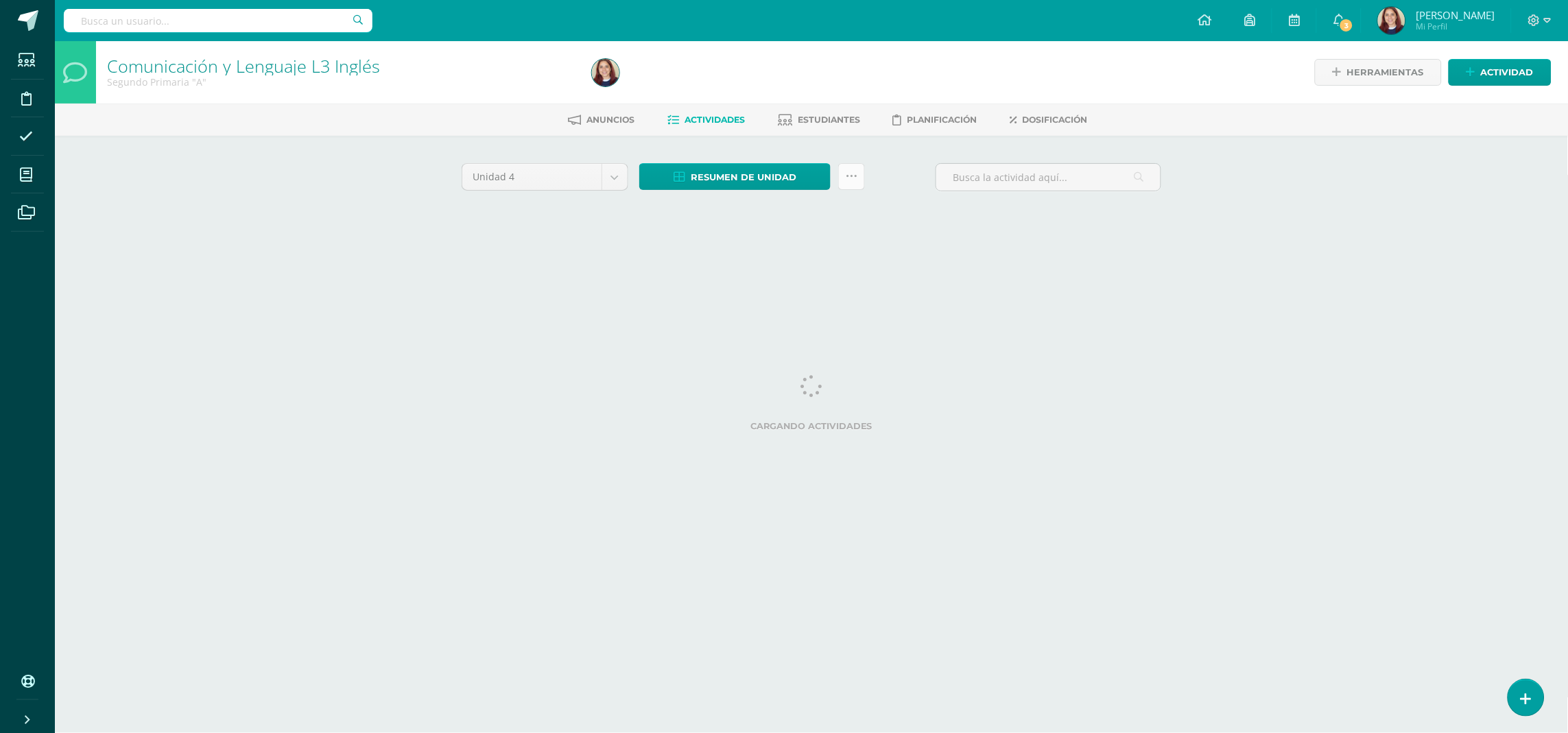
click at [847, 181] on icon at bounding box center [852, 176] width 12 height 12
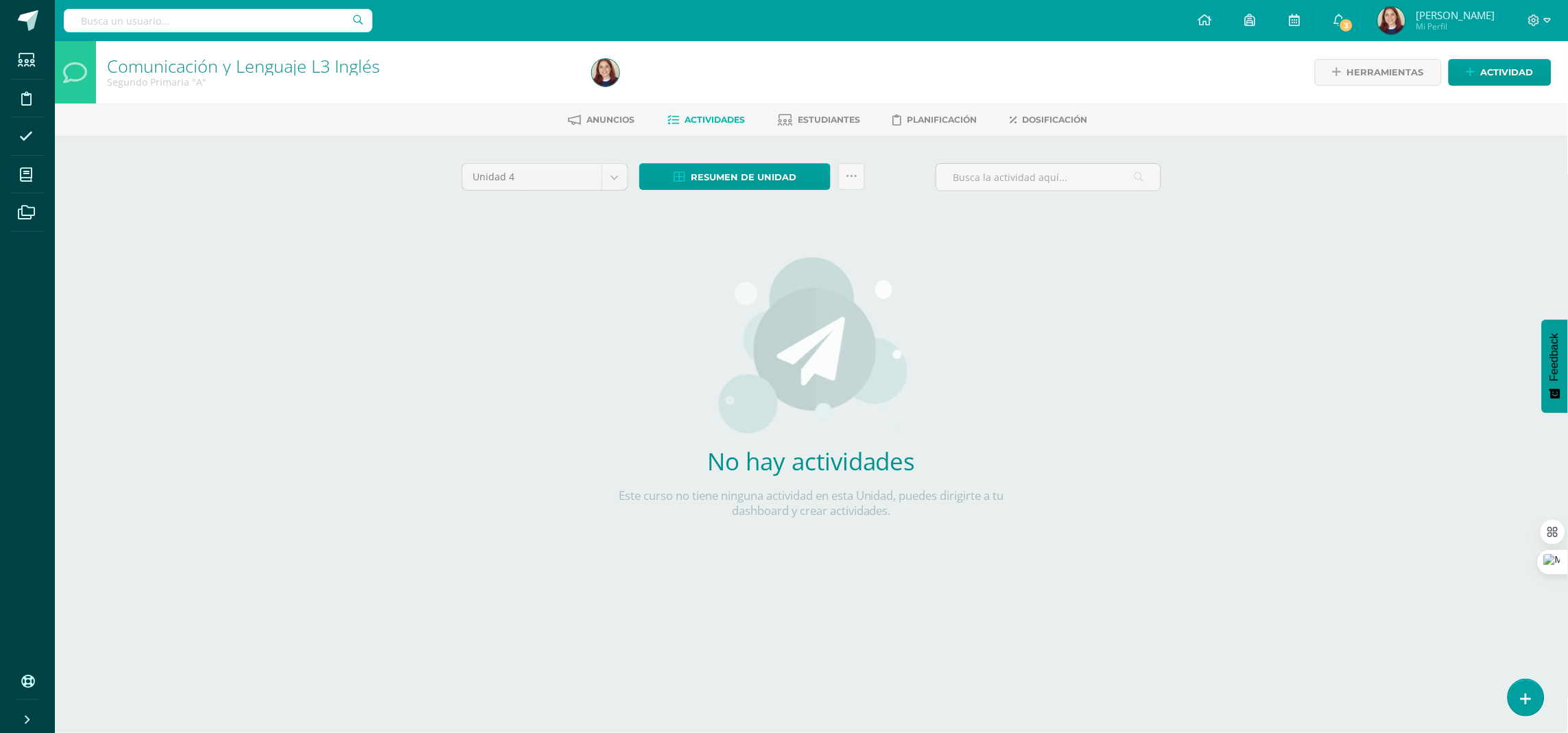
click at [714, 111] on link "Actividades" at bounding box center [706, 119] width 77 height 22
click at [1077, 334] on div "Unidad 4 Unidad 1 Unidad 2 Unidad 3 Unidad 4 Resumen de unidad Descargar como H…" at bounding box center [811, 362] width 711 height 399
click at [1068, 123] on span "Dosificación" at bounding box center [1054, 119] width 65 height 10
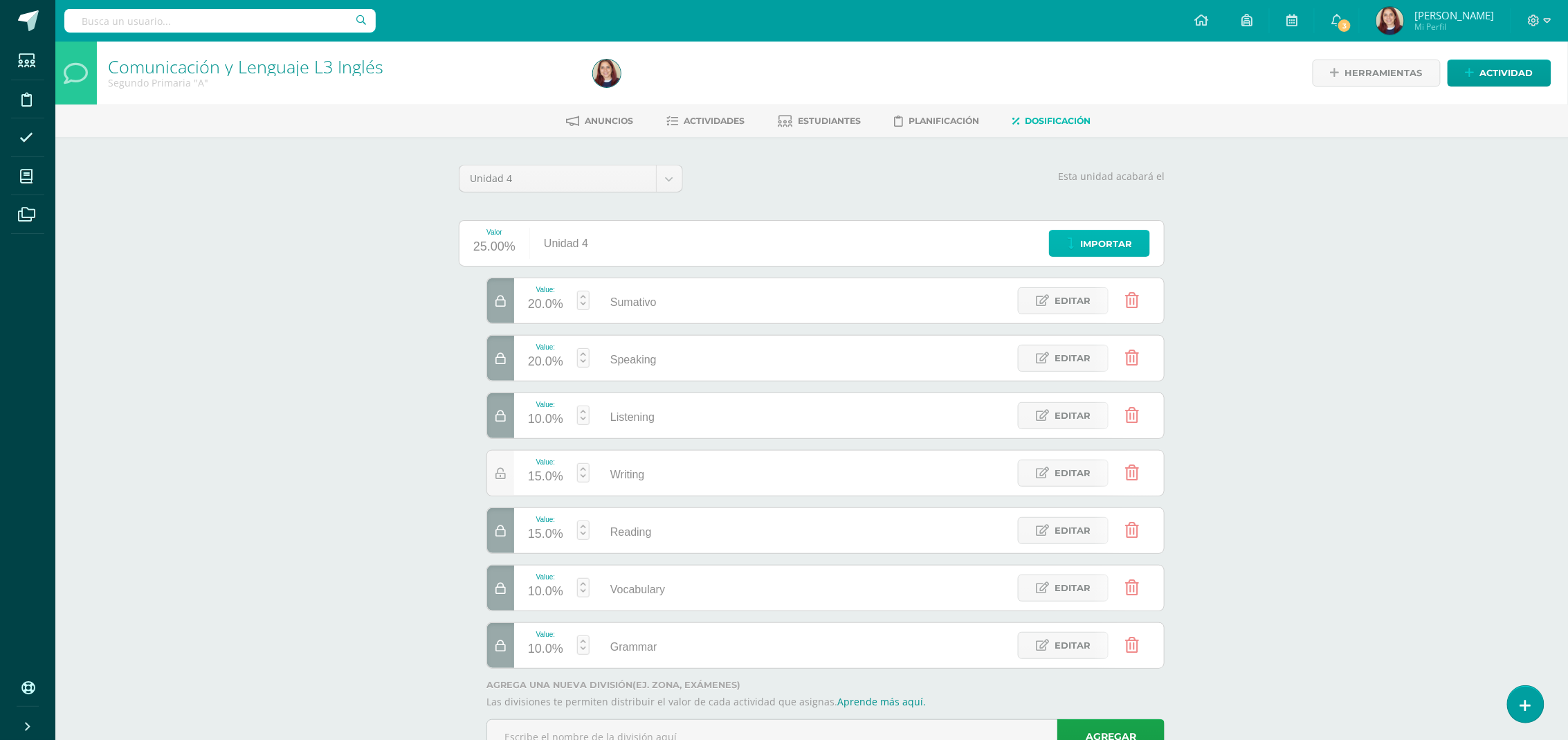
click at [1082, 253] on span "Importar" at bounding box center [1106, 244] width 52 height 25
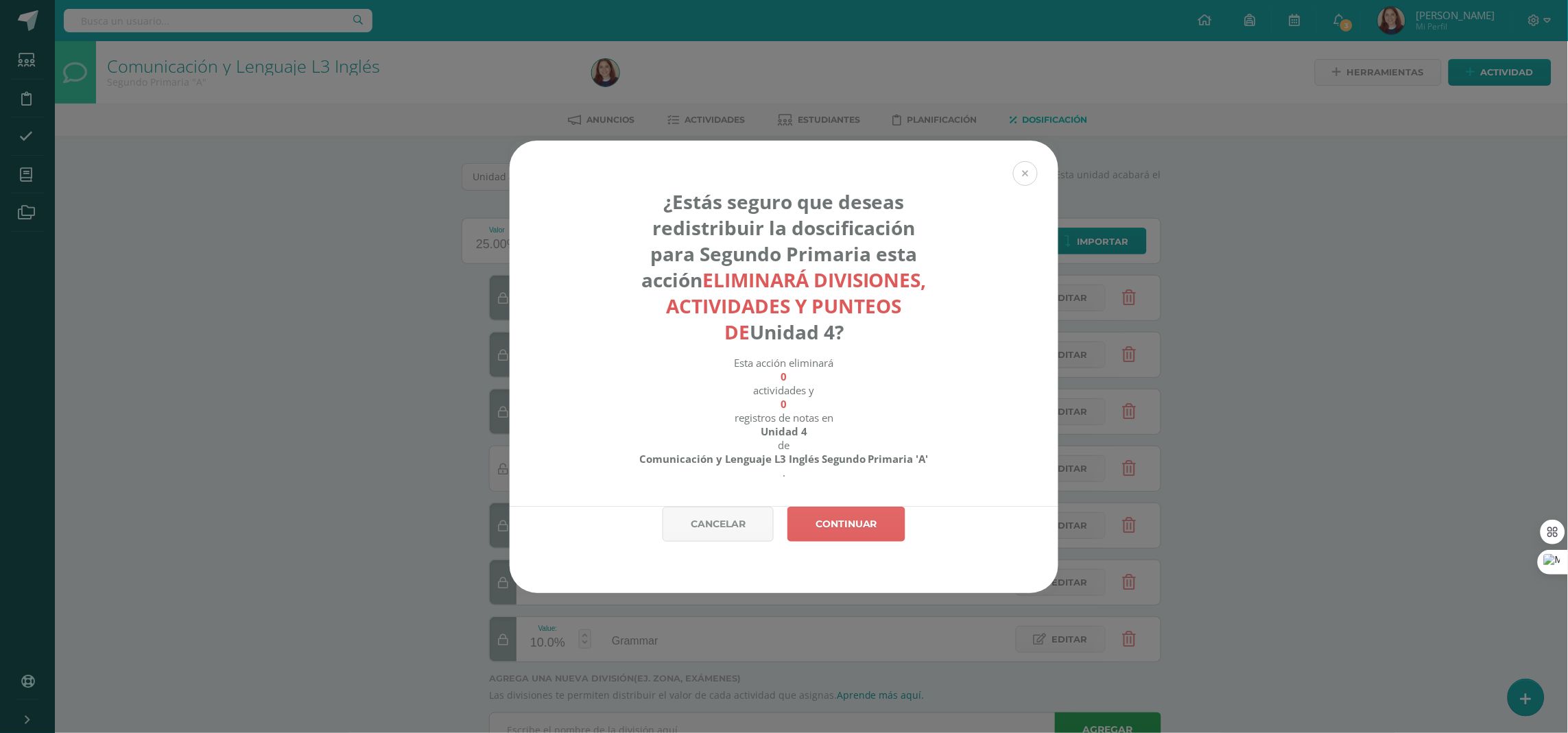
click at [1031, 175] on button at bounding box center [1025, 173] width 24 height 24
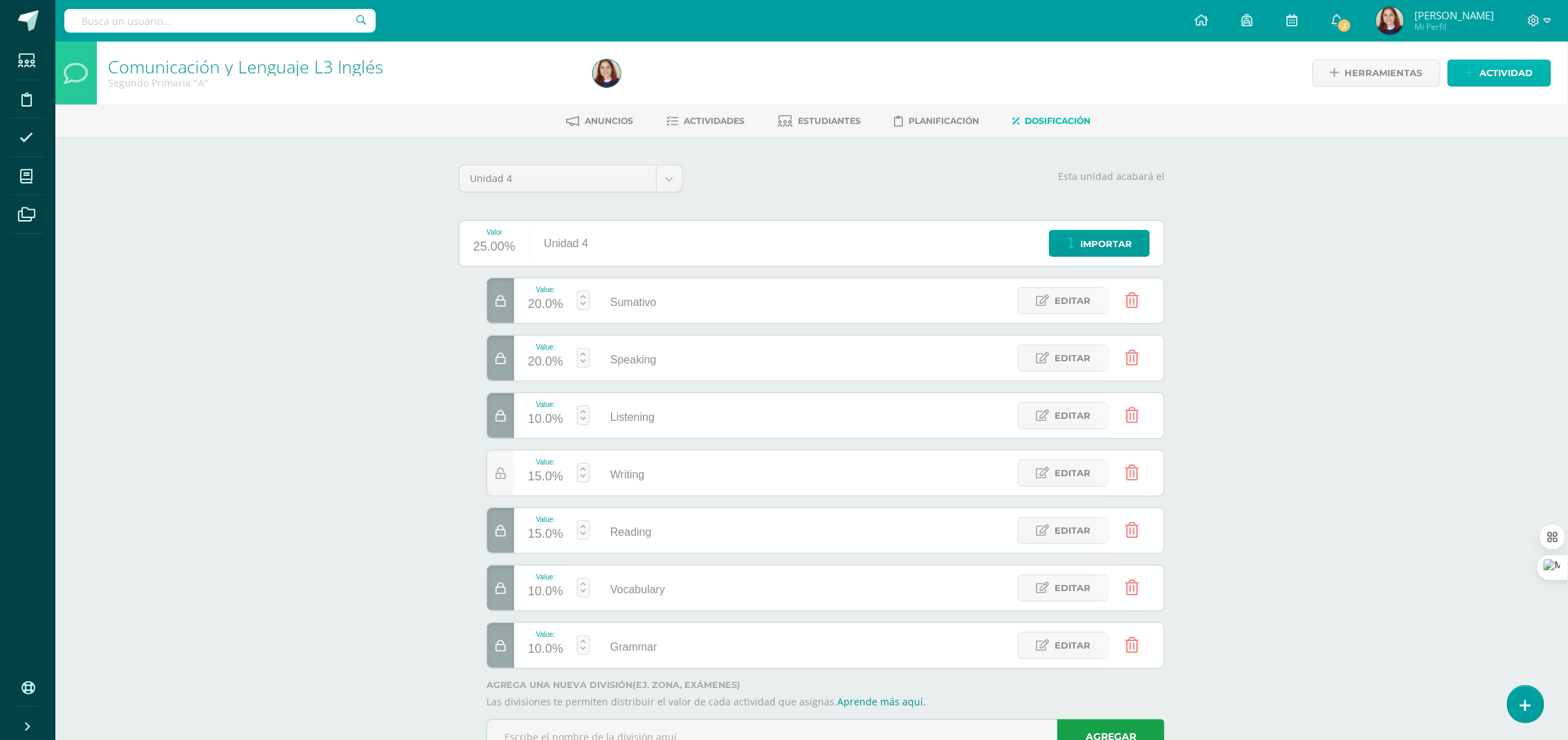
click at [1531, 75] on span "Actividad" at bounding box center [1507, 73] width 53 height 25
